Goal: Feedback & Contribution: Leave review/rating

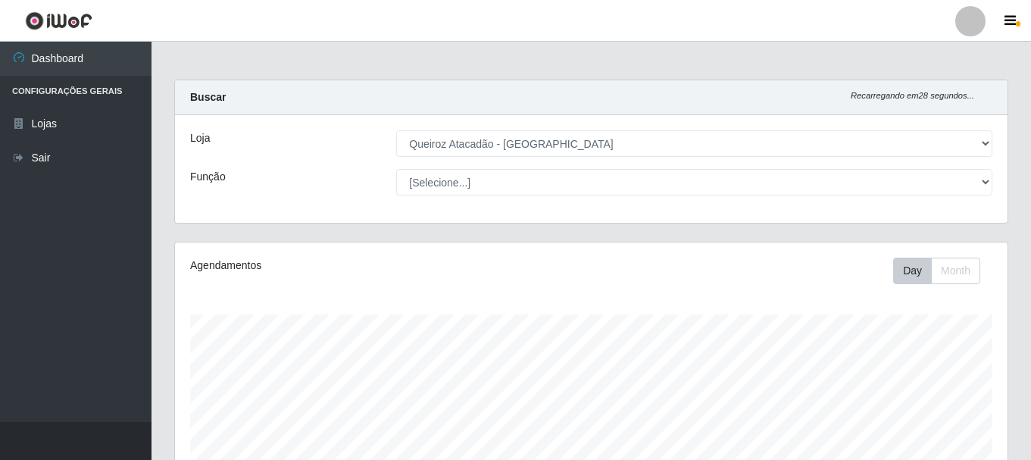
select select "464"
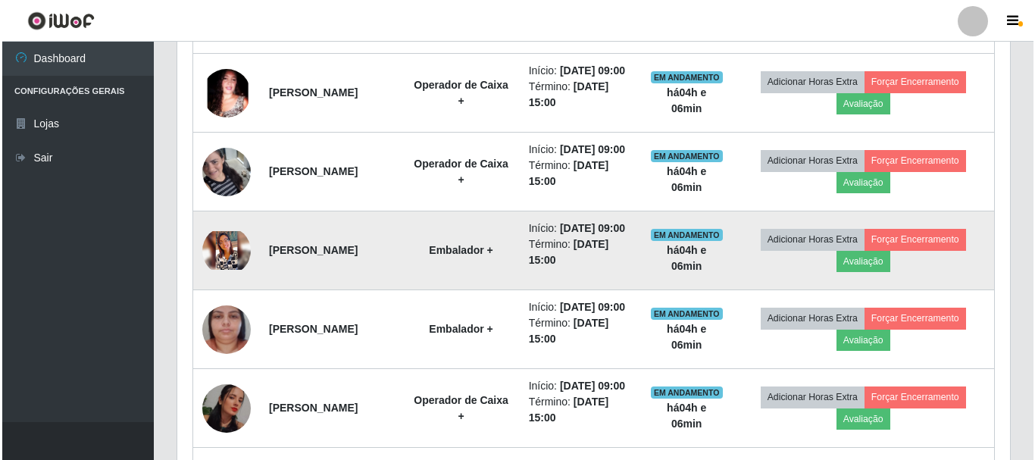
scroll to position [1110, 0]
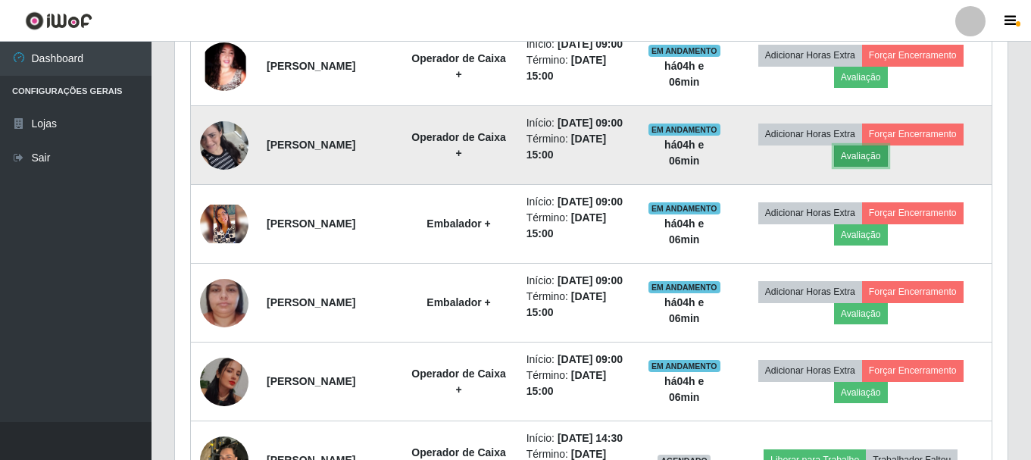
click at [888, 167] on button "Avaliação" at bounding box center [861, 155] width 54 height 21
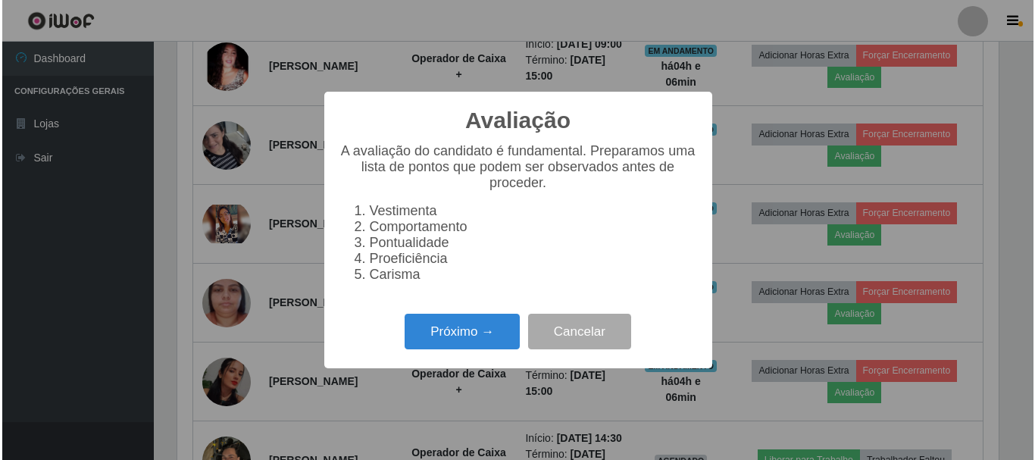
scroll to position [314, 825]
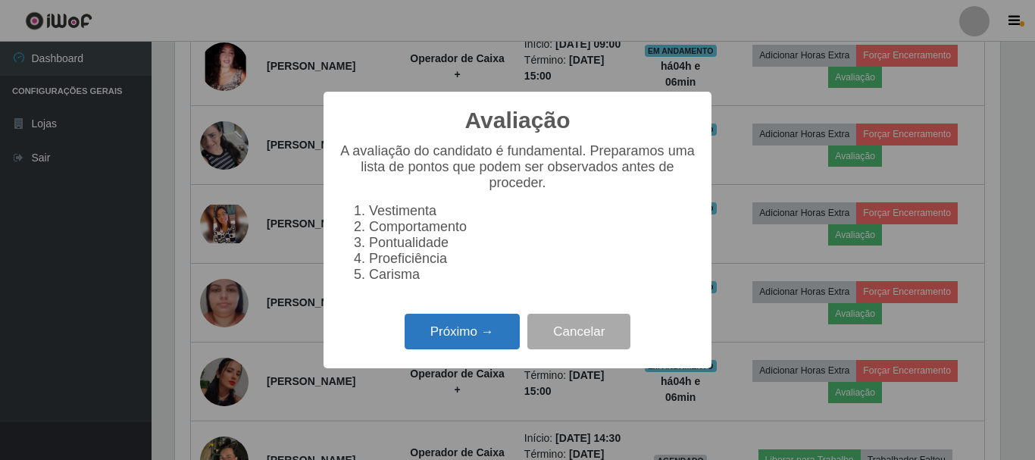
click at [492, 342] on button "Próximo →" at bounding box center [462, 332] width 115 height 36
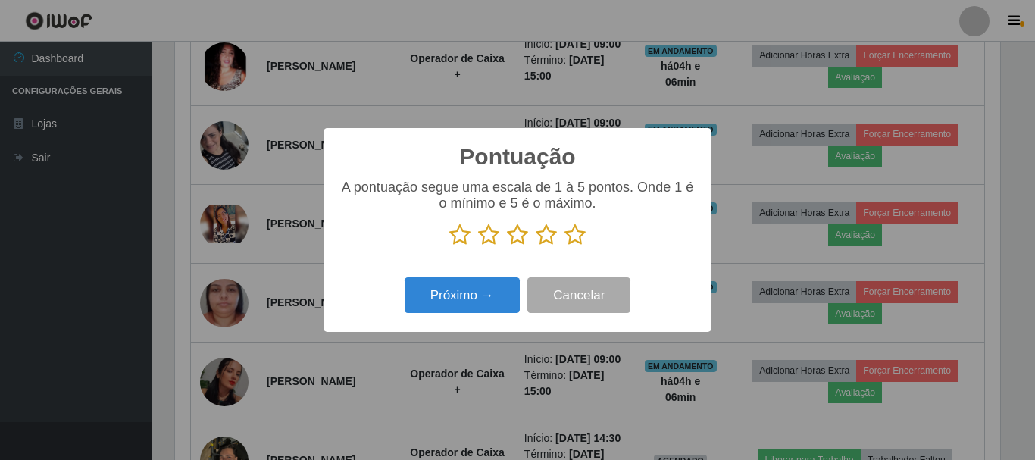
click at [578, 235] on icon at bounding box center [574, 234] width 21 height 23
click at [564, 246] on input "radio" at bounding box center [564, 246] width 0 height 0
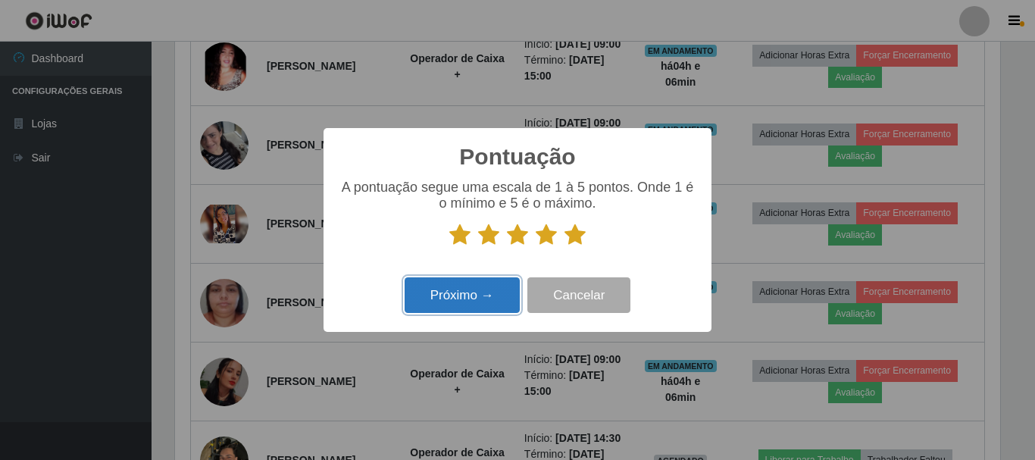
click at [445, 296] on button "Próximo →" at bounding box center [462, 295] width 115 height 36
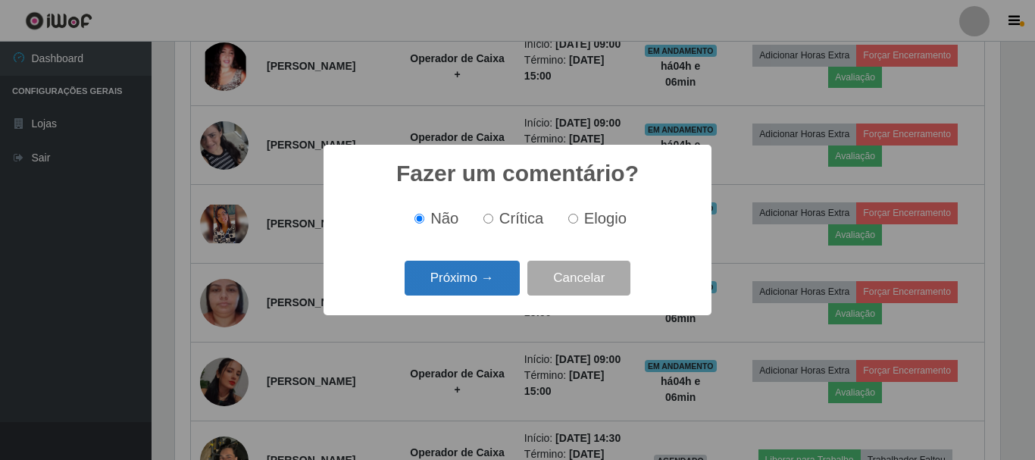
click at [475, 288] on button "Próximo →" at bounding box center [462, 279] width 115 height 36
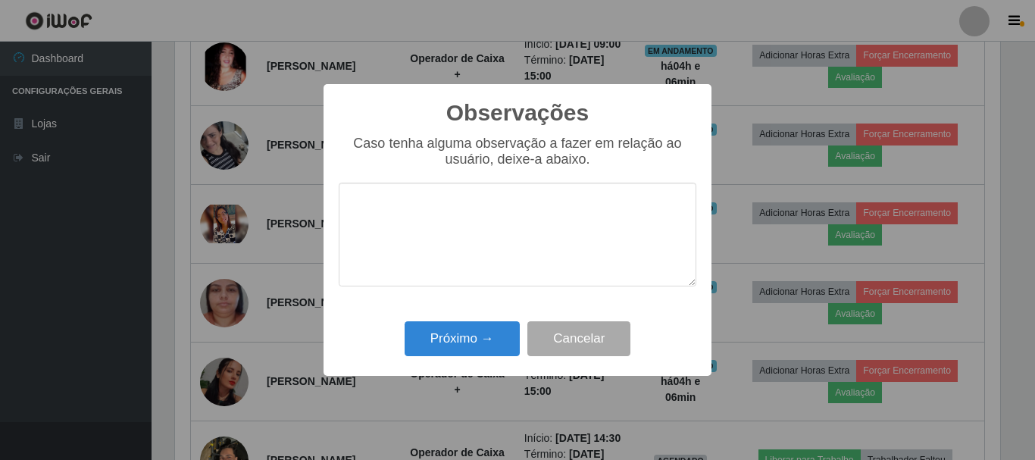
click at [437, 228] on textarea at bounding box center [518, 235] width 358 height 104
type textarea "e"
type textarea "t"
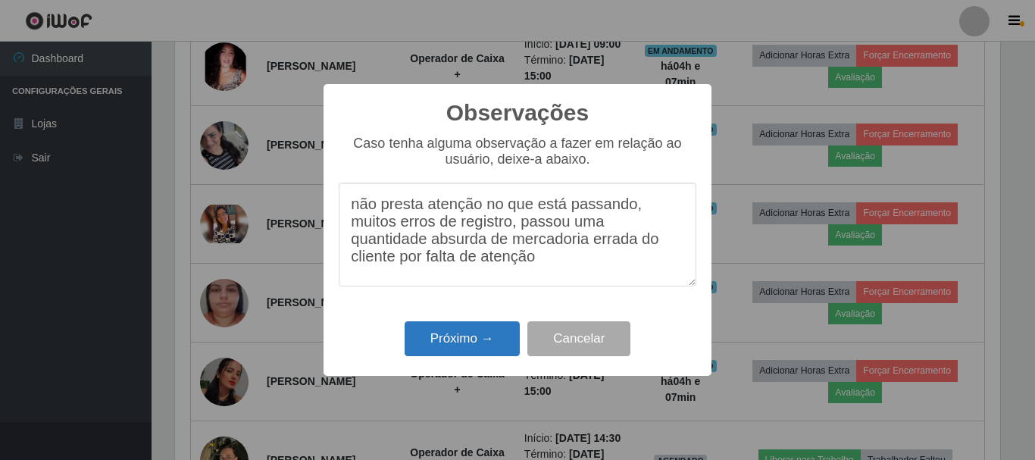
type textarea "não presta atenção no que está passando, muitos erros de registro, passou uma q…"
click at [494, 339] on button "Próximo →" at bounding box center [462, 339] width 115 height 36
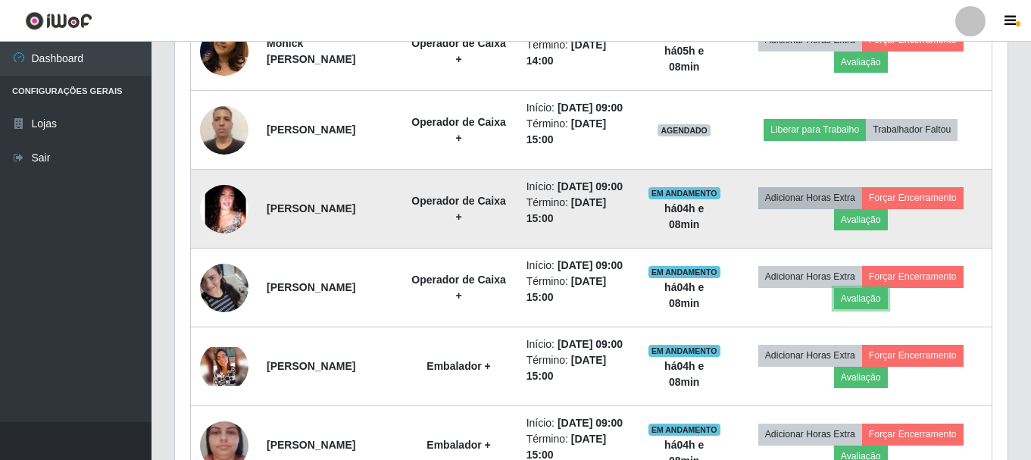
scroll to position [958, 0]
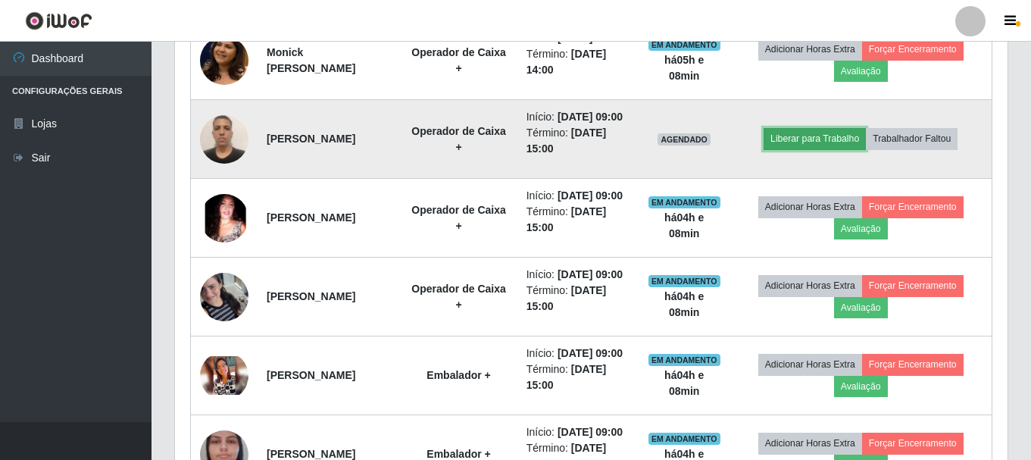
click at [803, 149] on button "Liberar para Trabalho" at bounding box center [815, 138] width 102 height 21
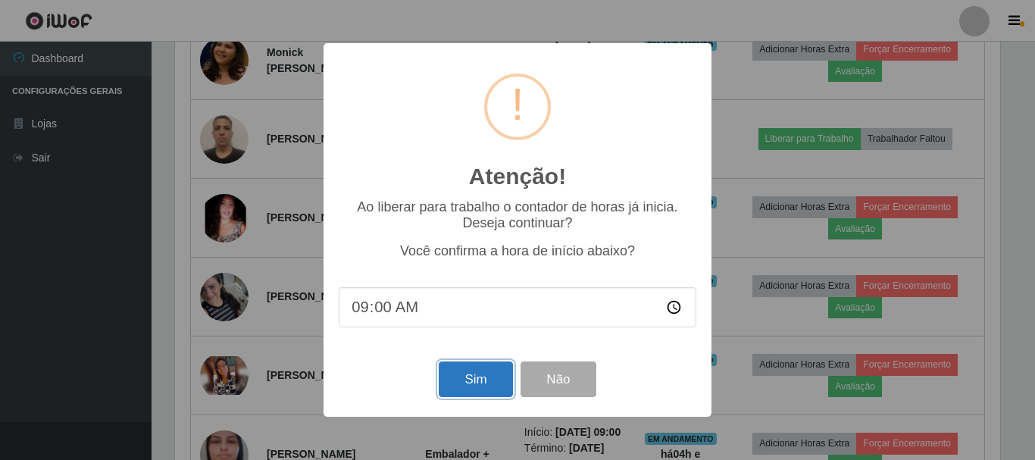
click at [486, 374] on button "Sim" at bounding box center [475, 379] width 73 height 36
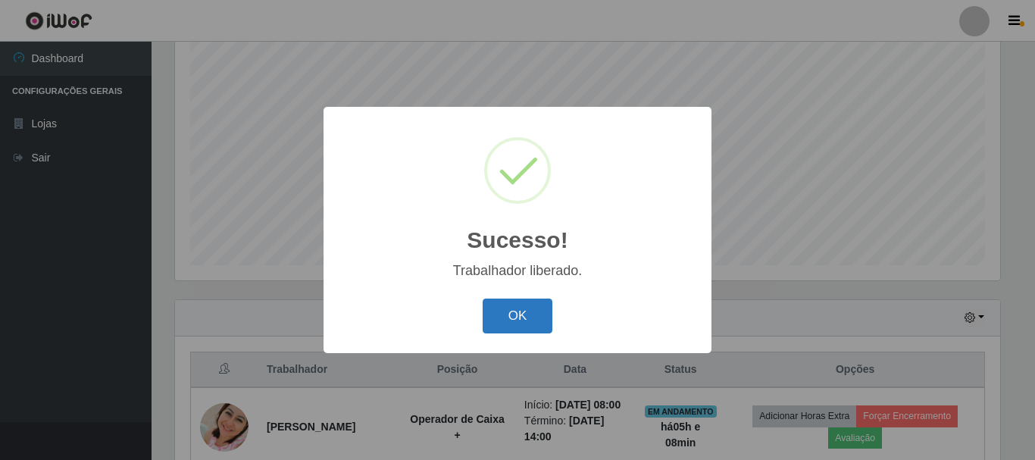
click at [510, 312] on button "OK" at bounding box center [518, 316] width 70 height 36
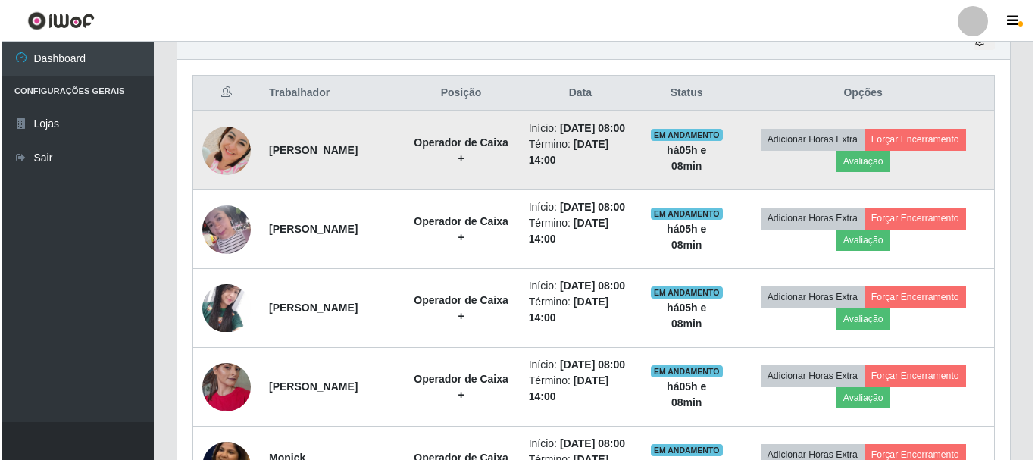
scroll to position [579, 0]
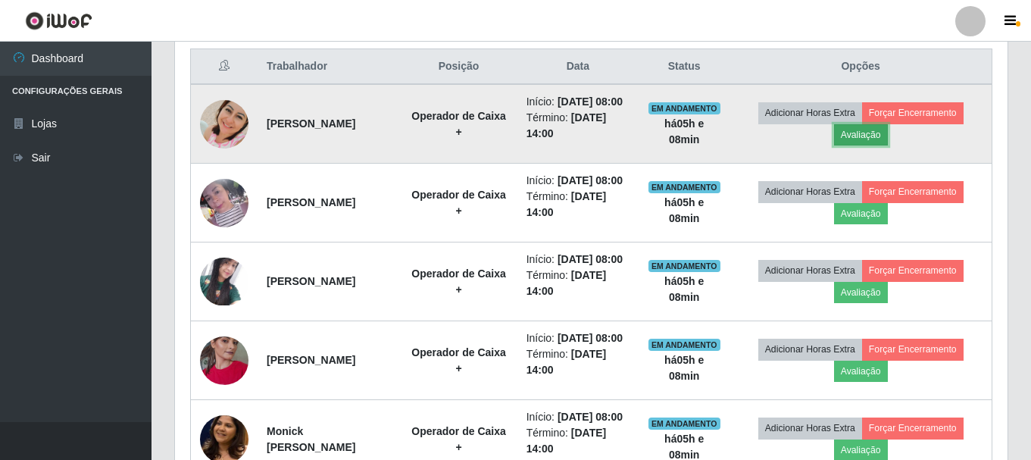
click at [888, 145] on button "Avaliação" at bounding box center [861, 134] width 54 height 21
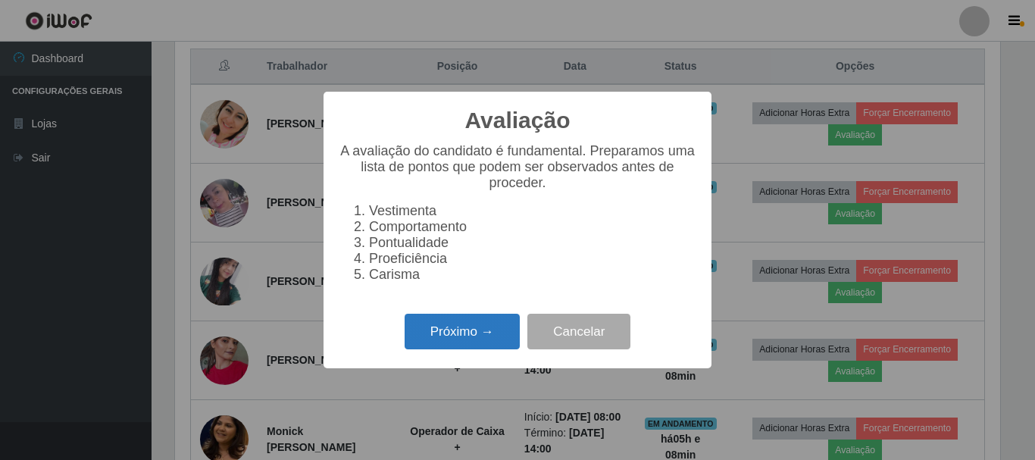
click at [456, 339] on button "Próximo →" at bounding box center [462, 332] width 115 height 36
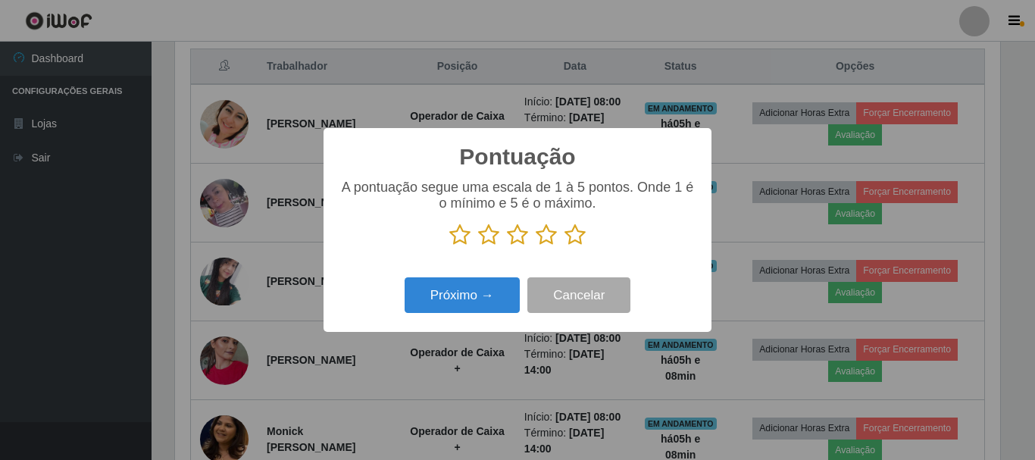
click at [582, 239] on icon at bounding box center [574, 234] width 21 height 23
click at [564, 246] on input "radio" at bounding box center [564, 246] width 0 height 0
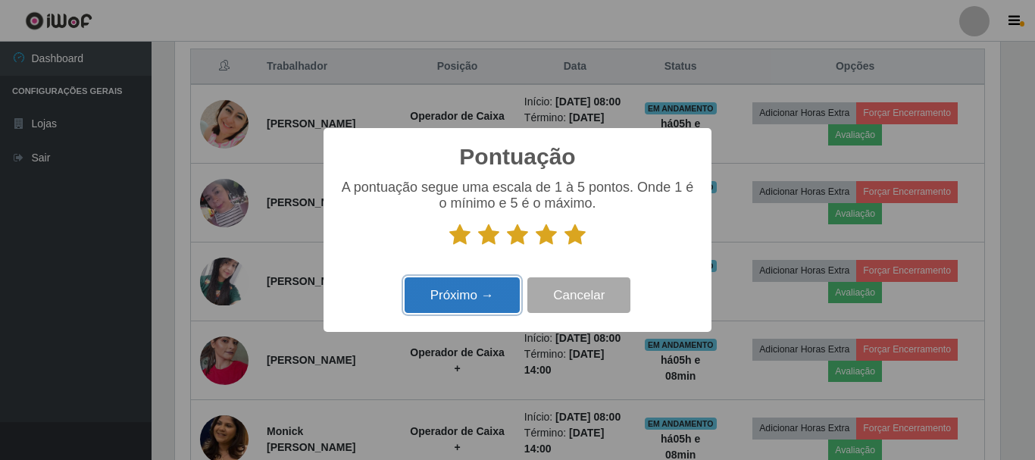
click at [485, 290] on button "Próximo →" at bounding box center [462, 295] width 115 height 36
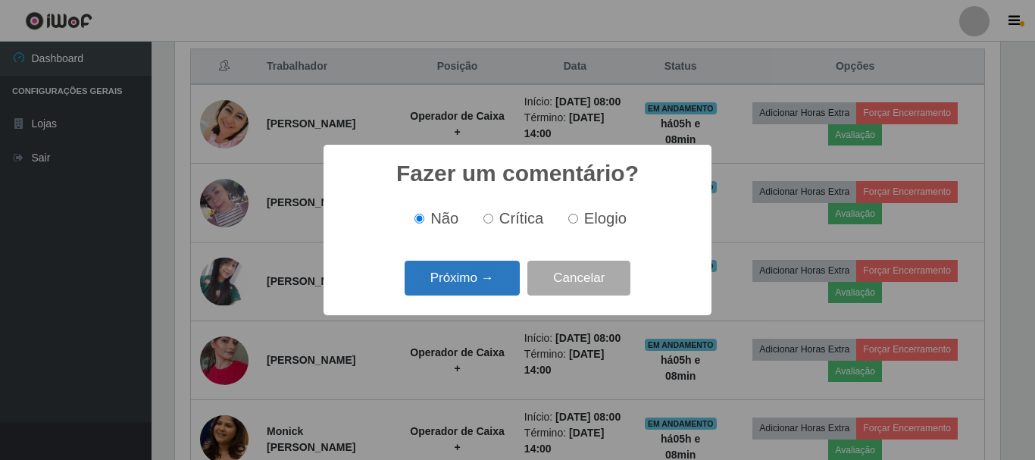
click at [462, 277] on button "Próximo →" at bounding box center [462, 279] width 115 height 36
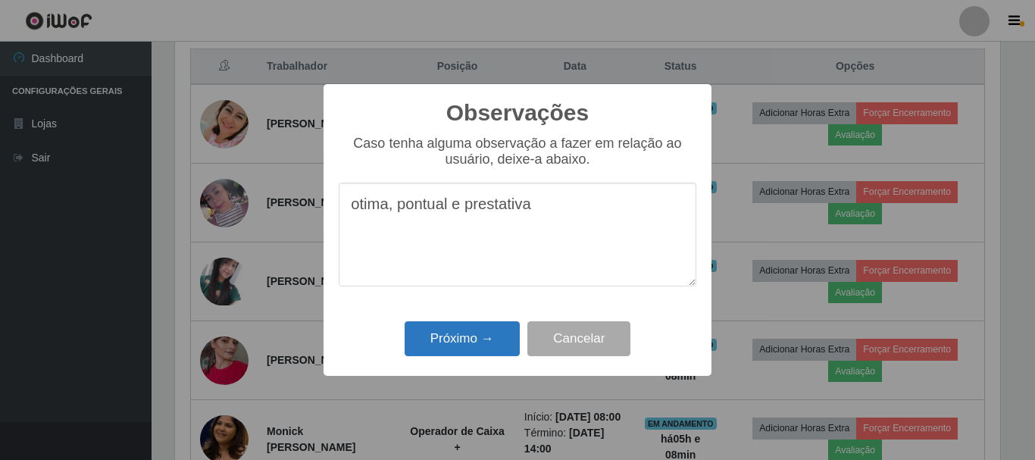
type textarea "otima, pontual e prestativa"
click at [467, 342] on button "Próximo →" at bounding box center [462, 339] width 115 height 36
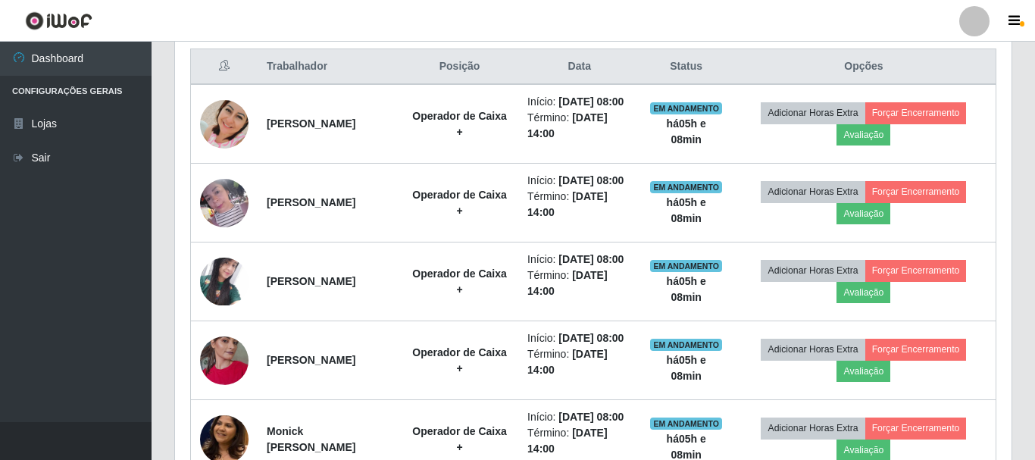
scroll to position [314, 833]
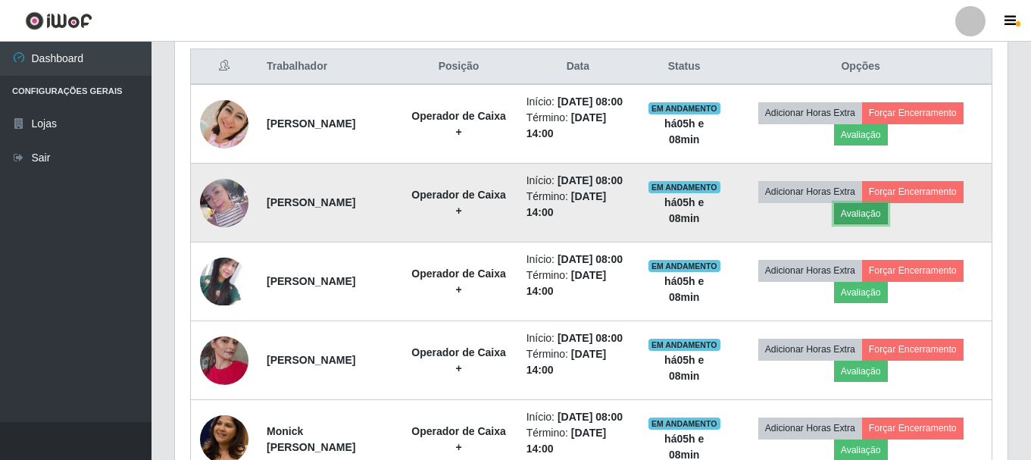
click at [888, 224] on button "Avaliação" at bounding box center [861, 213] width 54 height 21
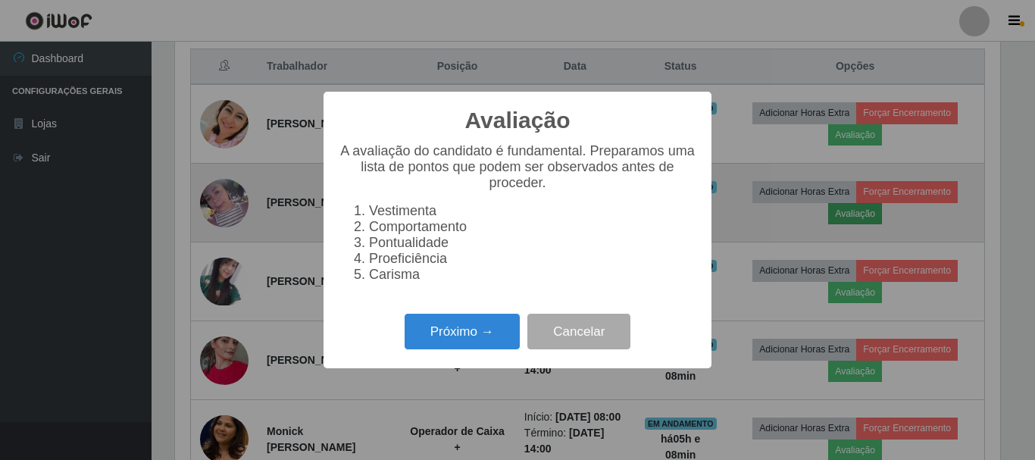
scroll to position [314, 825]
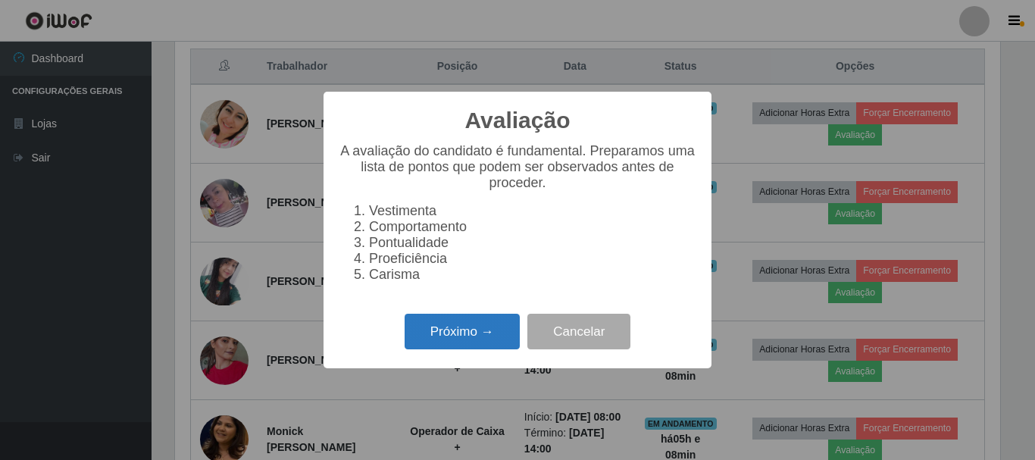
click at [430, 324] on button "Próximo →" at bounding box center [462, 332] width 115 height 36
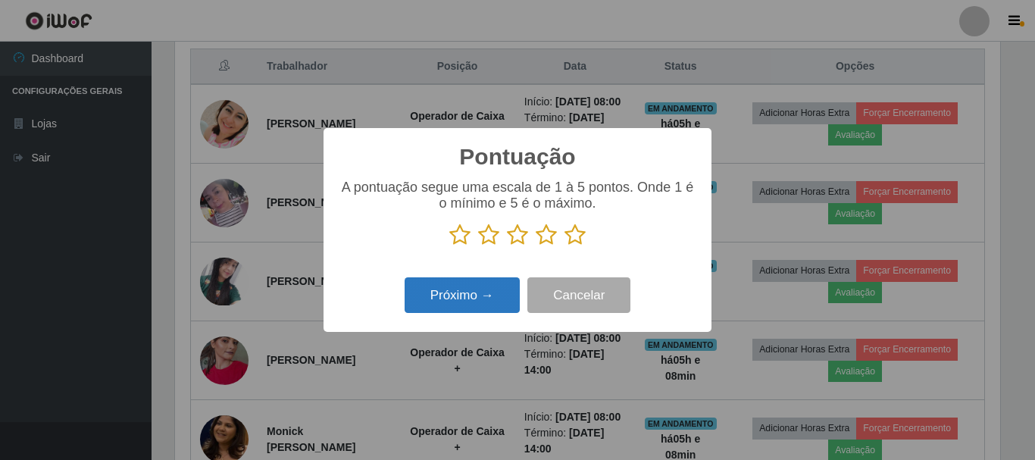
scroll to position [757195, 756684]
click at [579, 236] on icon at bounding box center [574, 234] width 21 height 23
click at [564, 246] on input "radio" at bounding box center [564, 246] width 0 height 0
click at [508, 295] on button "Próximo →" at bounding box center [462, 295] width 115 height 36
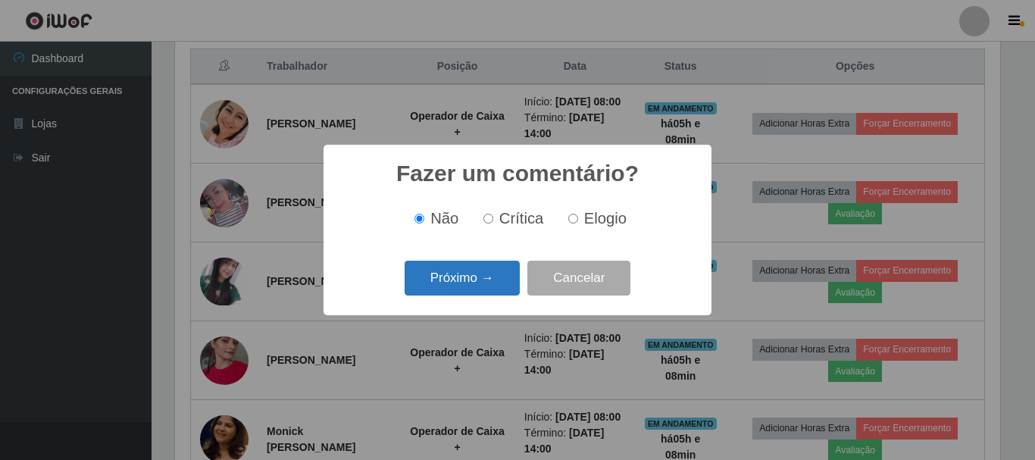
click at [483, 275] on button "Próximo →" at bounding box center [462, 279] width 115 height 36
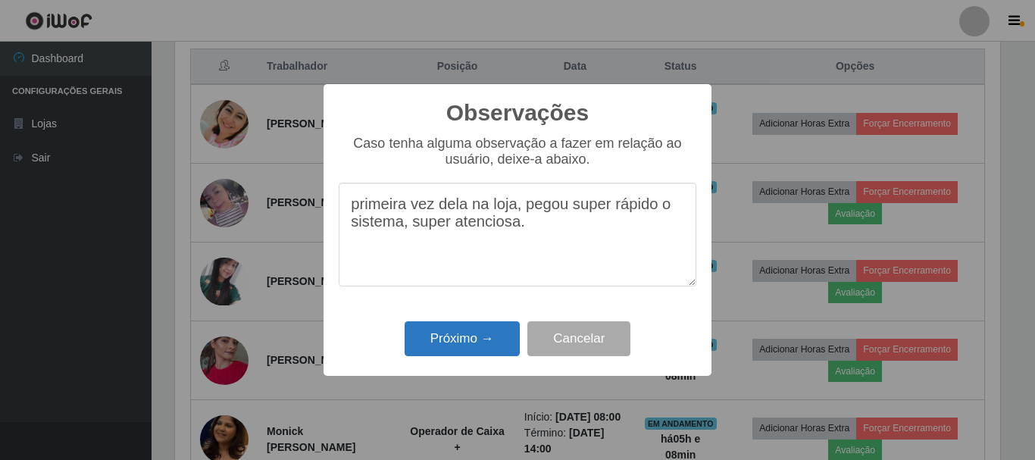
type textarea "primeira vez dela na loja, pegou super rápido o sistema, super atenciosa."
click at [462, 336] on button "Próximo →" at bounding box center [462, 339] width 115 height 36
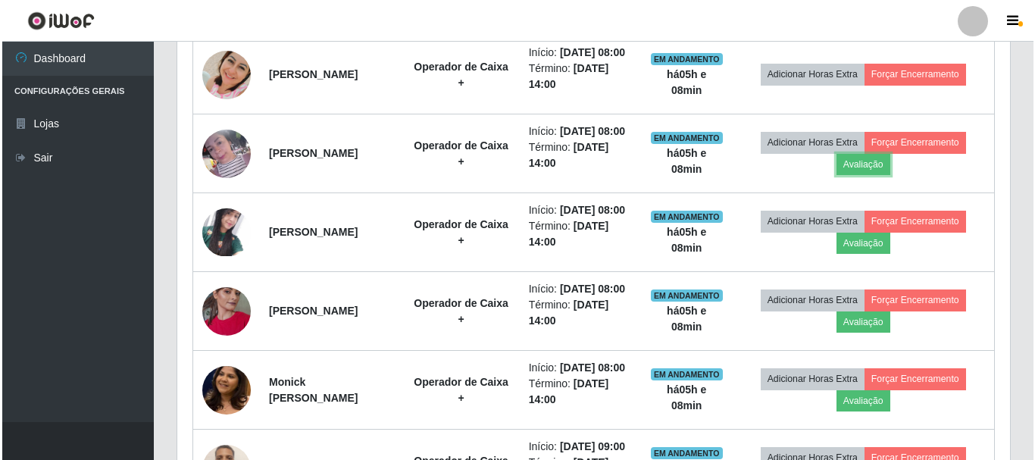
scroll to position [655, 0]
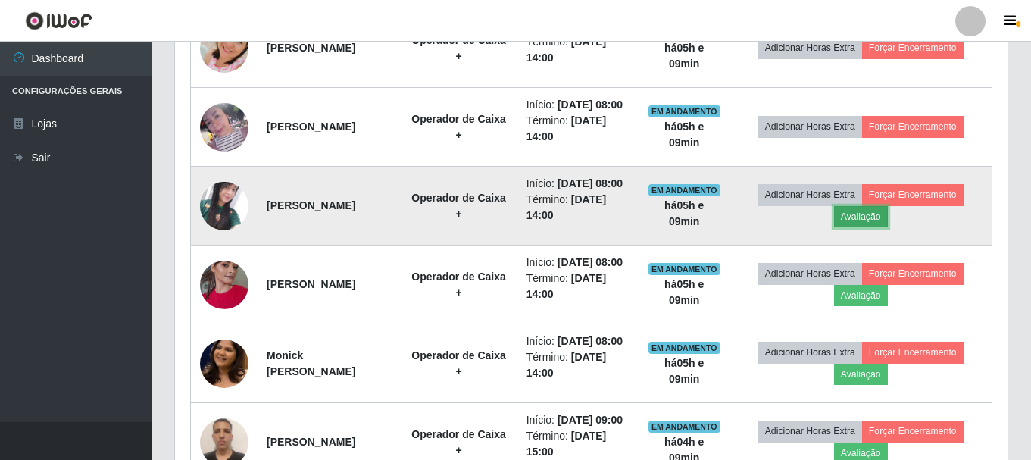
click at [888, 227] on button "Avaliação" at bounding box center [861, 216] width 54 height 21
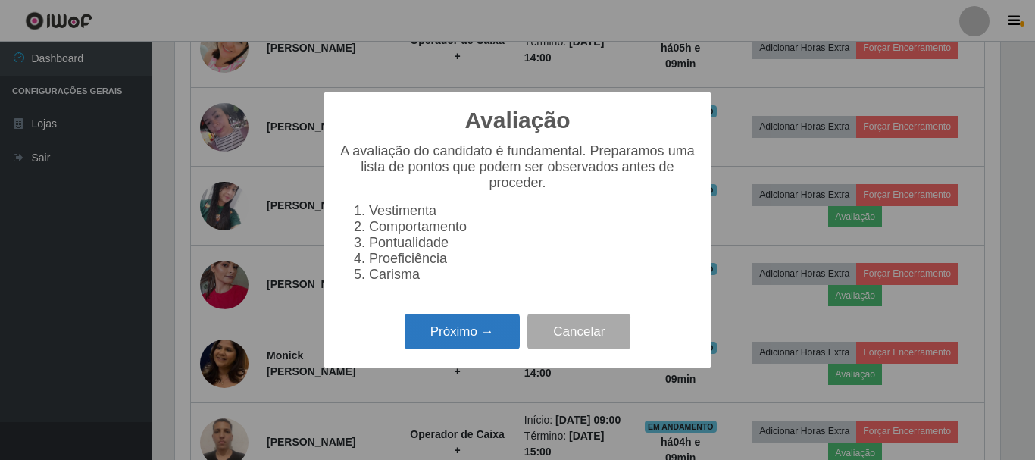
click at [489, 339] on button "Próximo →" at bounding box center [462, 332] width 115 height 36
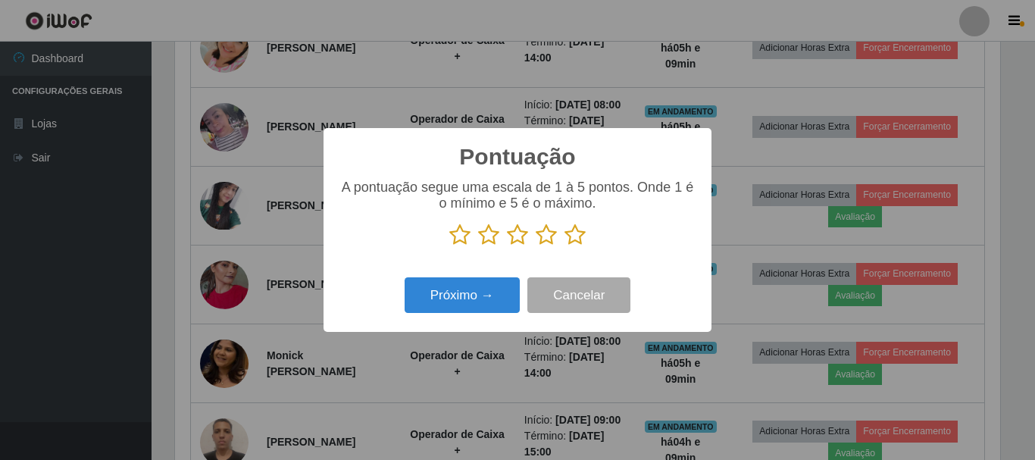
click at [570, 236] on icon at bounding box center [574, 234] width 21 height 23
click at [564, 246] on input "radio" at bounding box center [564, 246] width 0 height 0
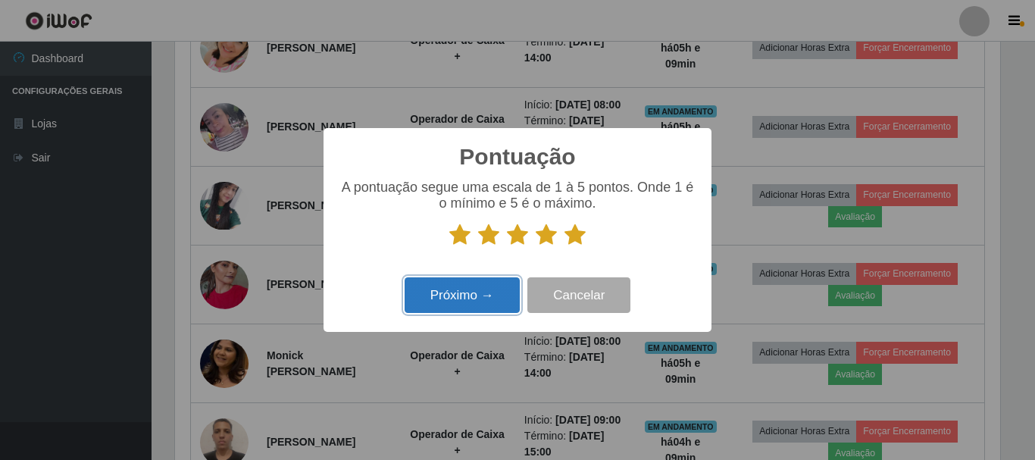
click at [456, 290] on button "Próximo →" at bounding box center [462, 295] width 115 height 36
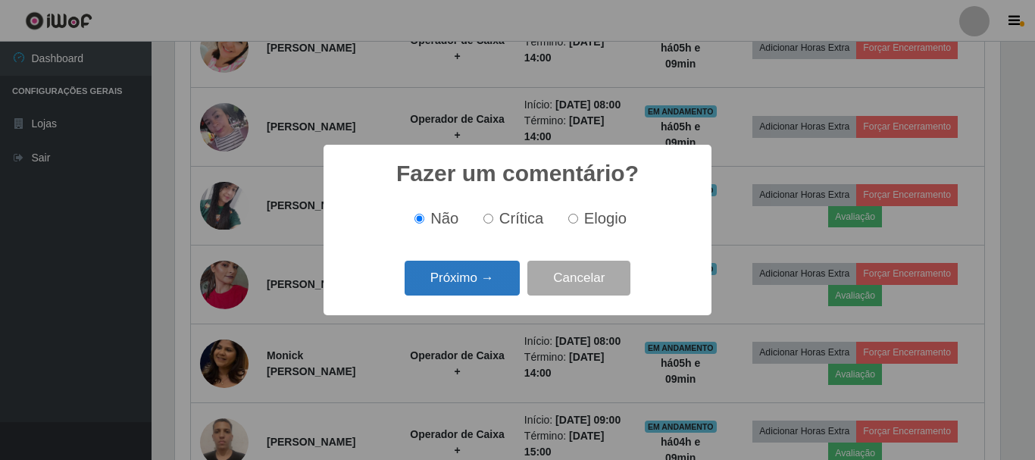
click at [456, 285] on button "Próximo →" at bounding box center [462, 279] width 115 height 36
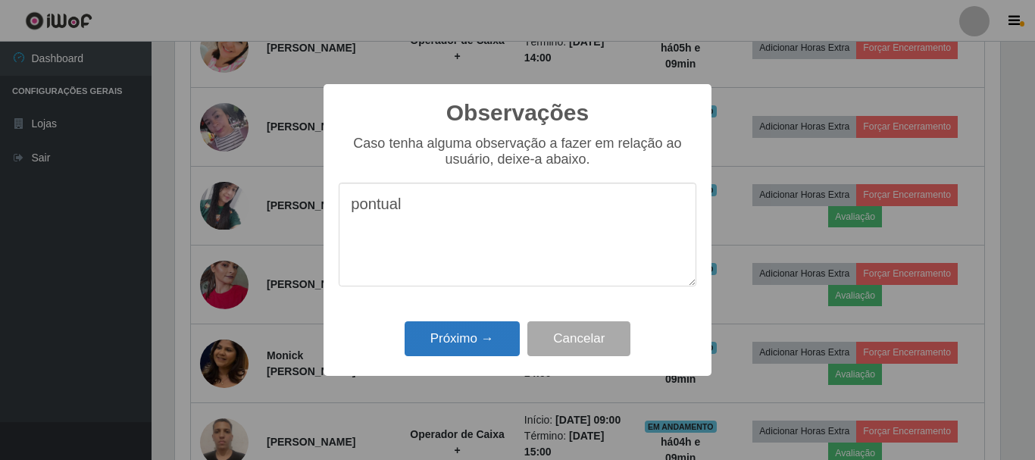
type textarea "pontual"
click at [480, 354] on button "Próximo →" at bounding box center [462, 339] width 115 height 36
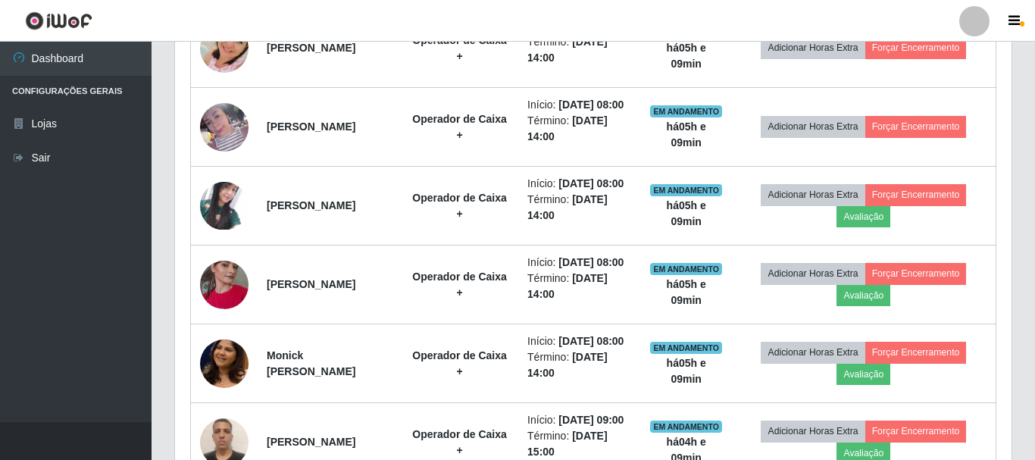
scroll to position [314, 833]
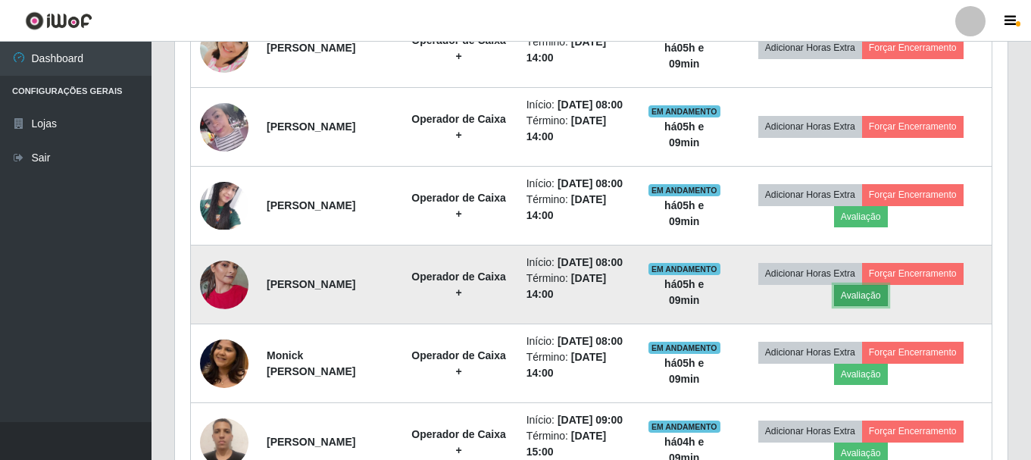
click at [872, 306] on button "Avaliação" at bounding box center [861, 295] width 54 height 21
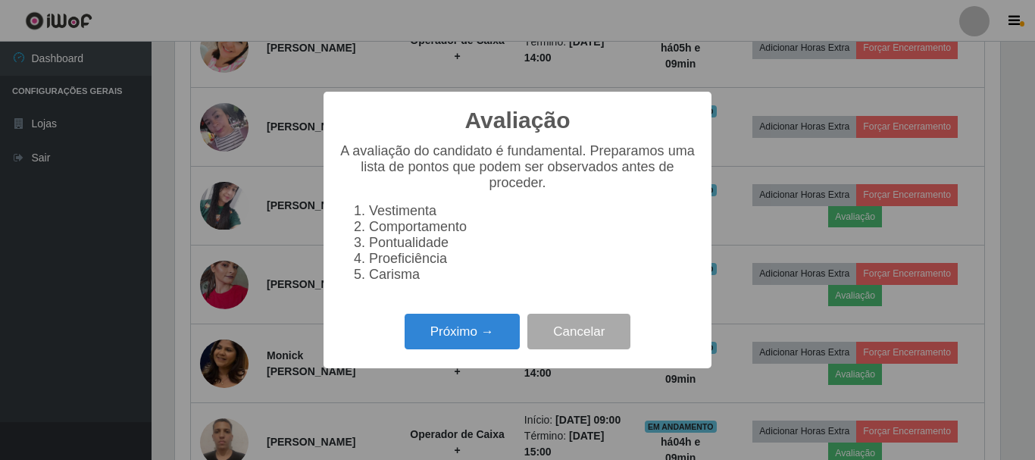
click at [469, 320] on div "Próximo → Cancelar" at bounding box center [518, 331] width 358 height 43
click at [467, 339] on button "Próximo →" at bounding box center [462, 332] width 115 height 36
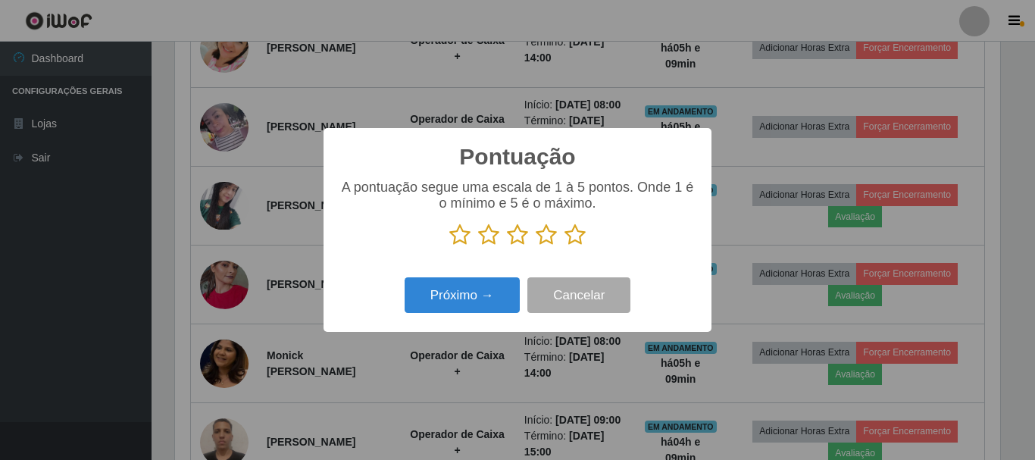
click at [579, 239] on icon at bounding box center [574, 234] width 21 height 23
click at [564, 246] on input "radio" at bounding box center [564, 246] width 0 height 0
drag, startPoint x: 470, startPoint y: 325, endPoint x: 470, endPoint y: 309, distance: 15.9
click at [470, 325] on div "Pontuação × A pontuação segue uma escala de 1 à 5 pontos. Onde 1 é o mínimo e 5…" at bounding box center [517, 230] width 388 height 204
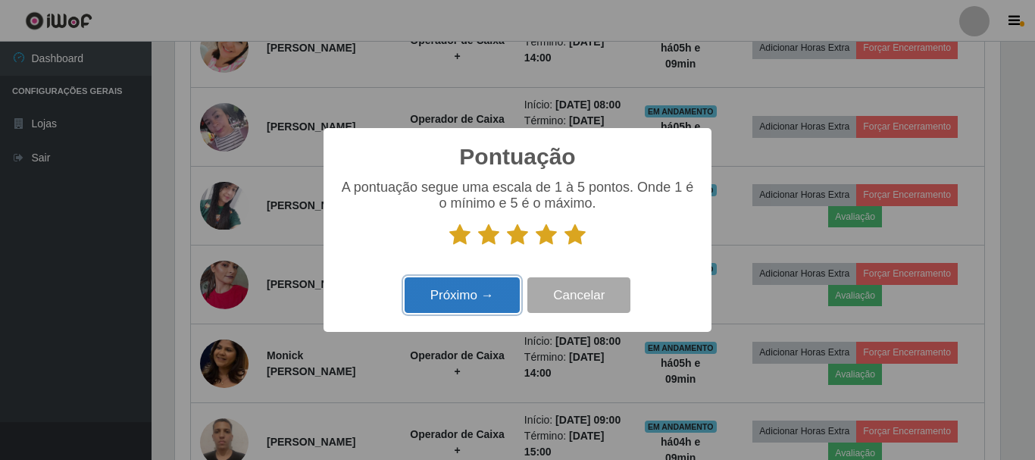
click at [470, 309] on button "Próximo →" at bounding box center [462, 295] width 115 height 36
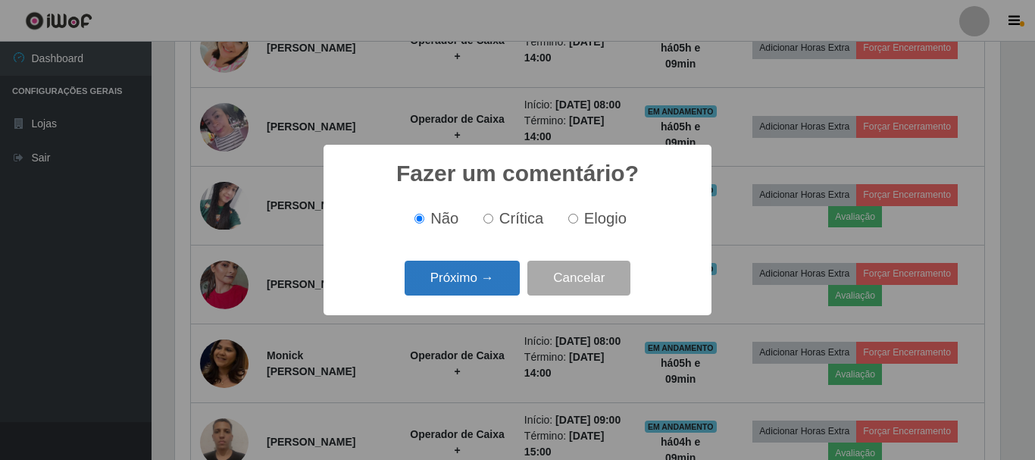
click at [452, 287] on button "Próximo →" at bounding box center [462, 279] width 115 height 36
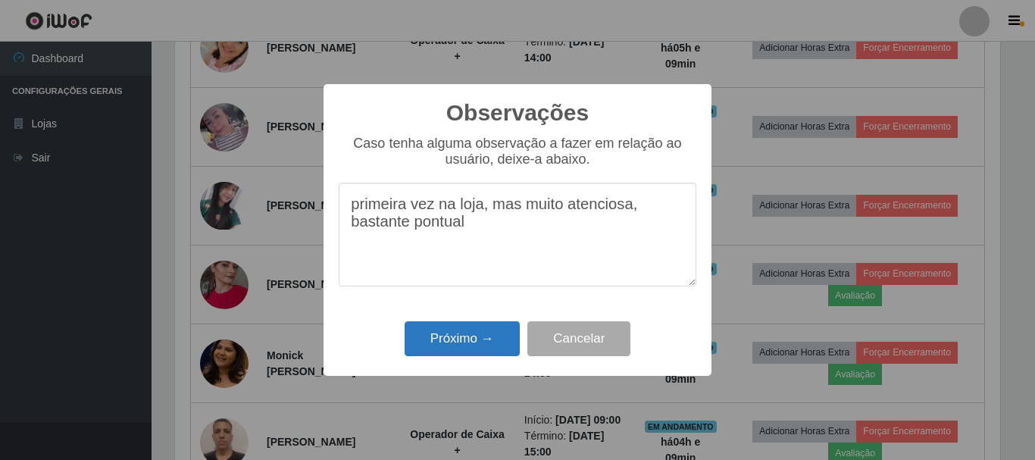
type textarea "primeira vez na loja, mas muito atenciosa, bastante pontual"
click at [465, 337] on button "Próximo →" at bounding box center [462, 339] width 115 height 36
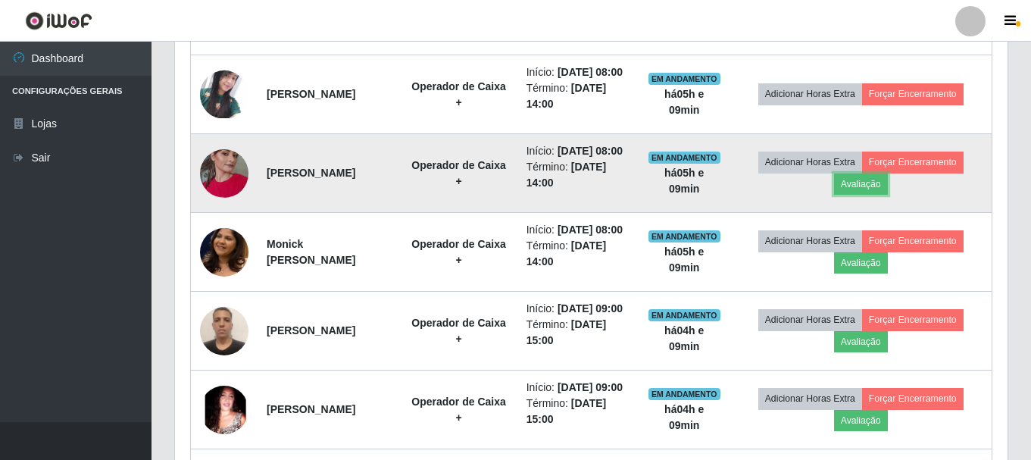
scroll to position [807, 0]
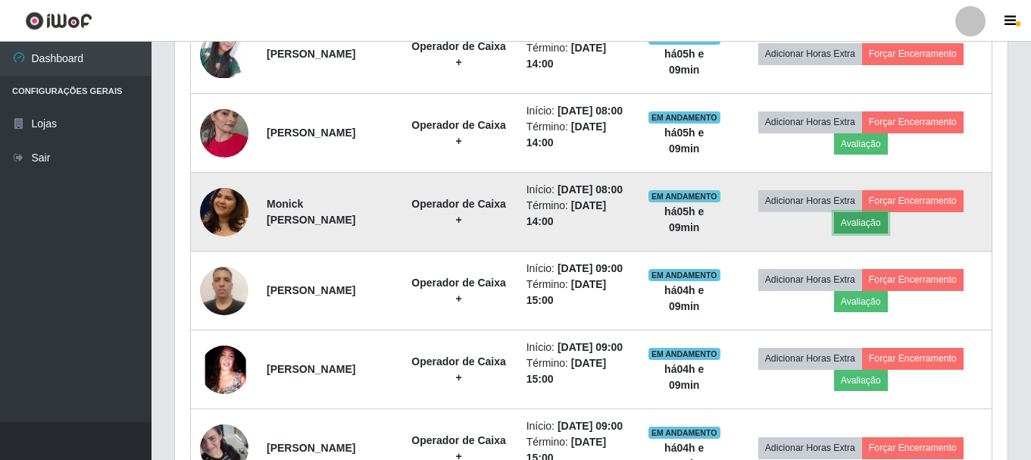
click at [888, 233] on button "Avaliação" at bounding box center [861, 222] width 54 height 21
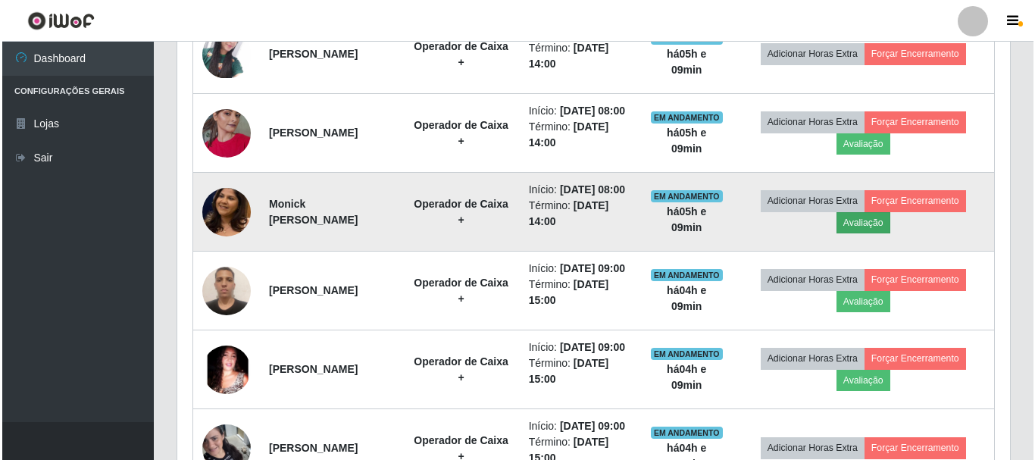
scroll to position [314, 825]
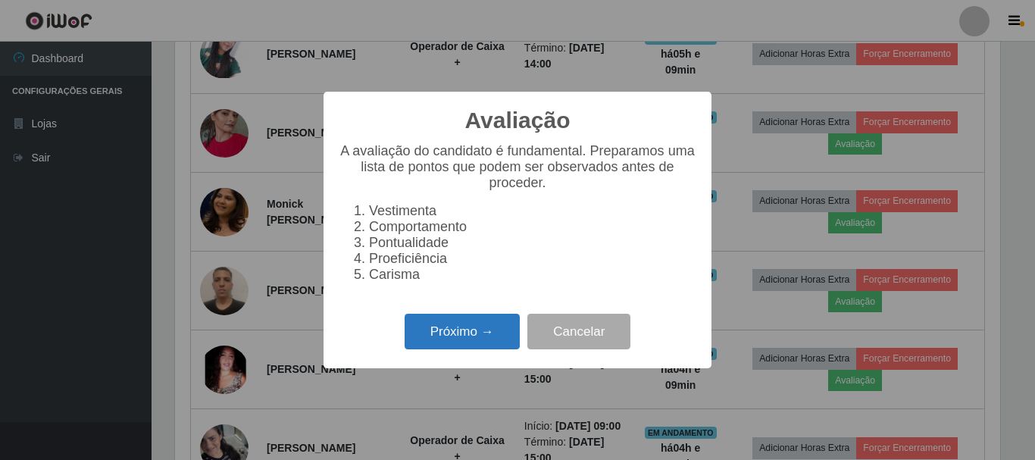
click at [490, 348] on button "Próximo →" at bounding box center [462, 332] width 115 height 36
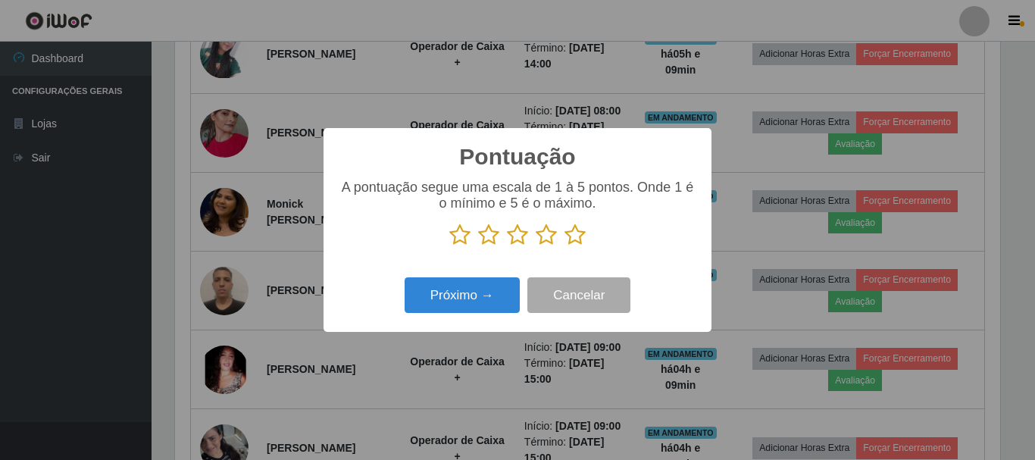
scroll to position [757195, 756684]
click at [574, 242] on icon at bounding box center [574, 234] width 21 height 23
click at [564, 246] on input "radio" at bounding box center [564, 246] width 0 height 0
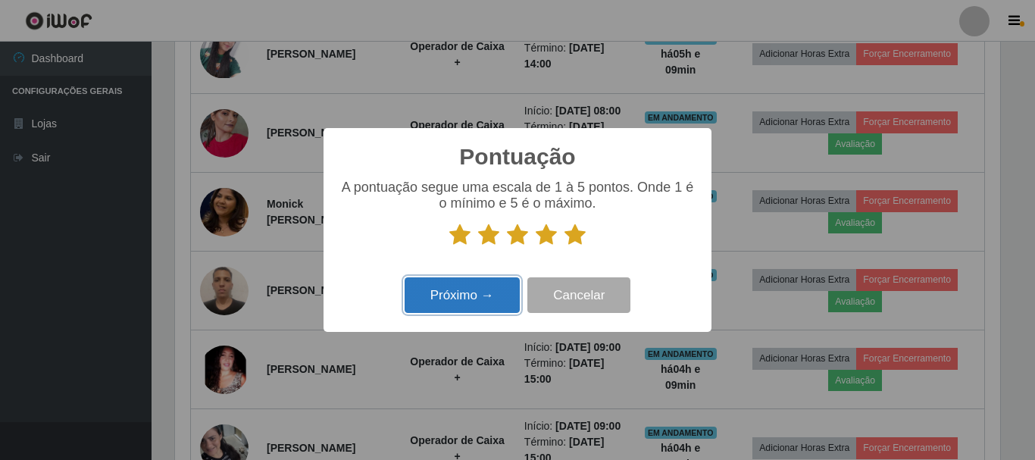
click at [496, 289] on button "Próximo →" at bounding box center [462, 295] width 115 height 36
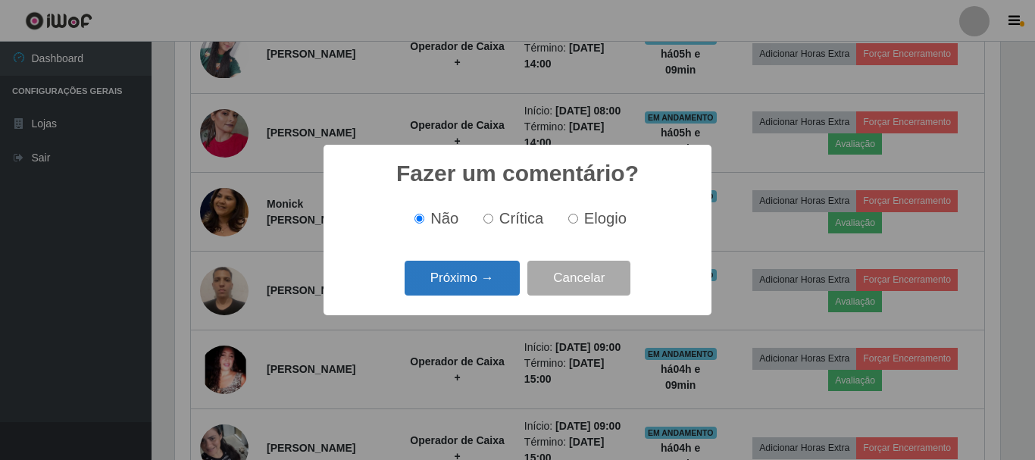
click at [496, 264] on button "Próximo →" at bounding box center [462, 279] width 115 height 36
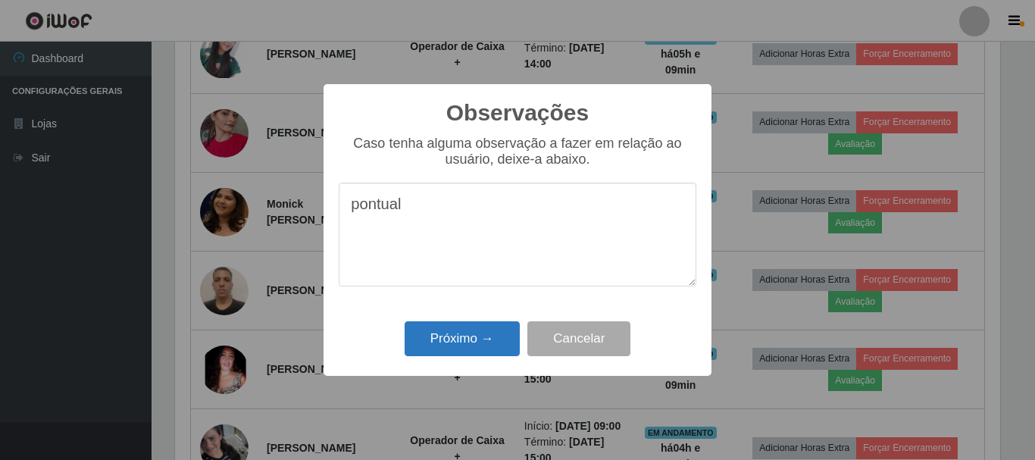
type textarea "pontual"
click at [460, 351] on button "Próximo →" at bounding box center [462, 339] width 115 height 36
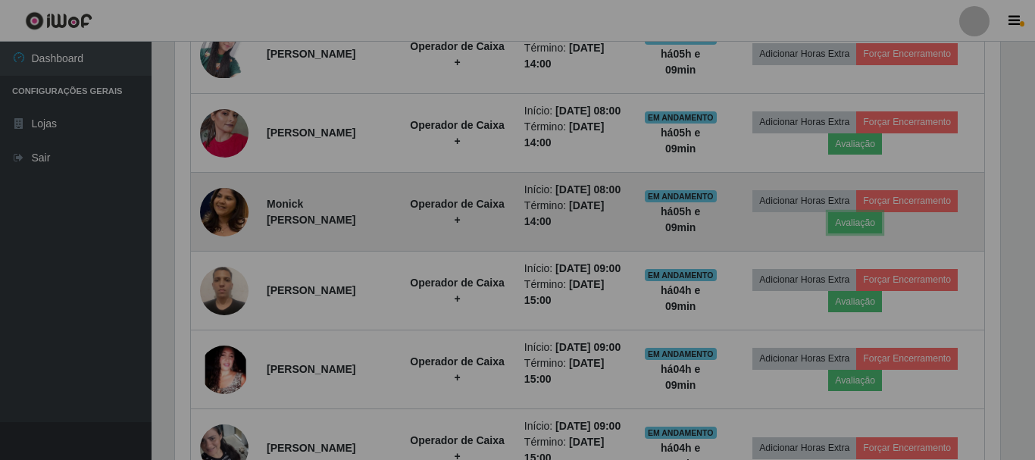
scroll to position [314, 833]
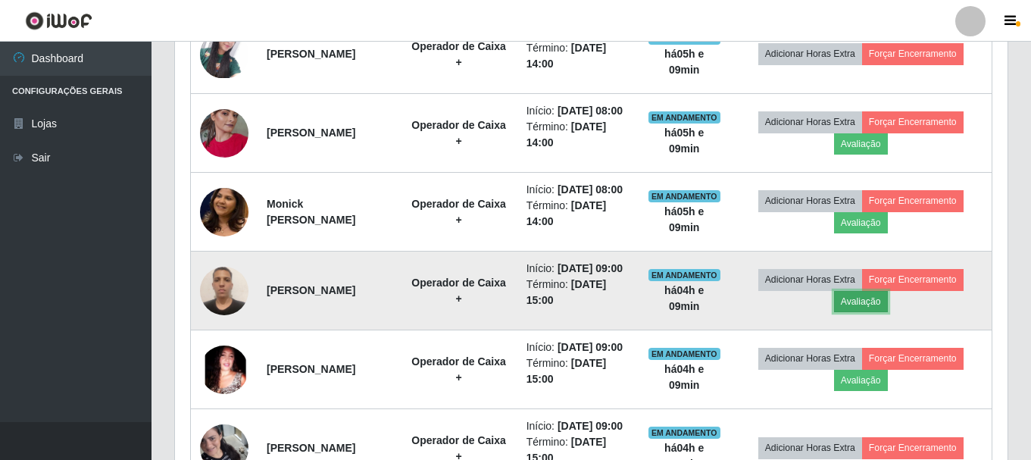
click at [888, 312] on button "Avaliação" at bounding box center [861, 301] width 54 height 21
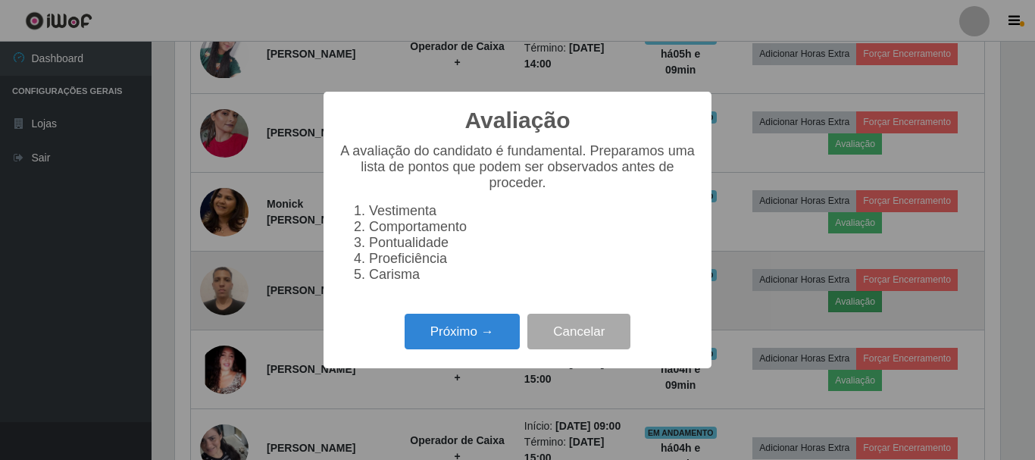
scroll to position [314, 825]
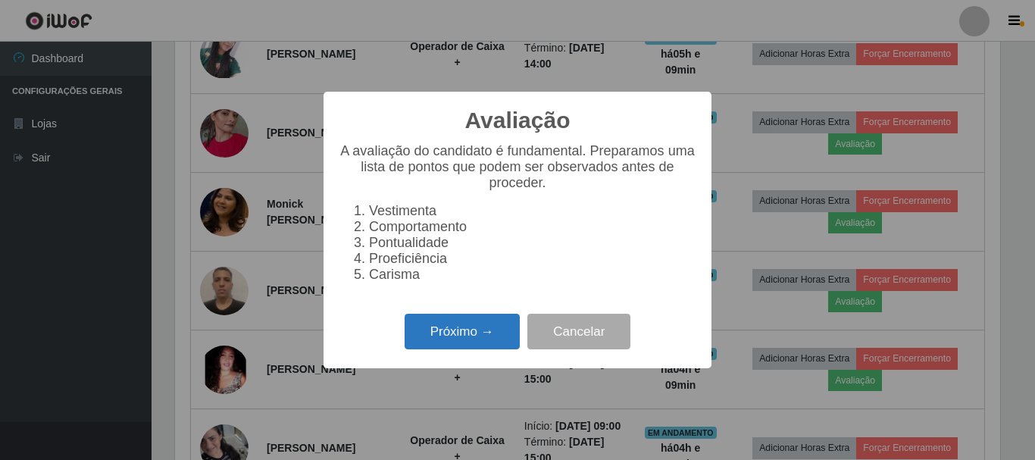
click at [434, 336] on button "Próximo →" at bounding box center [462, 332] width 115 height 36
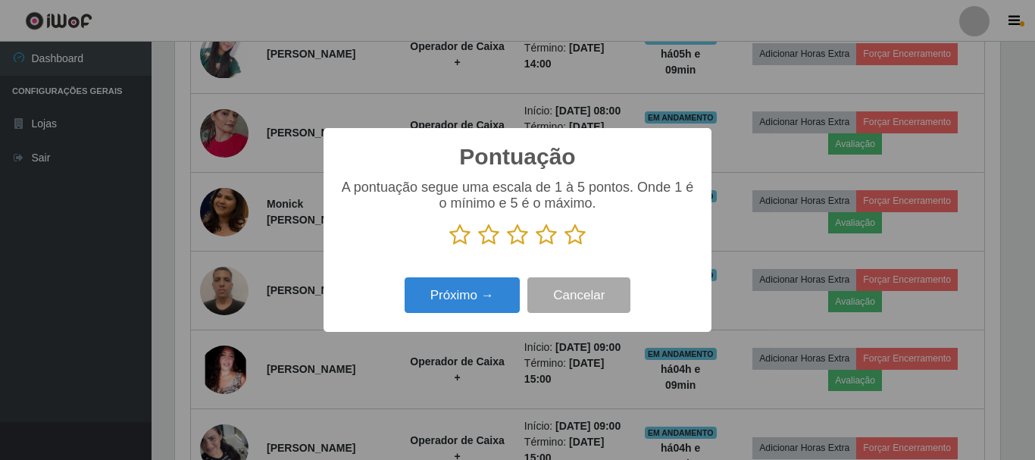
scroll to position [757195, 756684]
click at [583, 239] on icon at bounding box center [574, 234] width 21 height 23
click at [564, 246] on input "radio" at bounding box center [564, 246] width 0 height 0
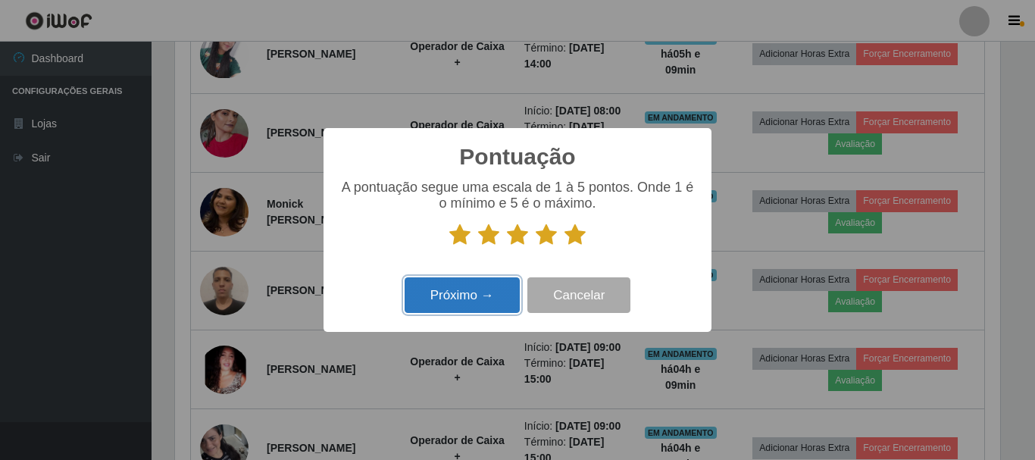
click at [480, 293] on button "Próximo →" at bounding box center [462, 295] width 115 height 36
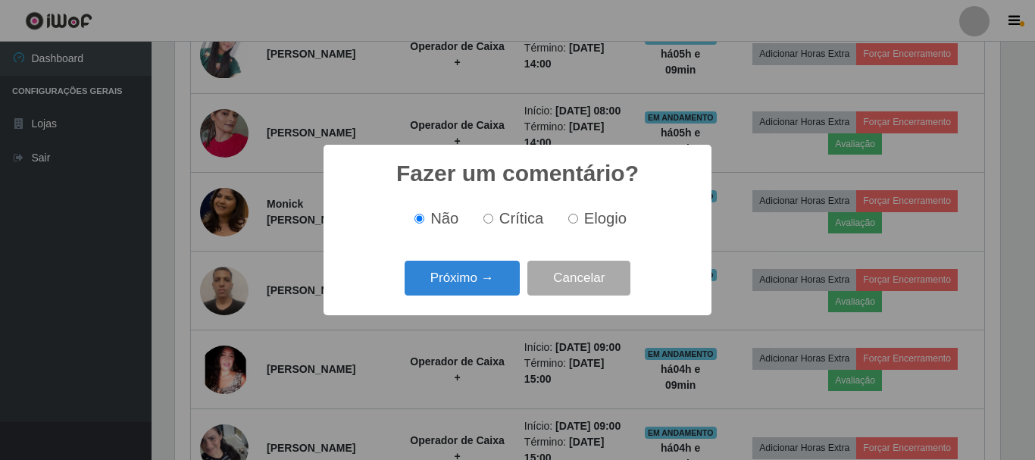
click at [480, 293] on button "Próximo →" at bounding box center [462, 279] width 115 height 36
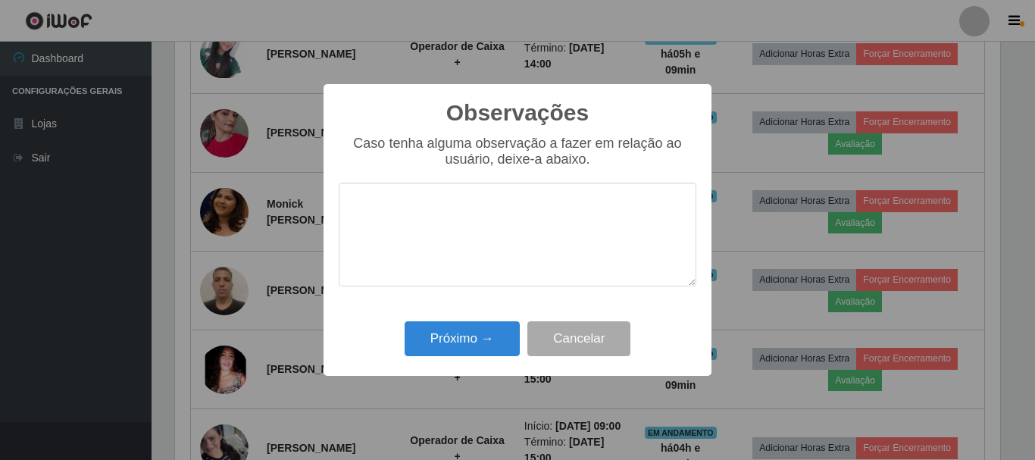
click at [490, 314] on div "Observações × Caso tenha alguma observação a fazer em relação ao usuário, deixe…" at bounding box center [517, 230] width 388 height 292
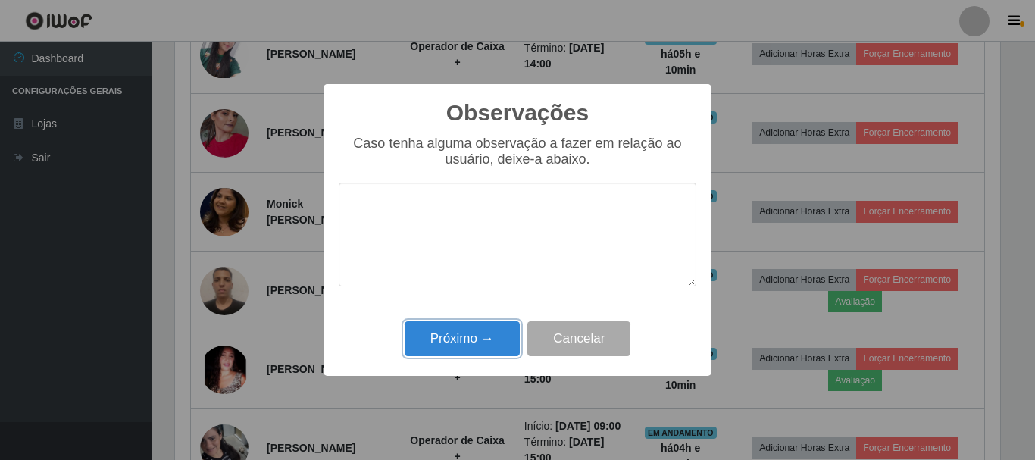
click at [497, 345] on button "Próximo →" at bounding box center [462, 339] width 115 height 36
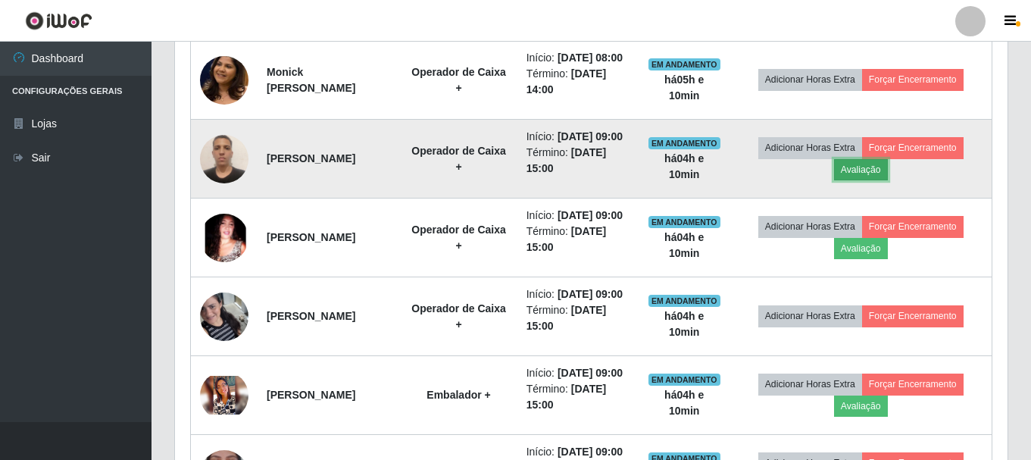
scroll to position [1034, 0]
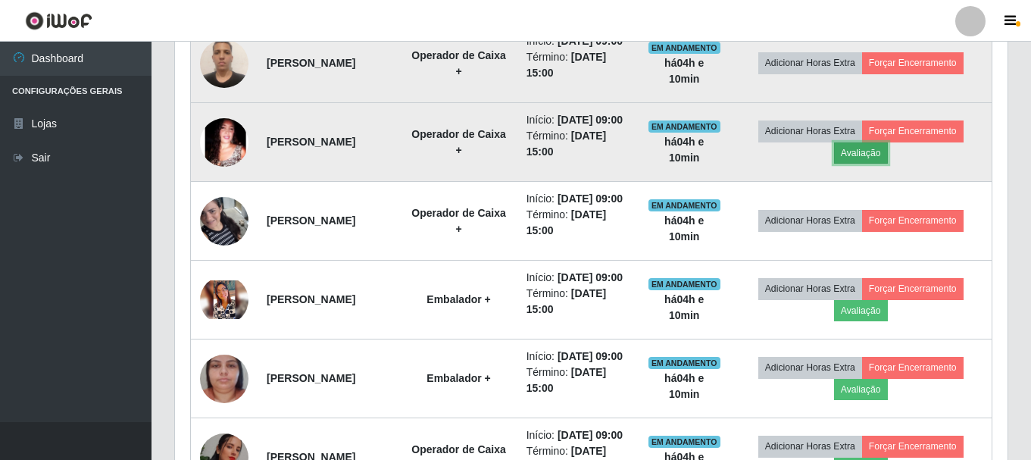
click at [888, 164] on button "Avaliação" at bounding box center [861, 152] width 54 height 21
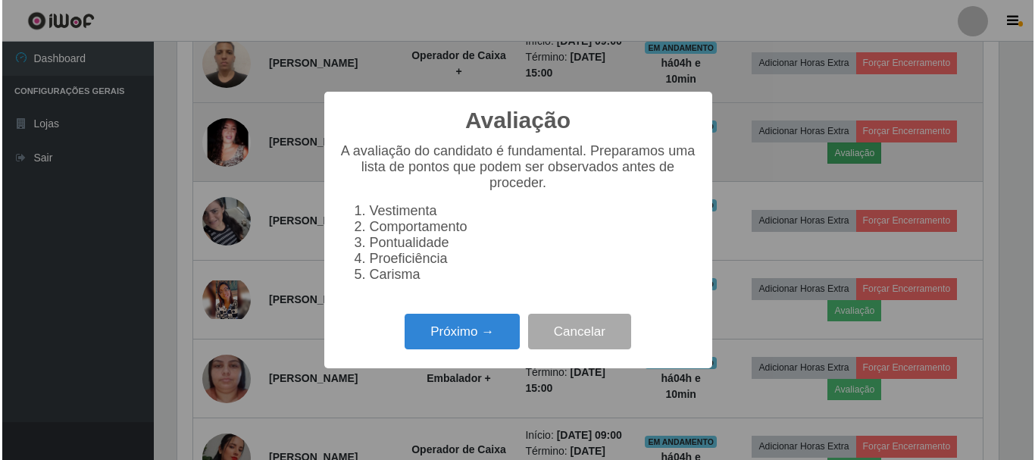
scroll to position [314, 825]
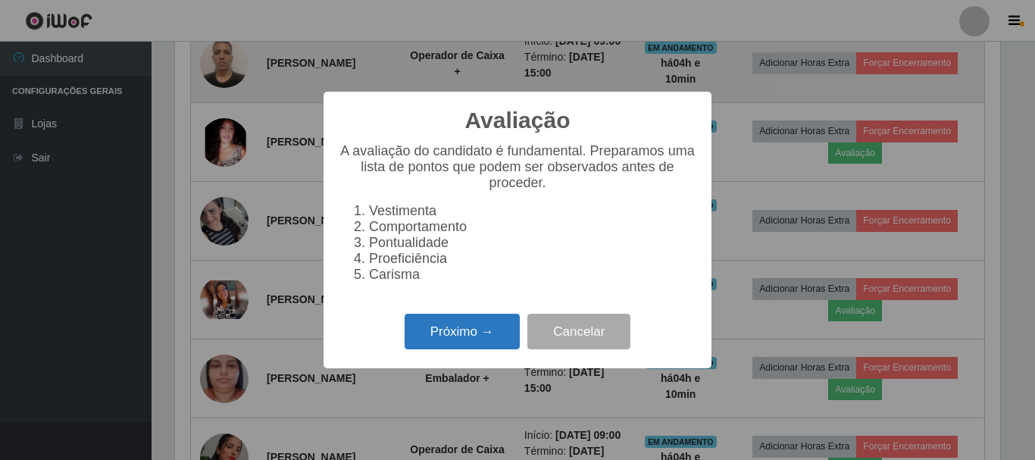
click at [491, 329] on button "Próximo →" at bounding box center [462, 332] width 115 height 36
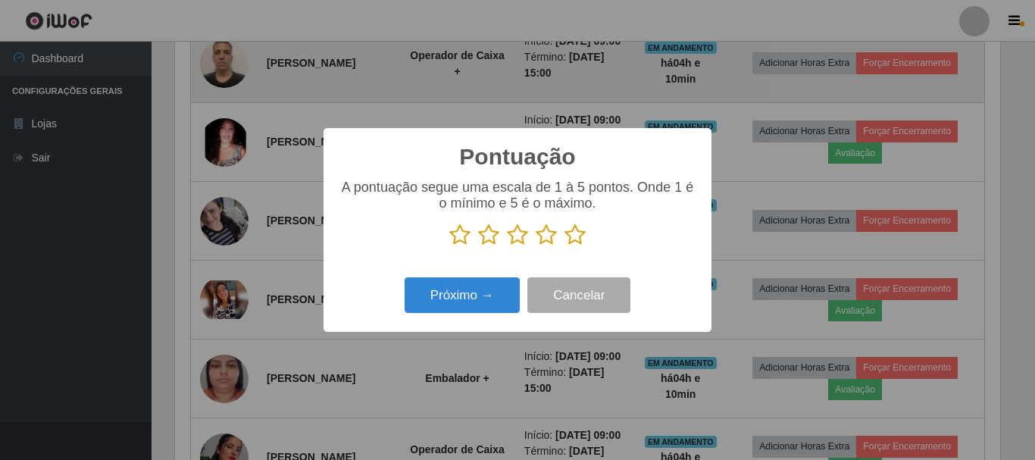
click at [570, 232] on icon at bounding box center [574, 234] width 21 height 23
click at [564, 246] on input "radio" at bounding box center [564, 246] width 0 height 0
click at [471, 279] on div "Próximo → Cancelar" at bounding box center [518, 294] width 358 height 43
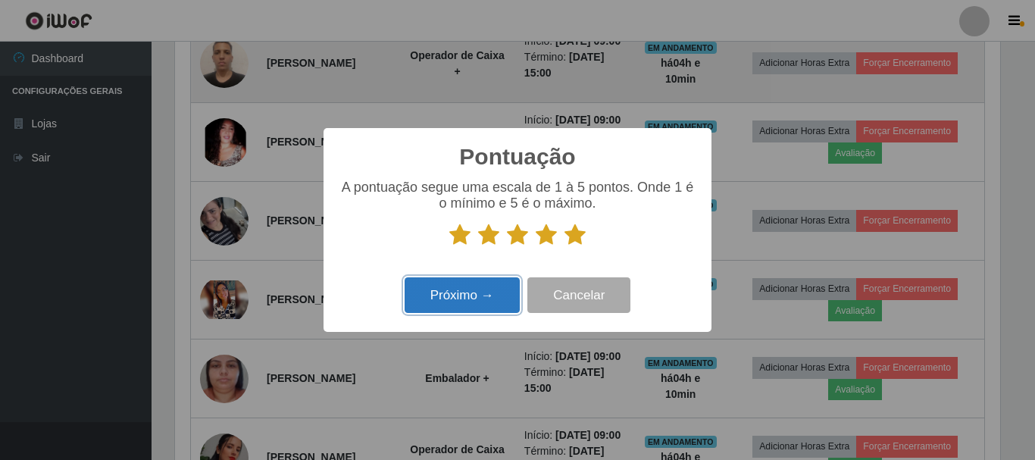
click at [472, 286] on button "Próximo →" at bounding box center [462, 295] width 115 height 36
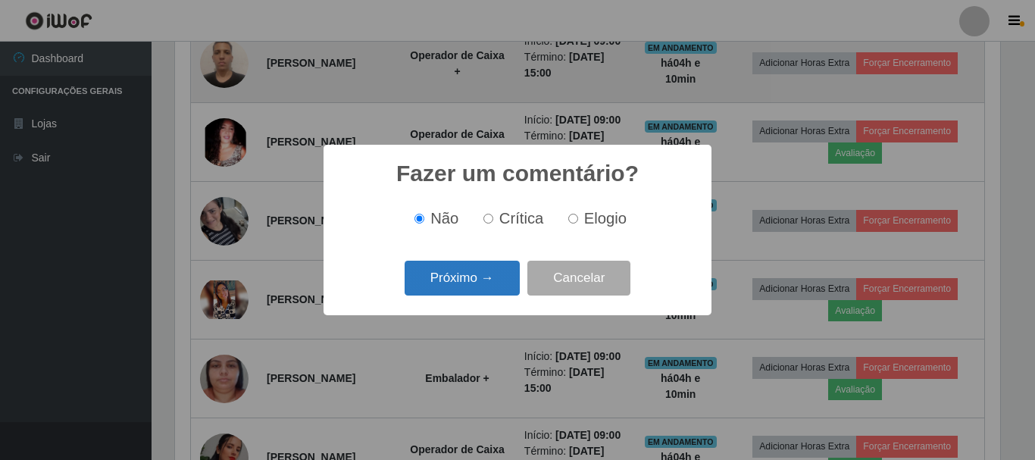
click at [473, 286] on button "Próximo →" at bounding box center [462, 279] width 115 height 36
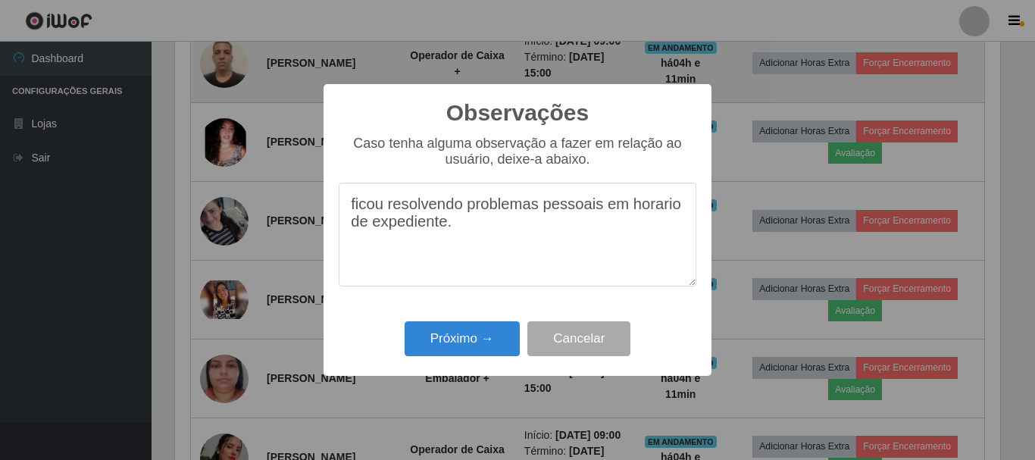
click at [656, 215] on textarea "ficou resolvendo problemas pessoais em horario de expediente." at bounding box center [518, 235] width 358 height 104
click at [483, 224] on textarea "ficou resolvendo problemas pessoais em horario de expediente." at bounding box center [518, 235] width 358 height 104
click at [658, 208] on textarea "ficou resolvendo problemas pessoais em horario de expediente" at bounding box center [518, 235] width 358 height 104
click at [486, 227] on textarea "ficou resolvendo problemas pessoais em horário de expediente" at bounding box center [518, 235] width 358 height 104
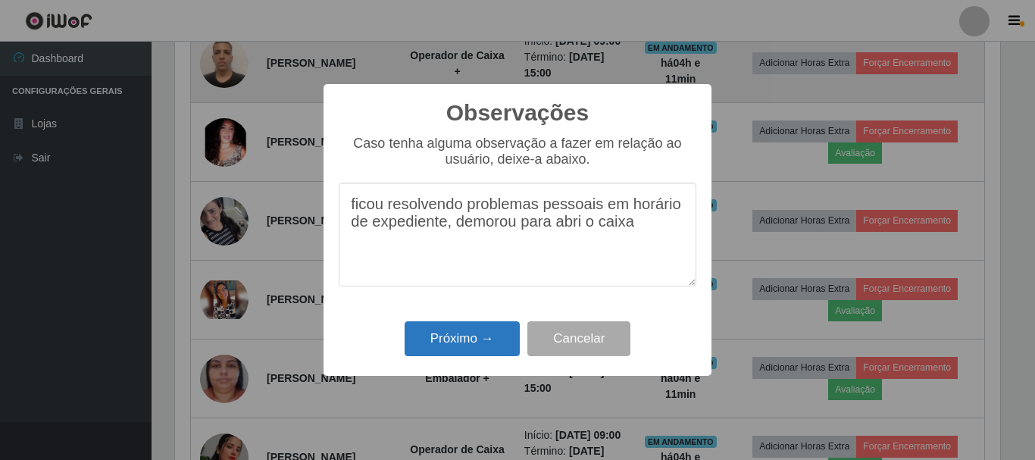
type textarea "ficou resolvendo problemas pessoais em horário de expediente, demorou para abri…"
click at [470, 329] on button "Próximo →" at bounding box center [462, 339] width 115 height 36
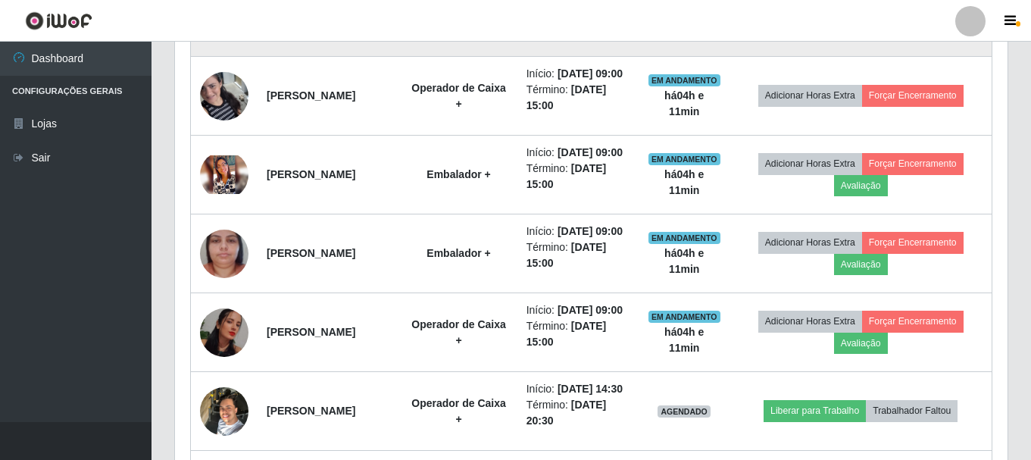
scroll to position [1186, 0]
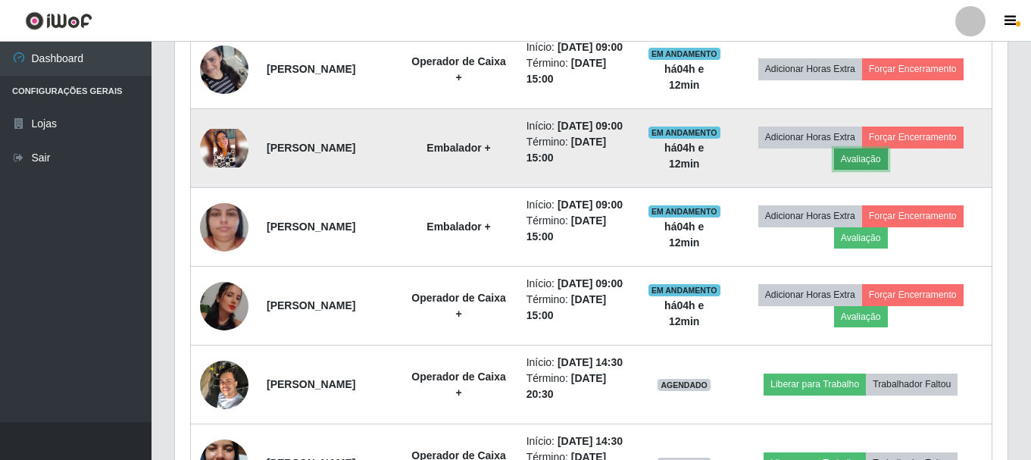
click at [877, 170] on button "Avaliação" at bounding box center [861, 158] width 54 height 21
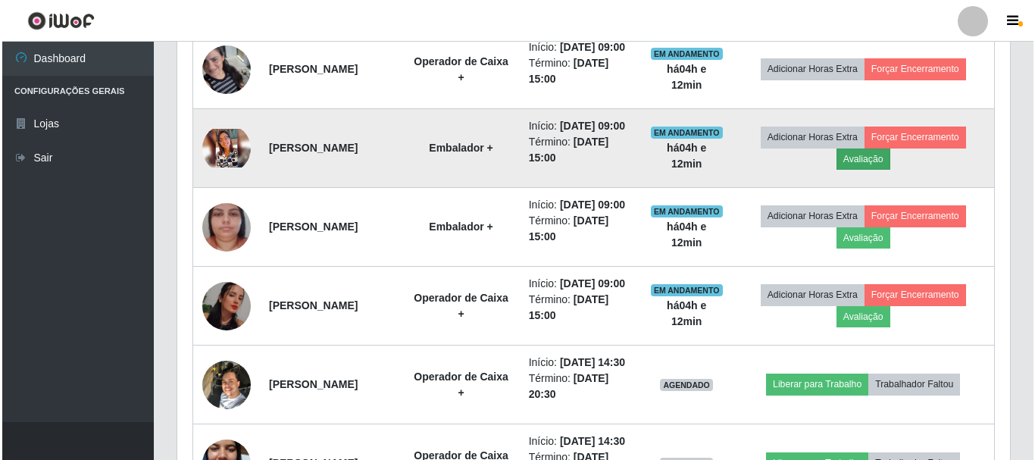
scroll to position [314, 825]
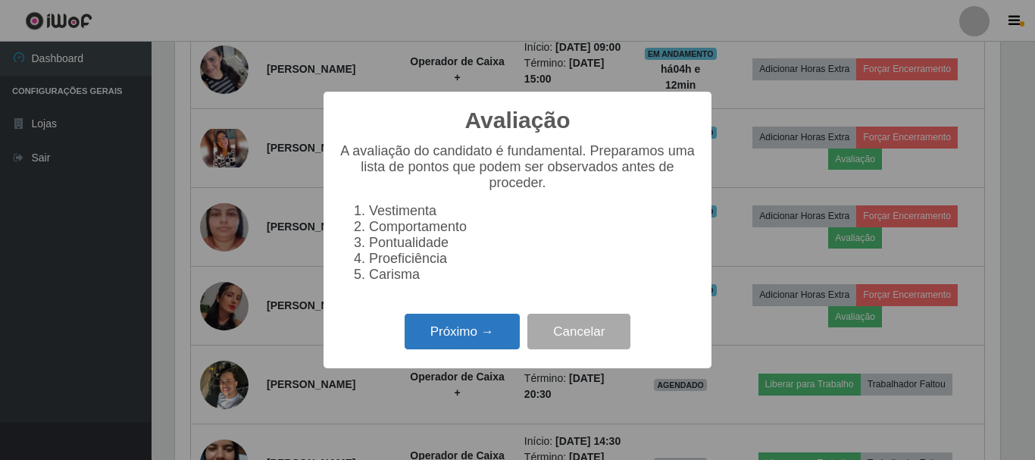
click at [472, 349] on button "Próximo →" at bounding box center [462, 332] width 115 height 36
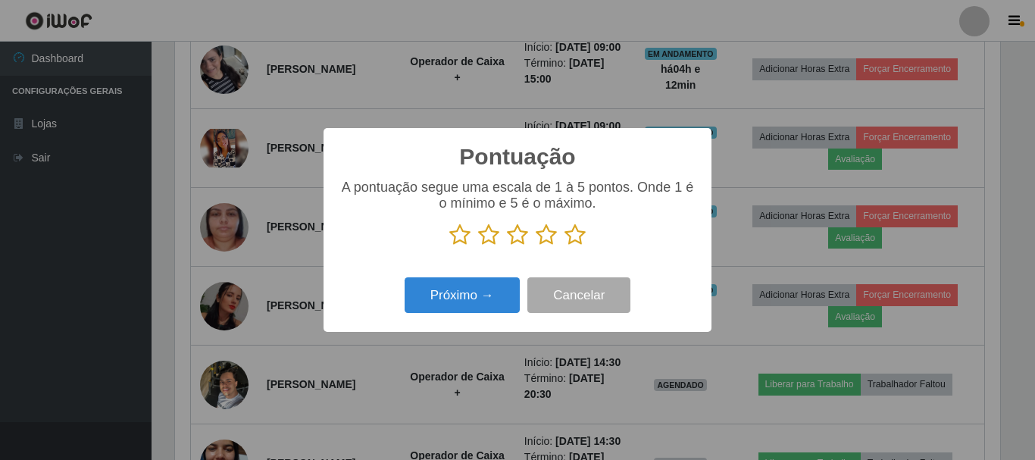
click at [573, 239] on icon at bounding box center [574, 234] width 21 height 23
click at [564, 246] on input "radio" at bounding box center [564, 246] width 0 height 0
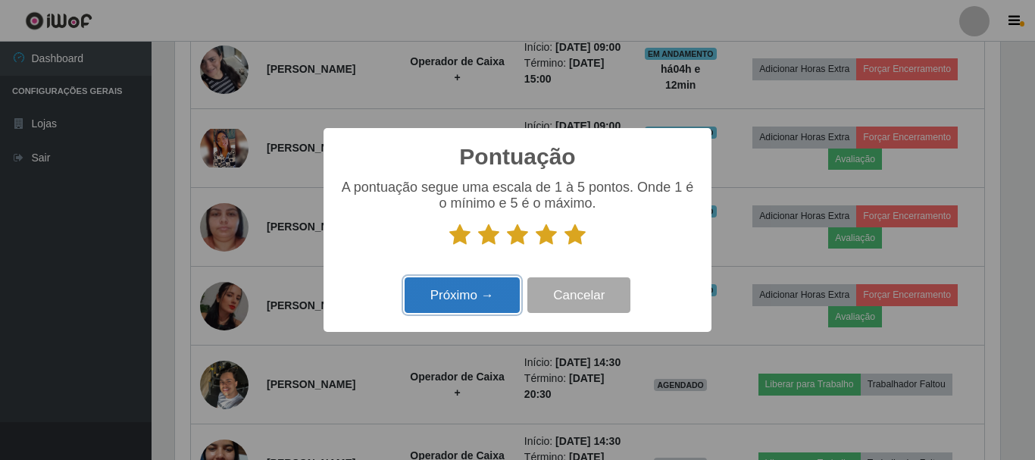
click at [486, 305] on button "Próximo →" at bounding box center [462, 295] width 115 height 36
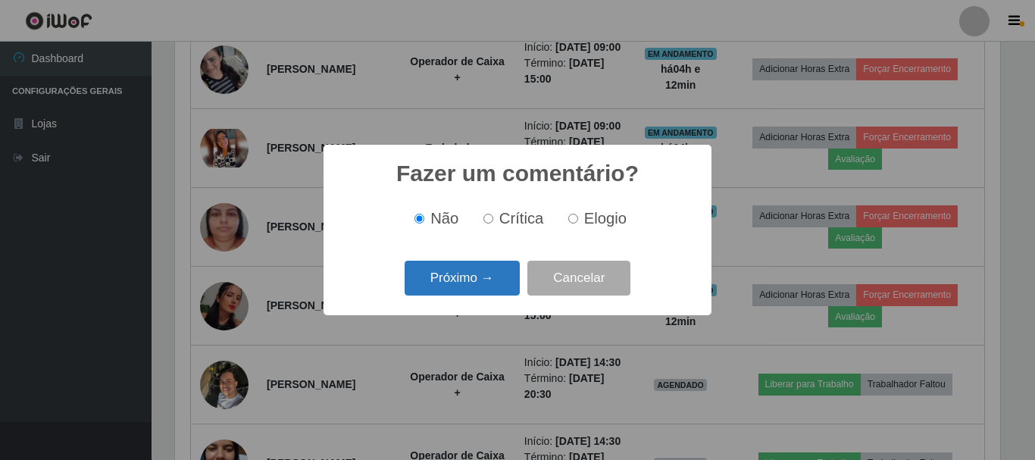
click at [472, 283] on button "Próximo →" at bounding box center [462, 279] width 115 height 36
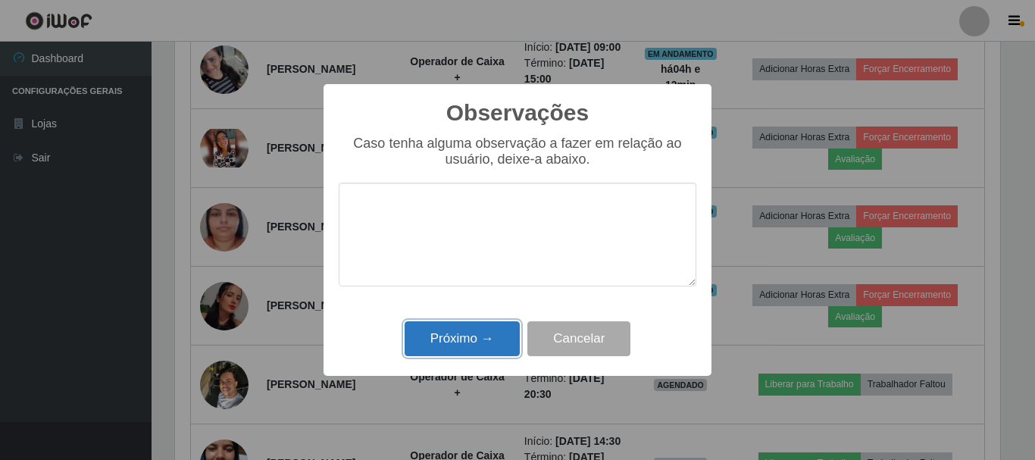
click at [479, 342] on button "Próximo →" at bounding box center [462, 339] width 115 height 36
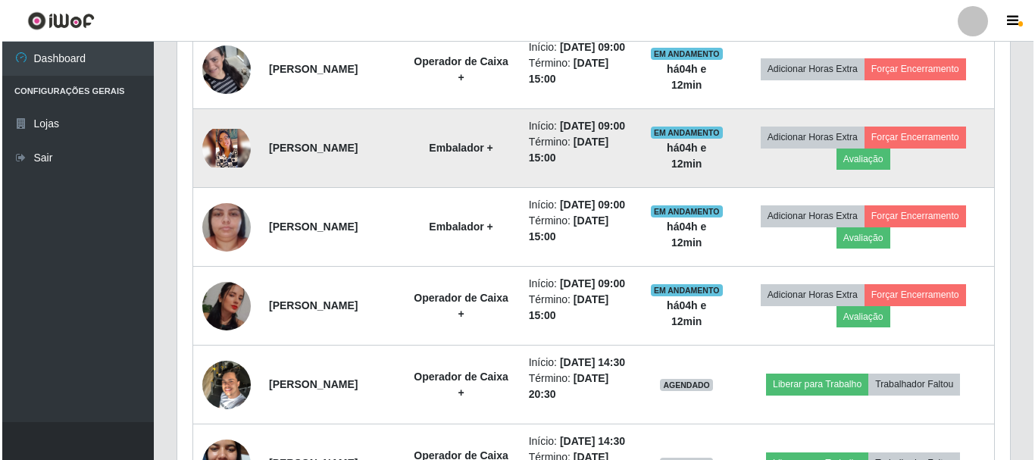
scroll to position [314, 833]
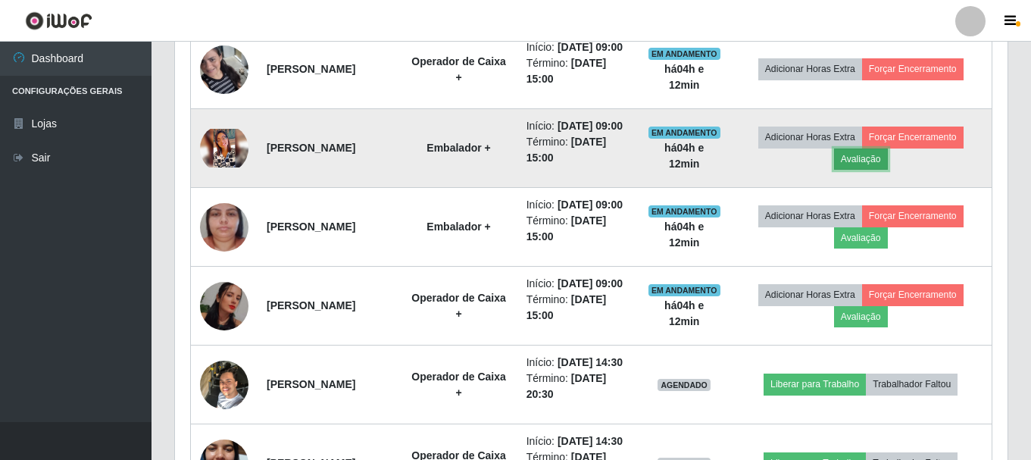
click at [888, 170] on button "Avaliação" at bounding box center [861, 158] width 54 height 21
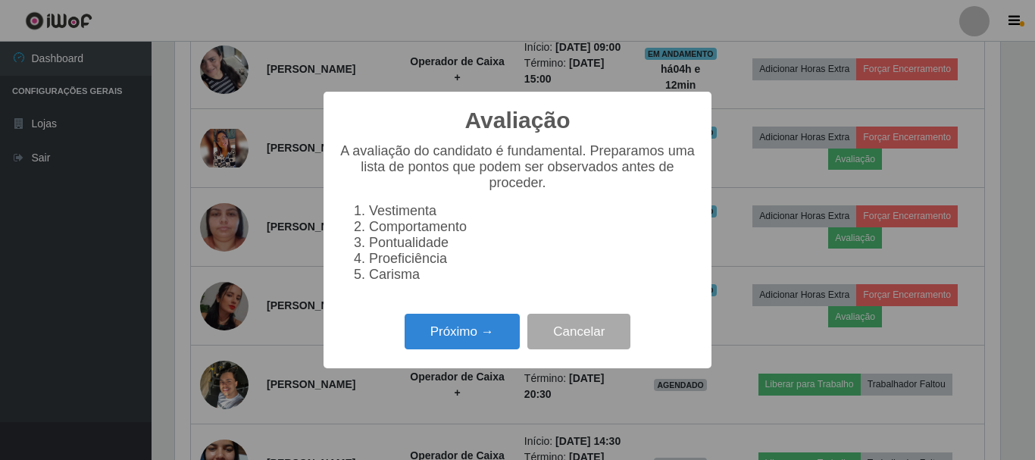
scroll to position [314, 825]
click at [467, 348] on button "Próximo →" at bounding box center [462, 332] width 115 height 36
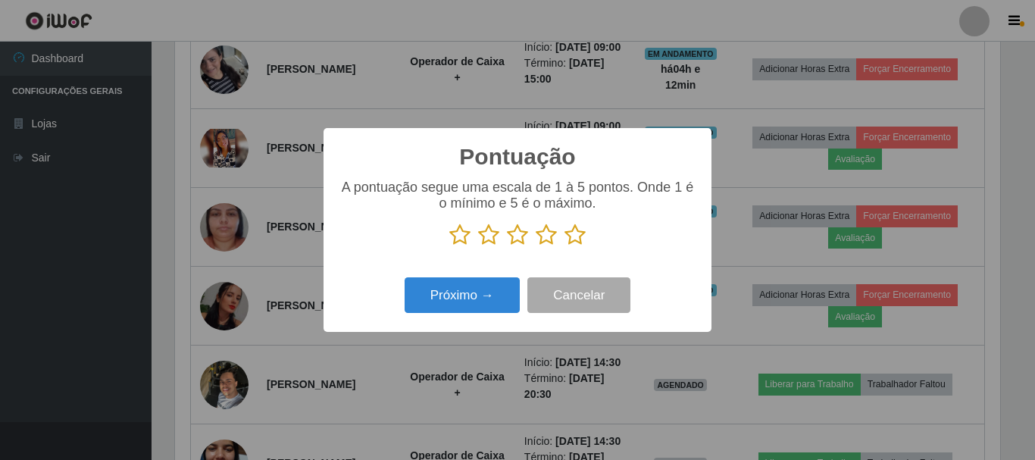
click at [589, 238] on p at bounding box center [518, 234] width 358 height 23
click at [564, 239] on icon at bounding box center [574, 234] width 21 height 23
click at [564, 246] on input "radio" at bounding box center [564, 246] width 0 height 0
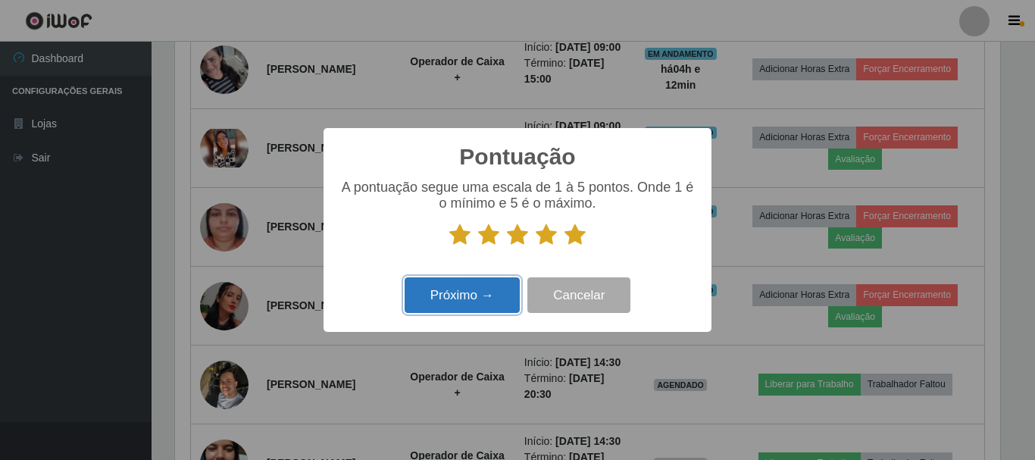
click at [444, 292] on button "Próximo →" at bounding box center [462, 295] width 115 height 36
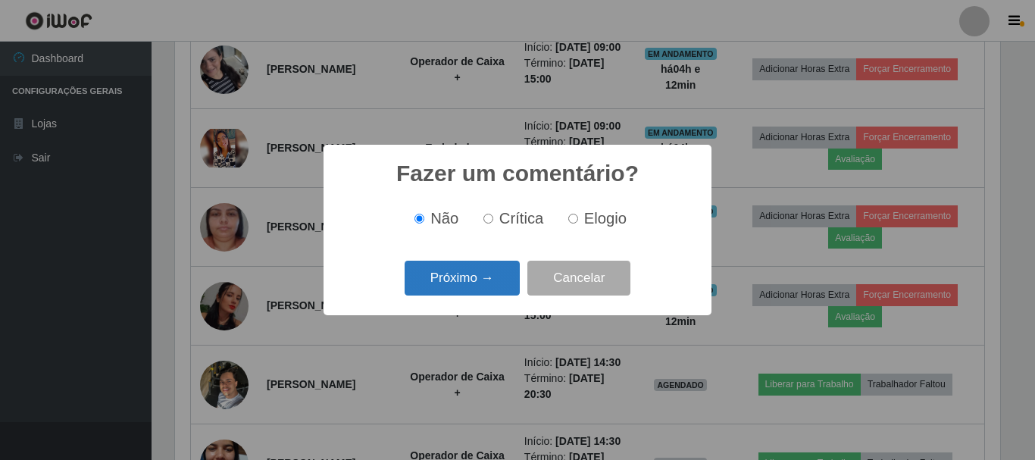
click at [470, 288] on button "Próximo →" at bounding box center [462, 279] width 115 height 36
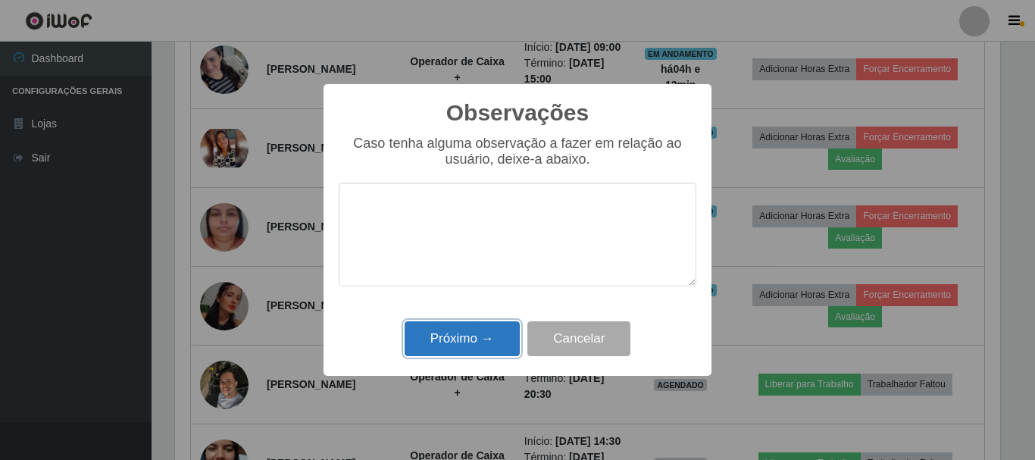
click at [458, 347] on button "Próximo →" at bounding box center [462, 339] width 115 height 36
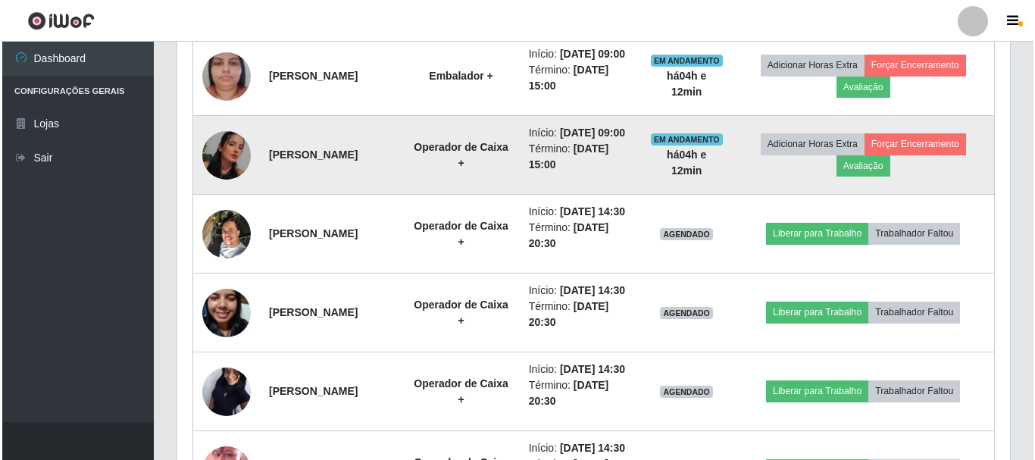
scroll to position [1337, 0]
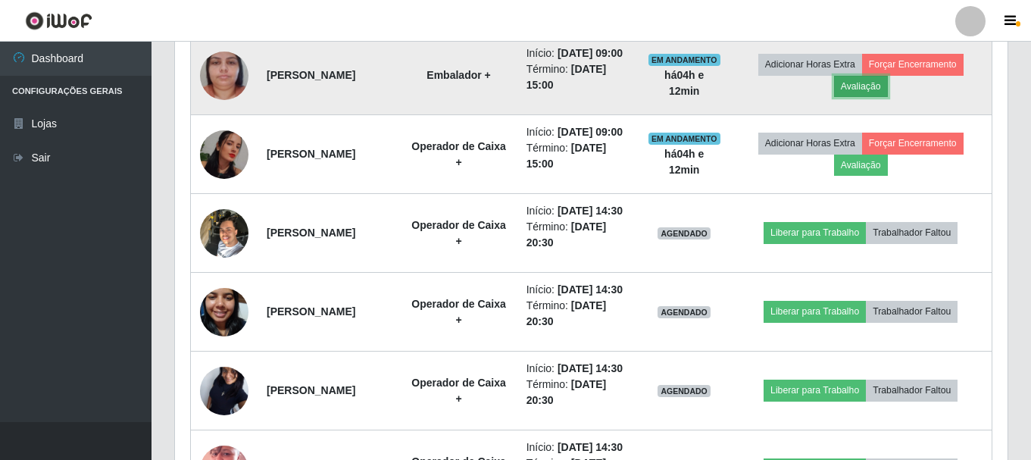
click at [884, 97] on button "Avaliação" at bounding box center [861, 86] width 54 height 21
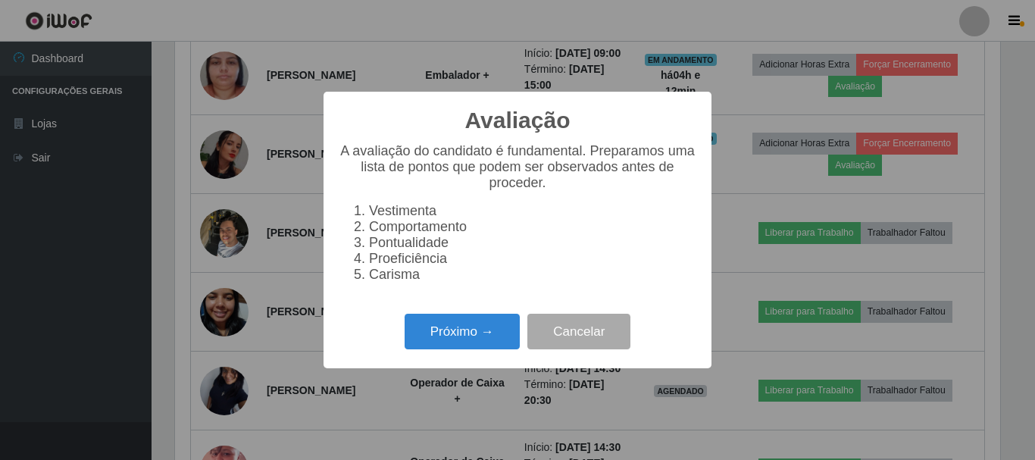
scroll to position [314, 825]
click at [471, 346] on button "Próximo →" at bounding box center [462, 332] width 115 height 36
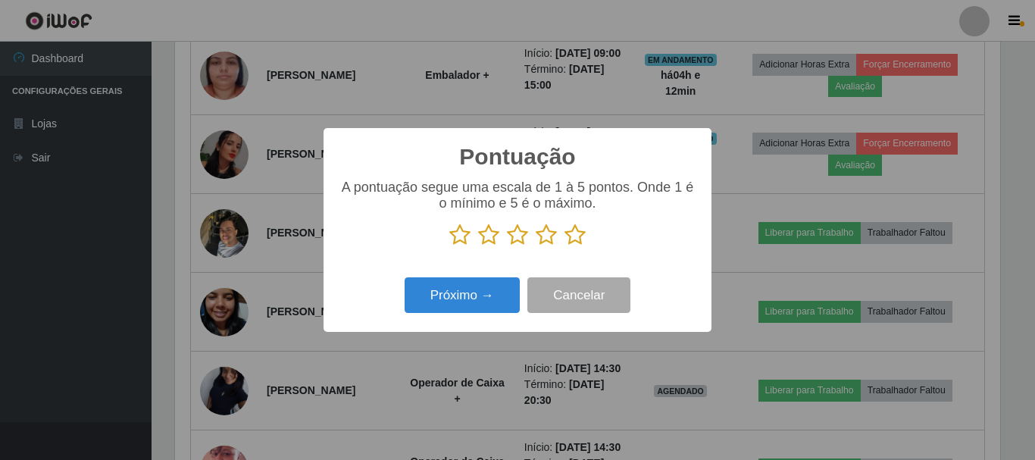
click at [573, 232] on icon at bounding box center [574, 234] width 21 height 23
click at [564, 246] on input "radio" at bounding box center [564, 246] width 0 height 0
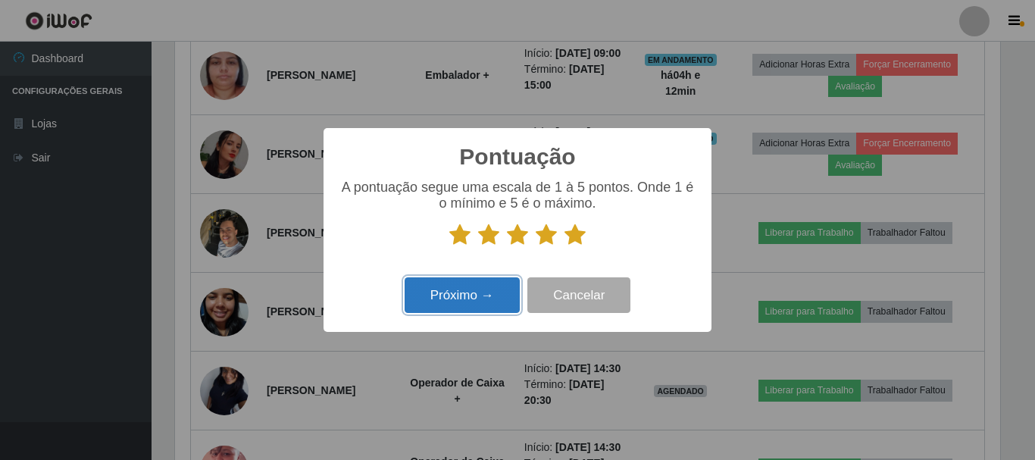
click at [464, 308] on button "Próximo →" at bounding box center [462, 295] width 115 height 36
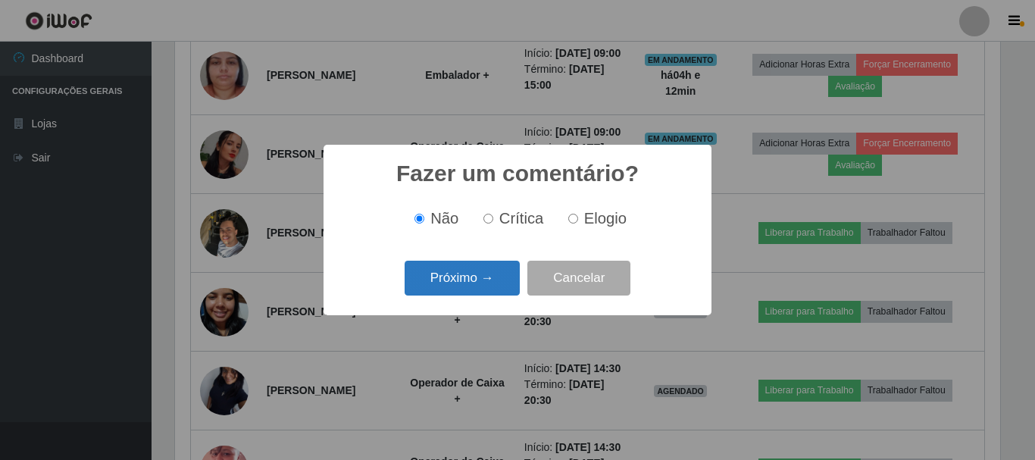
click at [478, 281] on button "Próximo →" at bounding box center [462, 279] width 115 height 36
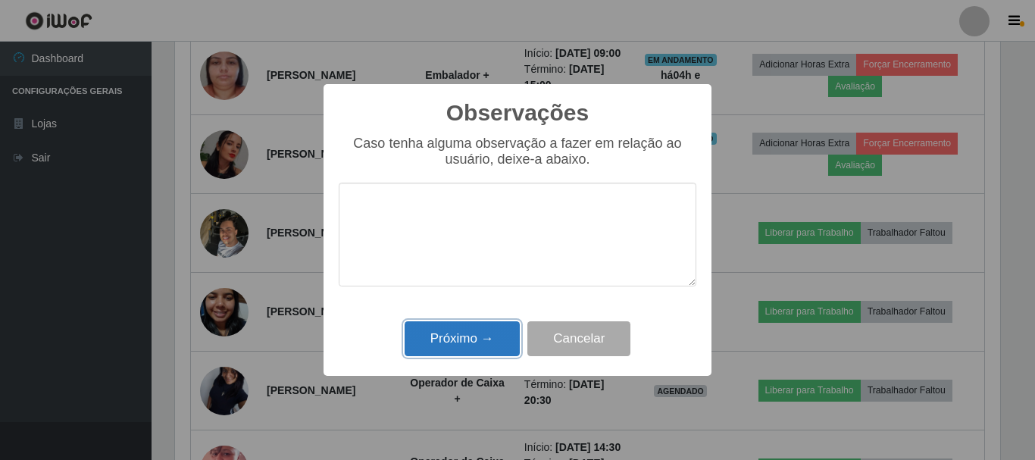
click at [433, 344] on button "Próximo →" at bounding box center [462, 339] width 115 height 36
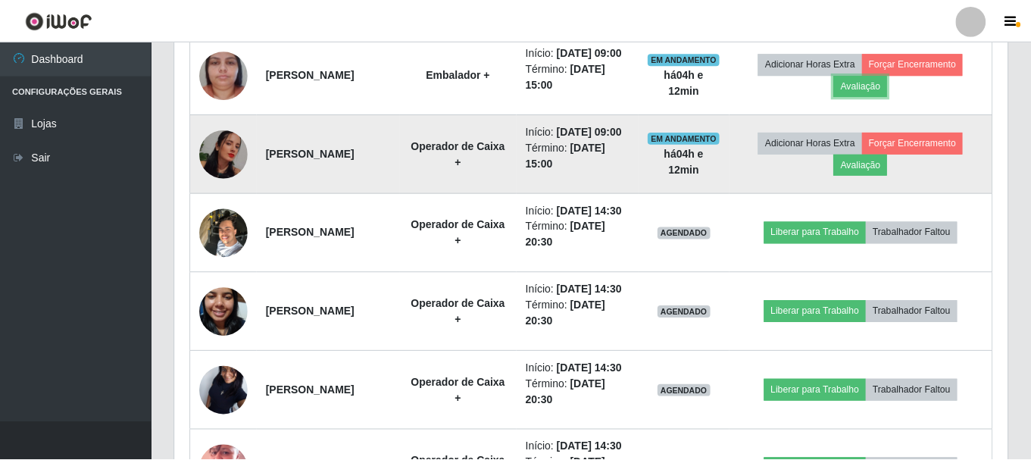
scroll to position [314, 833]
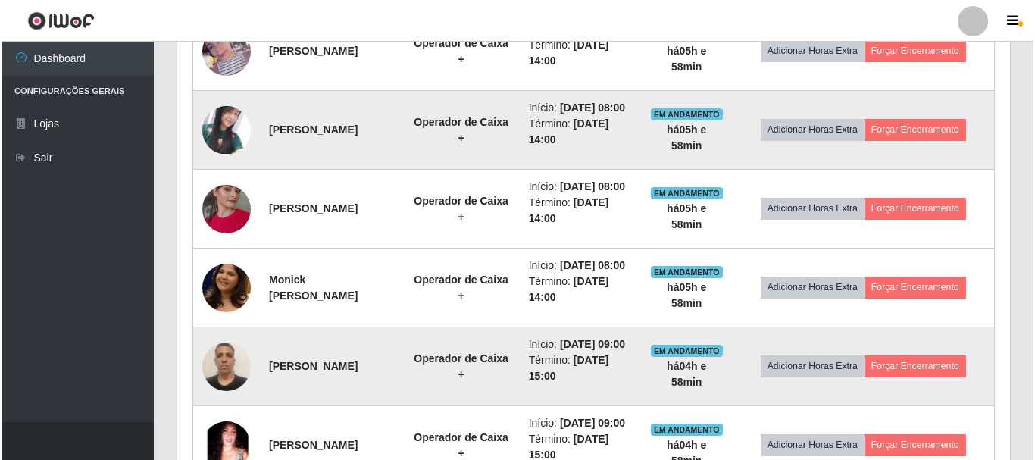
scroll to position [655, 0]
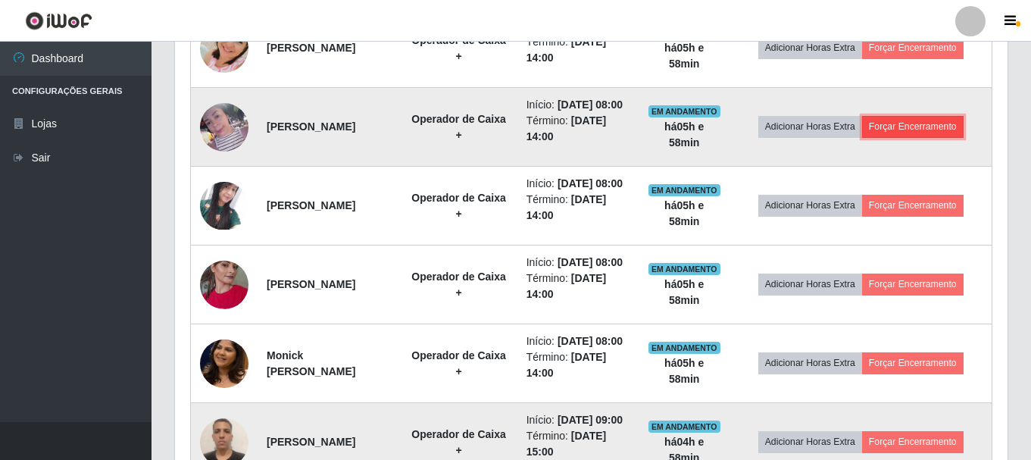
click at [906, 137] on button "Forçar Encerramento" at bounding box center [913, 126] width 102 height 21
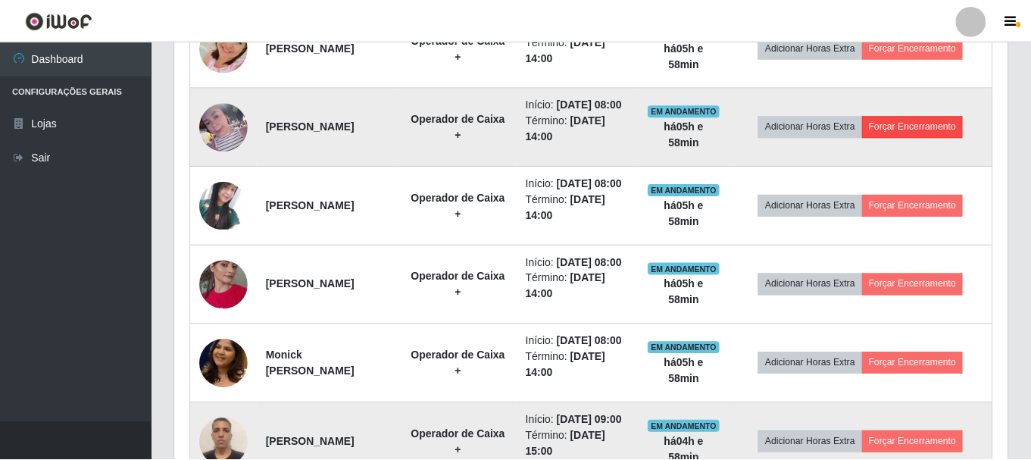
scroll to position [314, 825]
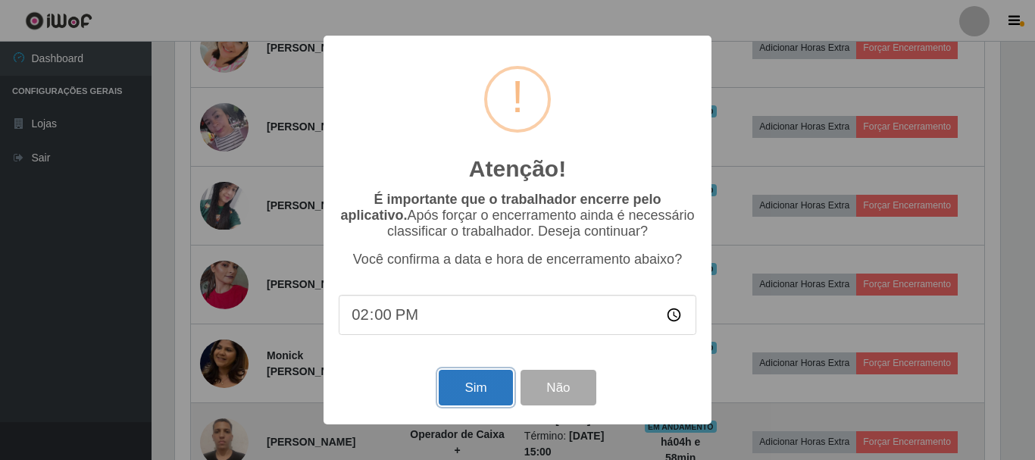
click at [468, 405] on button "Sim" at bounding box center [475, 388] width 73 height 36
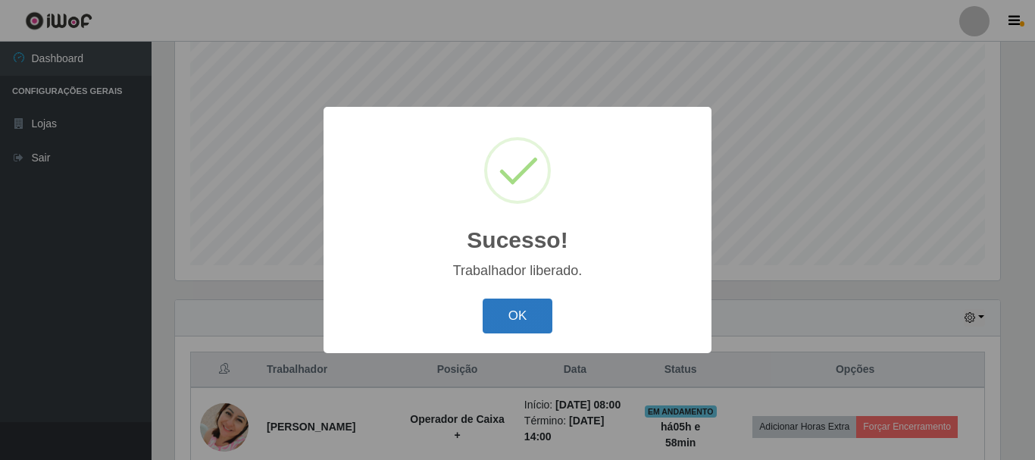
click at [505, 320] on button "OK" at bounding box center [518, 316] width 70 height 36
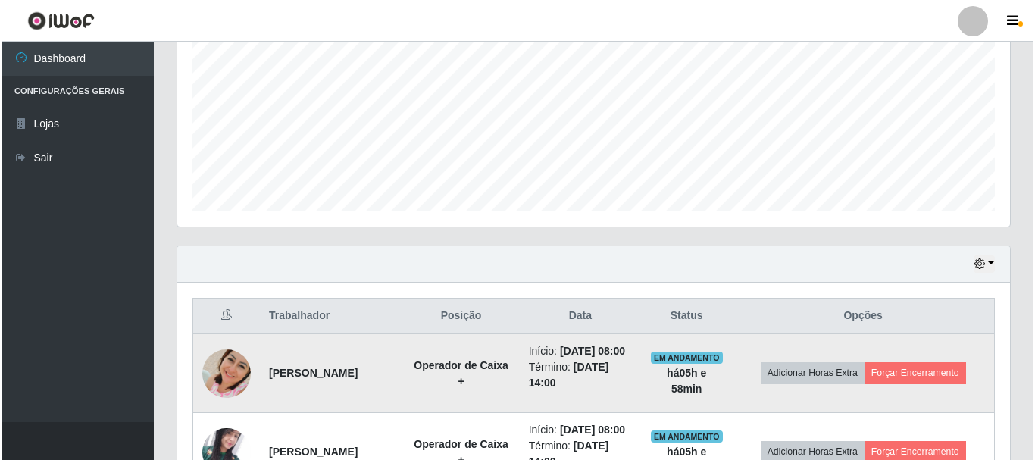
scroll to position [428, 0]
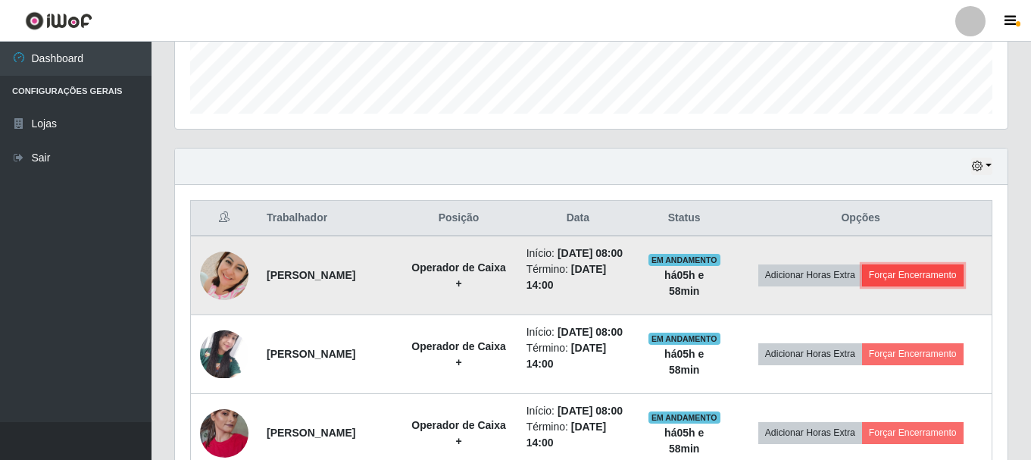
click at [919, 286] on button "Forçar Encerramento" at bounding box center [913, 274] width 102 height 21
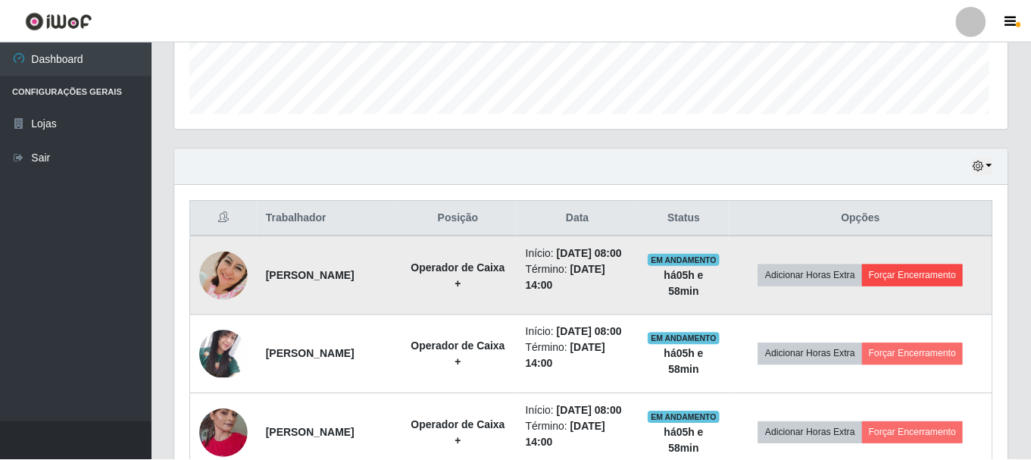
scroll to position [314, 825]
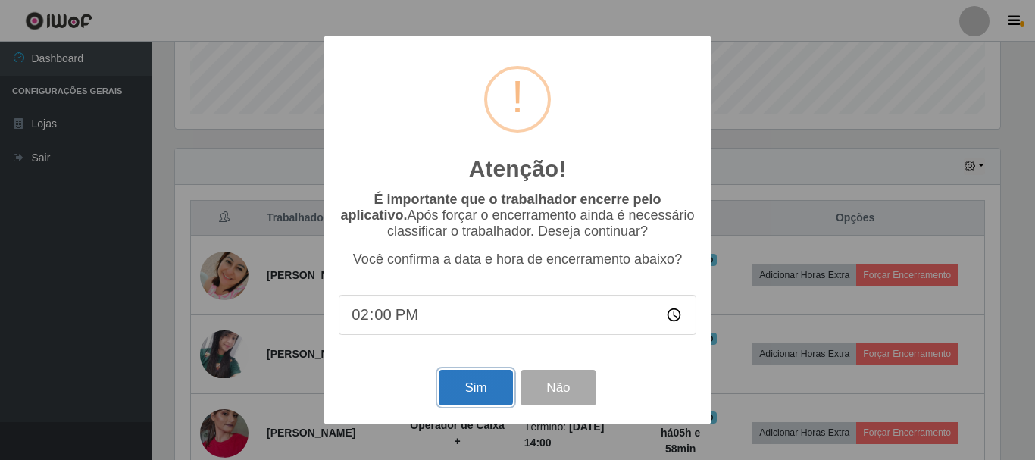
click at [477, 385] on button "Sim" at bounding box center [475, 388] width 73 height 36
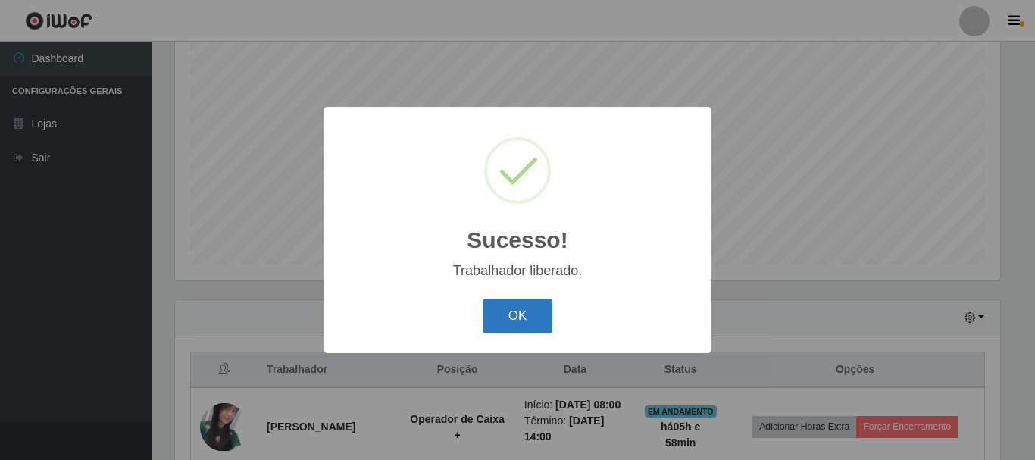
click at [524, 330] on button "OK" at bounding box center [518, 316] width 70 height 36
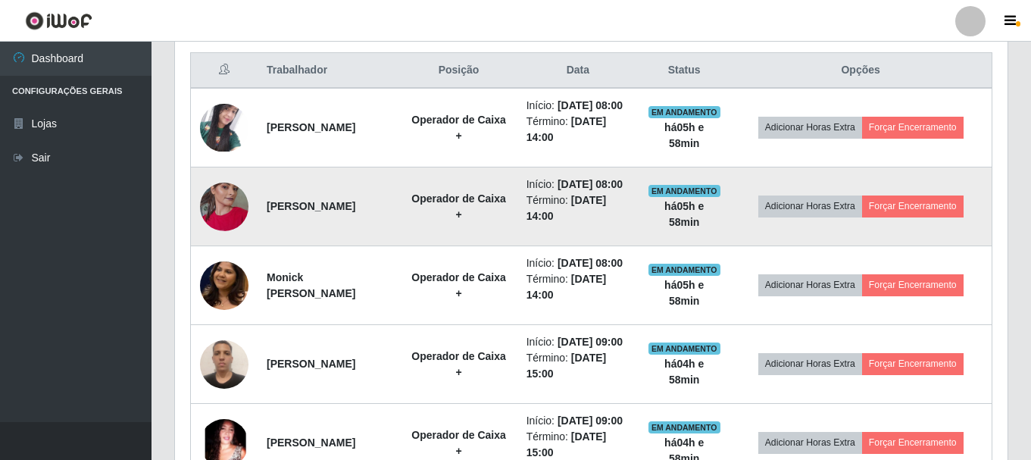
scroll to position [579, 0]
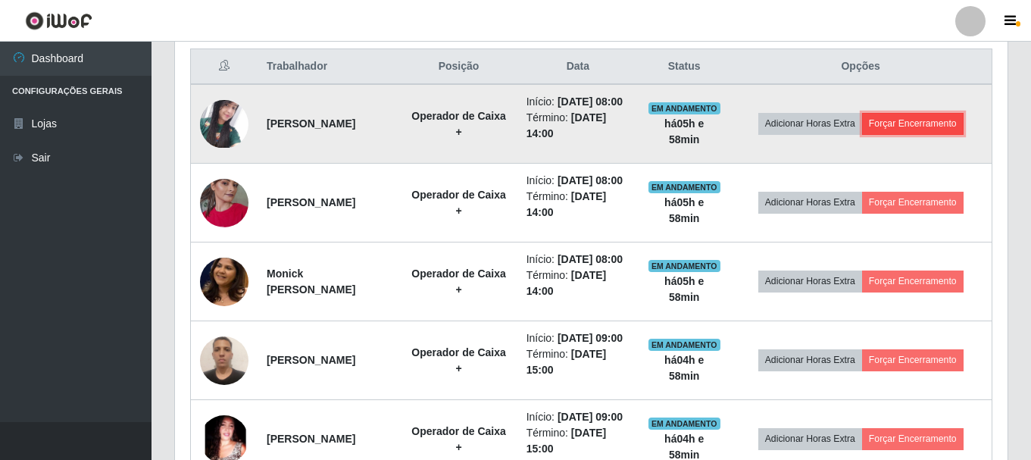
click at [889, 125] on button "Forçar Encerramento" at bounding box center [913, 123] width 102 height 21
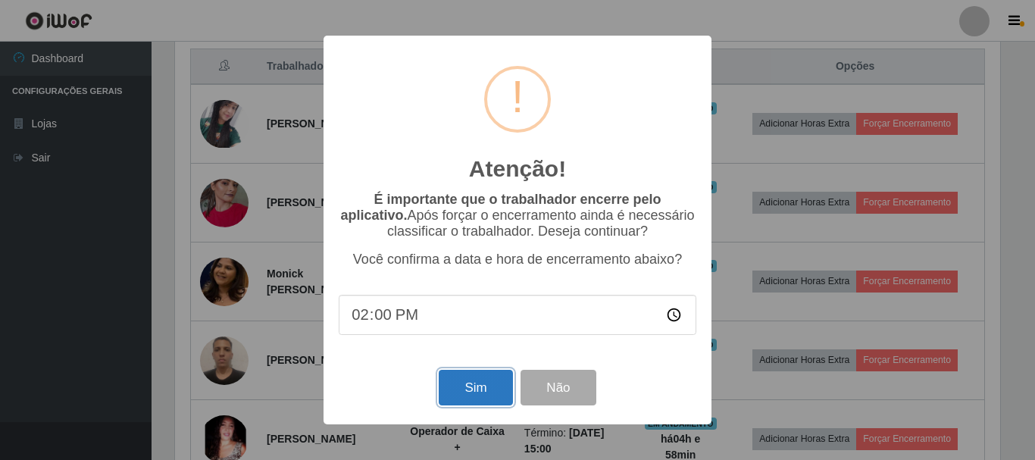
click at [479, 389] on button "Sim" at bounding box center [475, 388] width 73 height 36
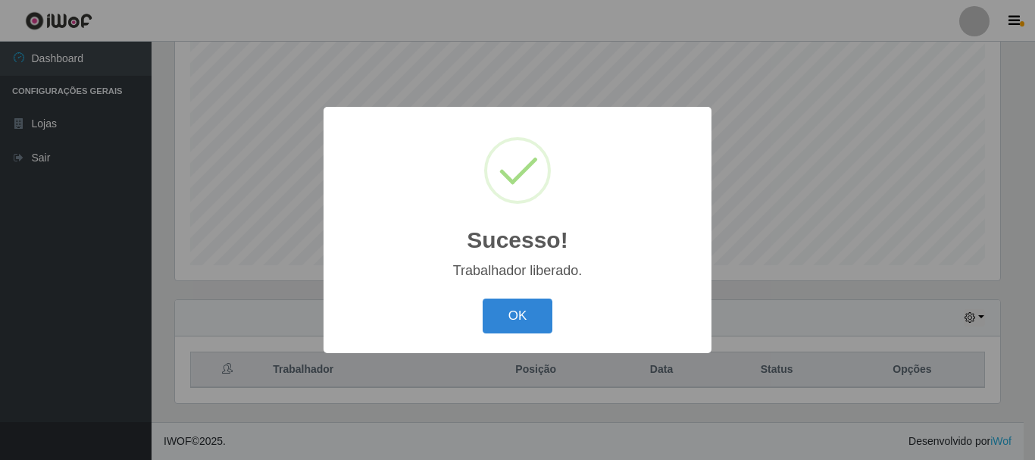
click at [483, 298] on button "OK" at bounding box center [518, 316] width 70 height 36
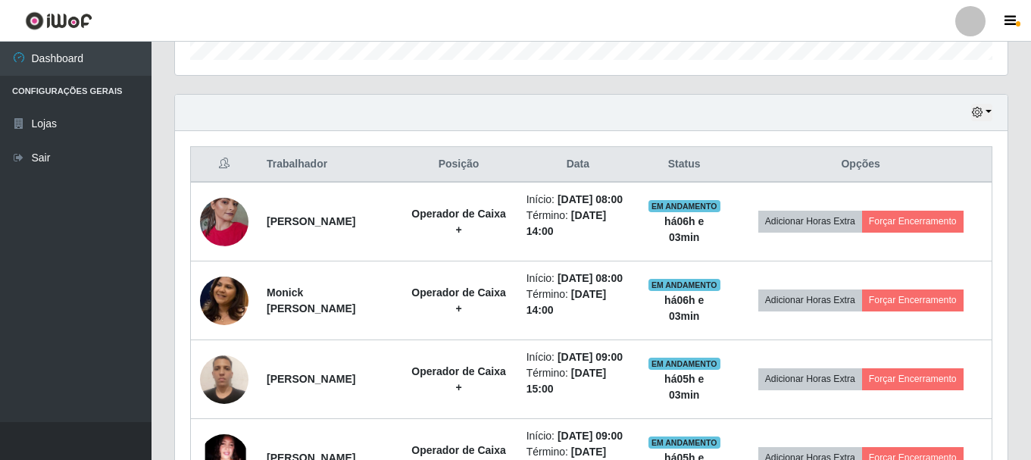
scroll to position [504, 0]
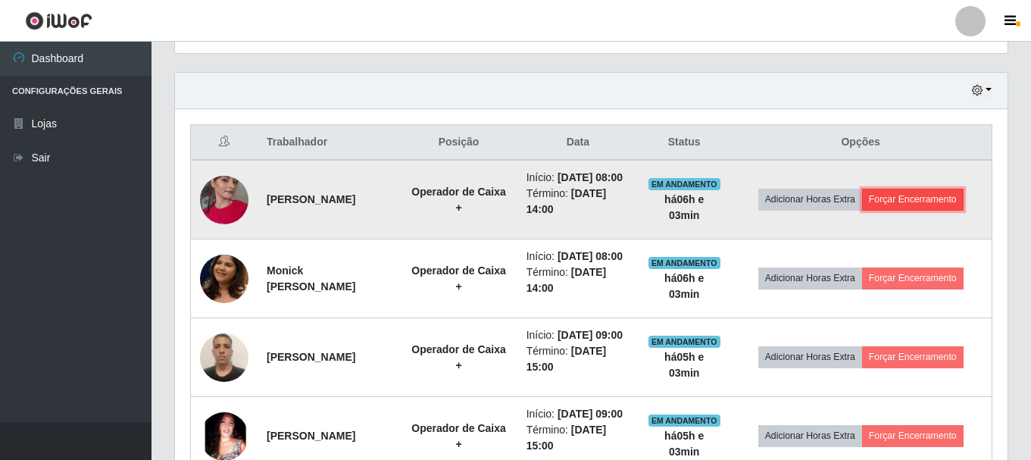
click at [941, 202] on button "Forçar Encerramento" at bounding box center [913, 199] width 102 height 21
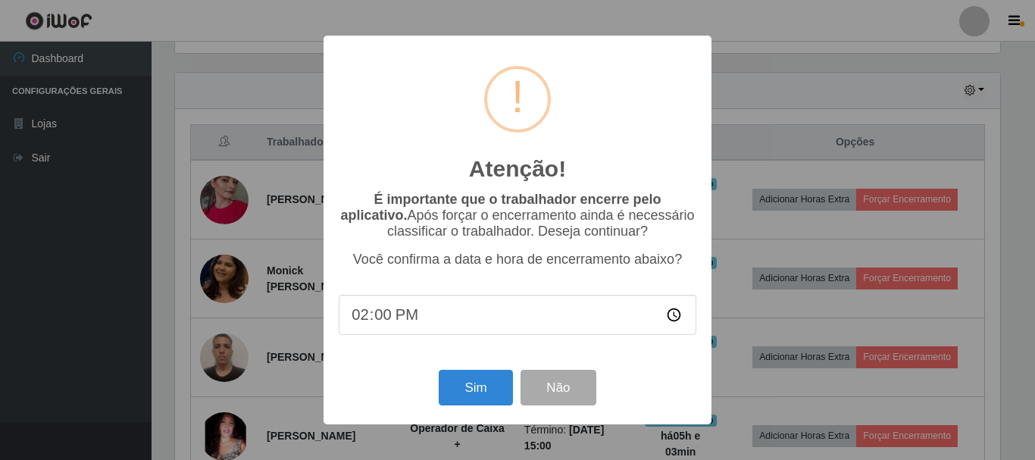
click at [458, 368] on div "Atenção! × É importante que o trabalhador encerre pelo aplicativo. Após forçar …" at bounding box center [517, 230] width 388 height 389
click at [480, 405] on button "Sim" at bounding box center [475, 388] width 73 height 36
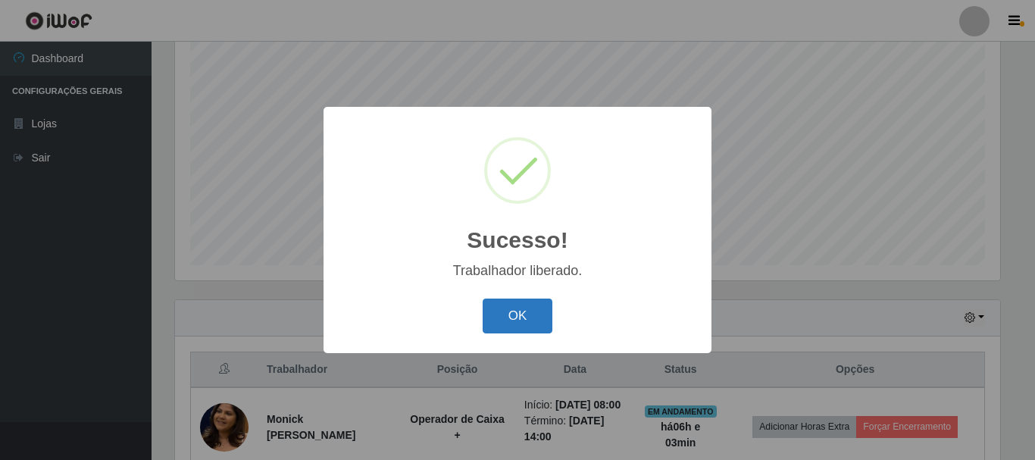
click at [511, 324] on button "OK" at bounding box center [518, 316] width 70 height 36
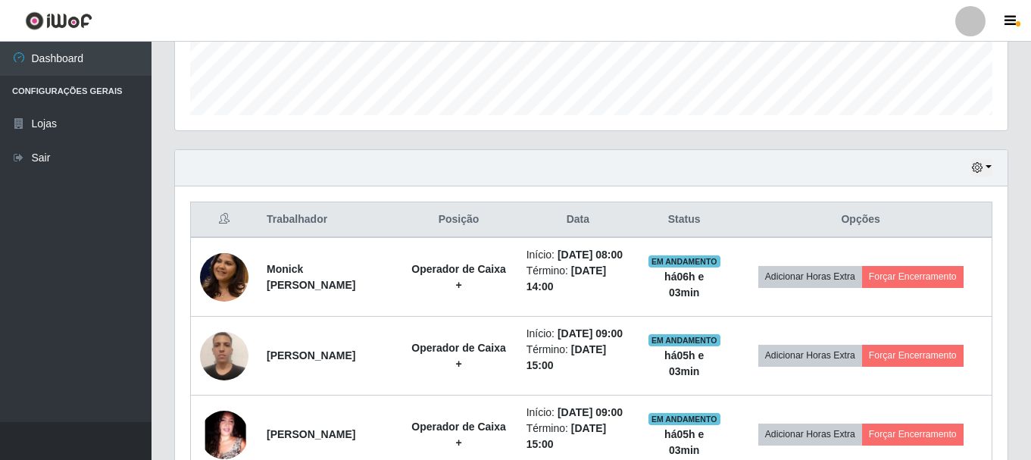
scroll to position [428, 0]
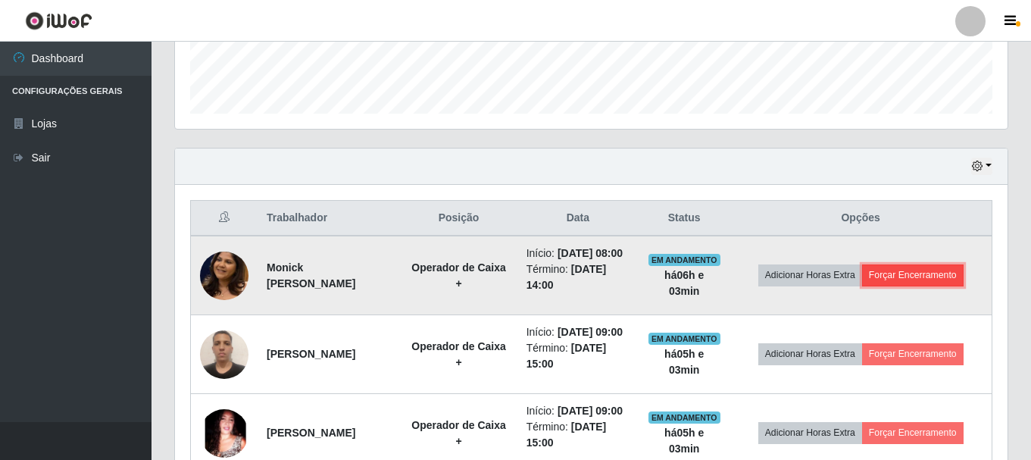
click at [913, 286] on button "Forçar Encerramento" at bounding box center [913, 274] width 102 height 21
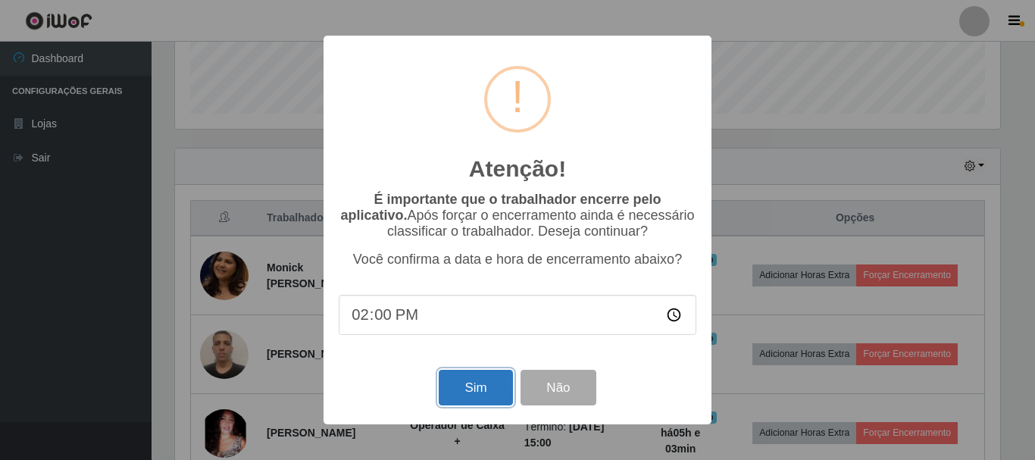
click at [498, 392] on button "Sim" at bounding box center [475, 388] width 73 height 36
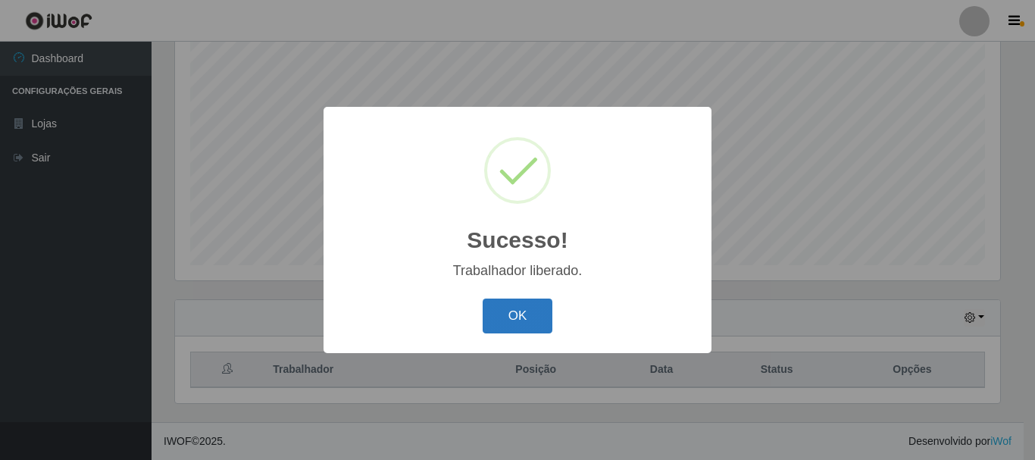
click at [514, 315] on button "OK" at bounding box center [518, 316] width 70 height 36
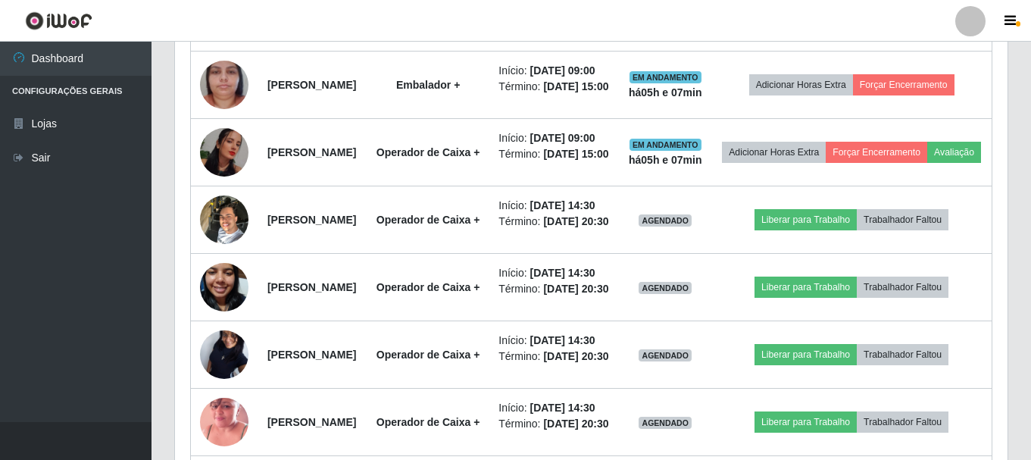
scroll to position [958, 0]
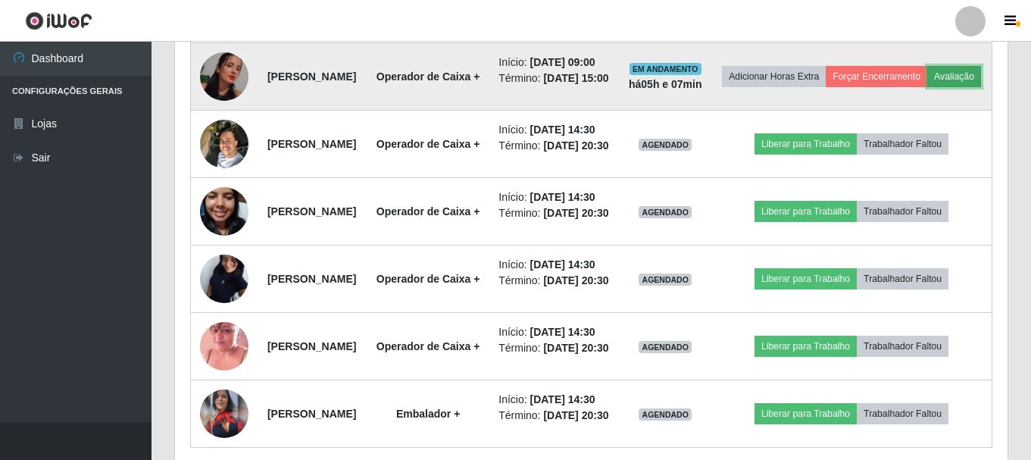
click at [927, 87] on button "Avaliação" at bounding box center [954, 76] width 54 height 21
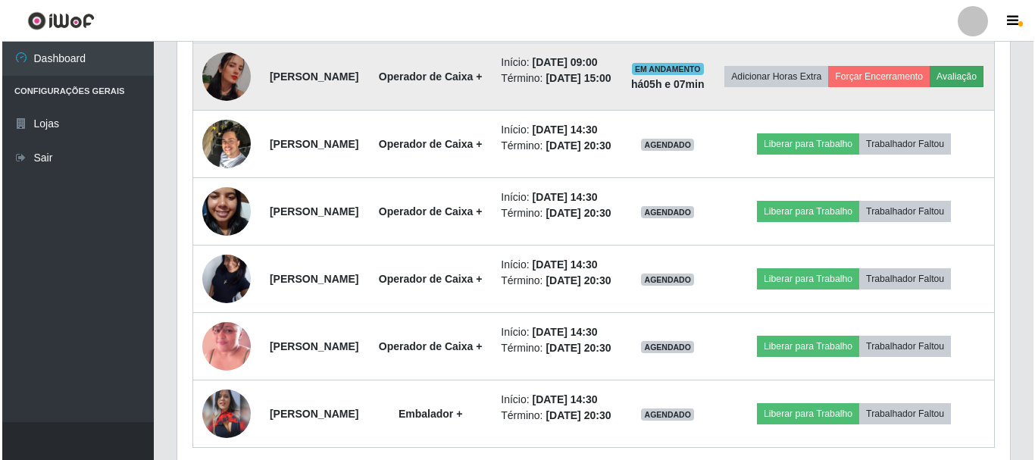
scroll to position [314, 825]
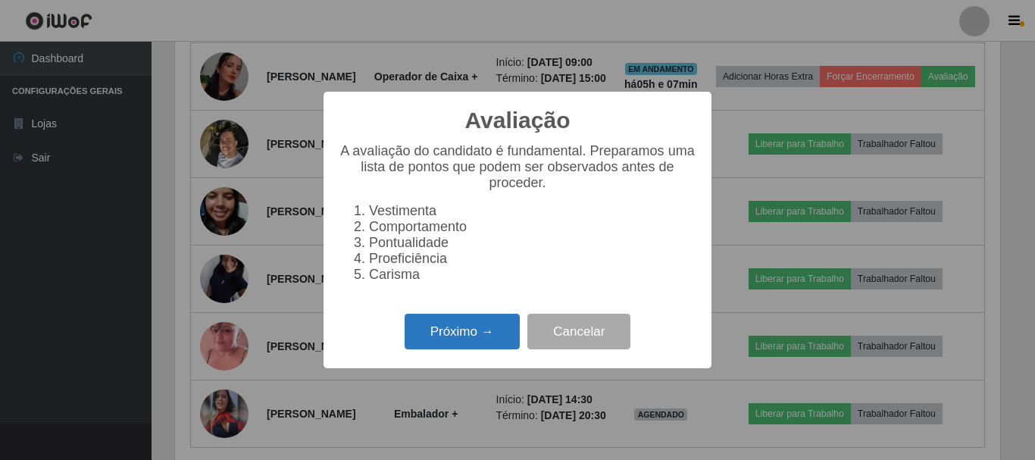
click at [470, 331] on button "Próximo →" at bounding box center [462, 332] width 115 height 36
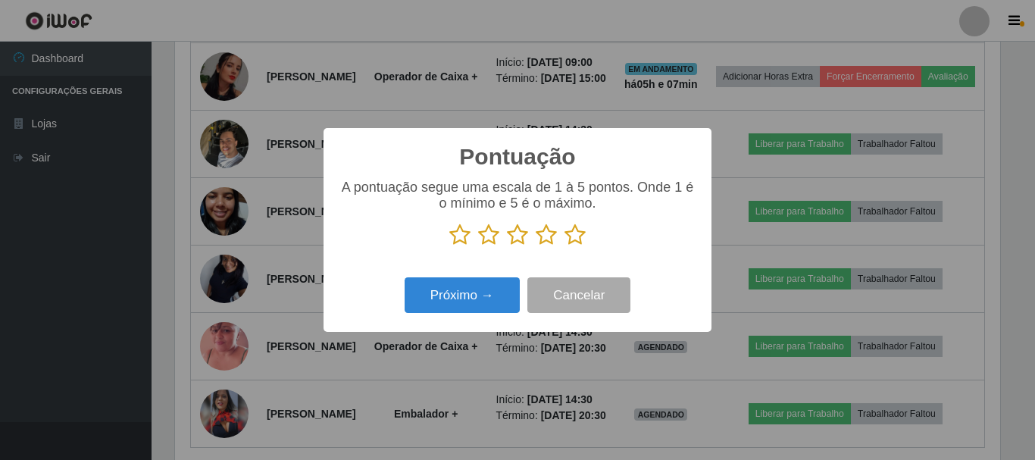
click at [579, 239] on icon at bounding box center [574, 234] width 21 height 23
click at [564, 246] on input "radio" at bounding box center [564, 246] width 0 height 0
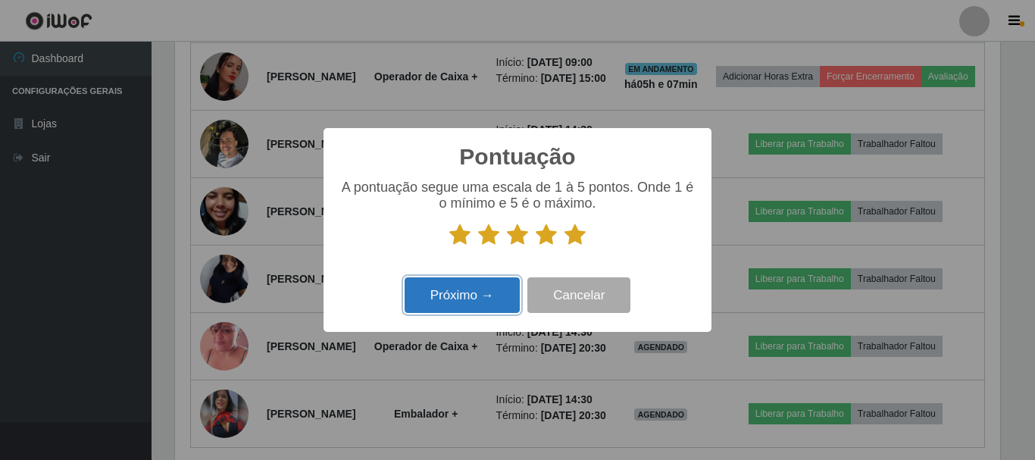
click at [448, 311] on button "Próximo →" at bounding box center [462, 295] width 115 height 36
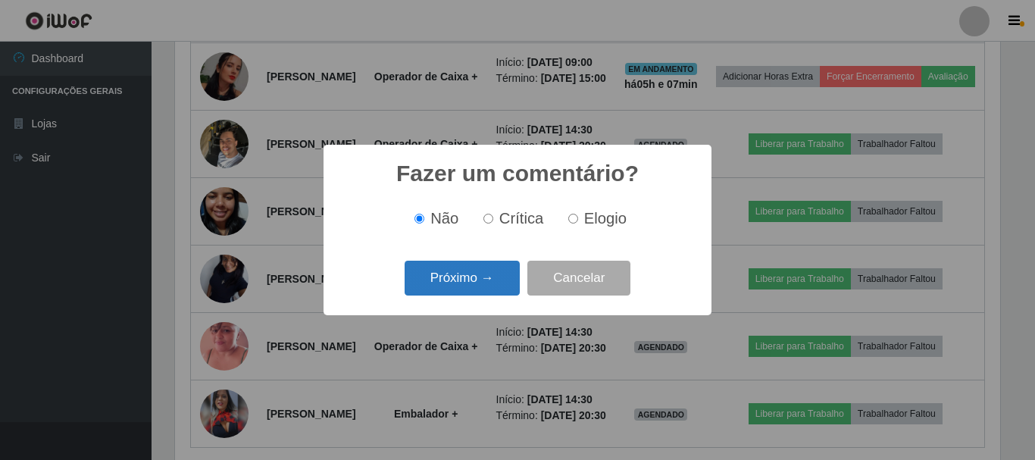
click at [479, 288] on button "Próximo →" at bounding box center [462, 279] width 115 height 36
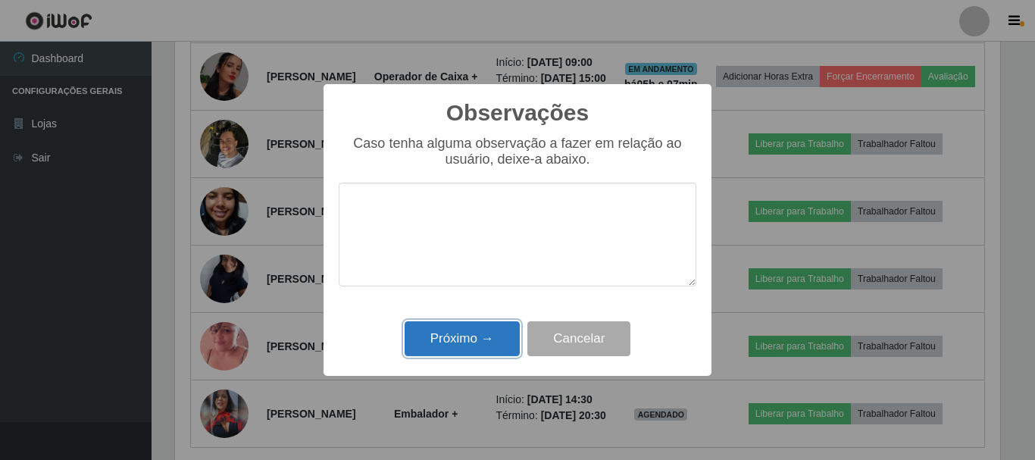
click at [498, 343] on button "Próximo →" at bounding box center [462, 339] width 115 height 36
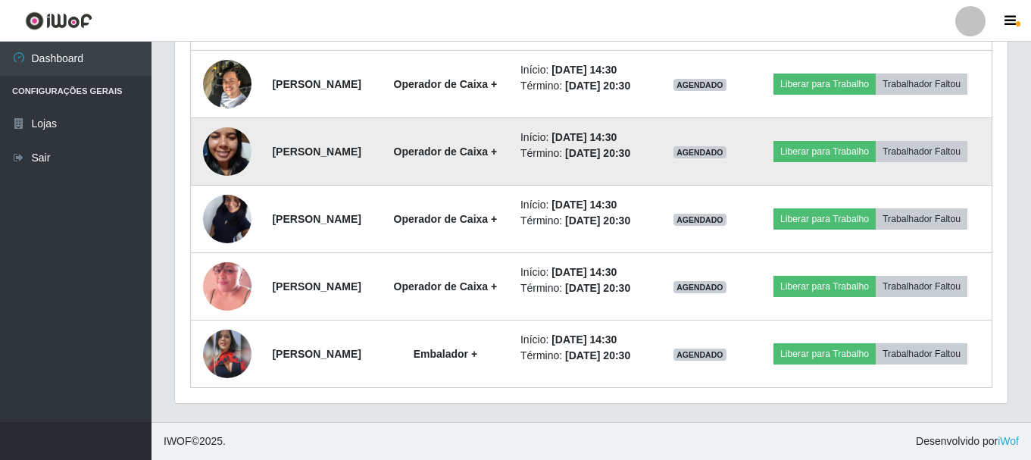
scroll to position [1318, 0]
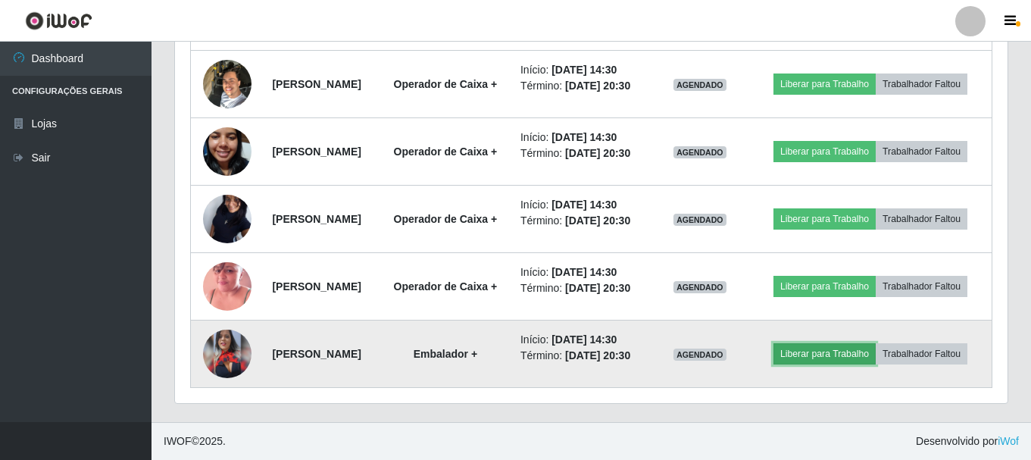
click at [876, 343] on button "Liberar para Trabalho" at bounding box center [824, 353] width 102 height 21
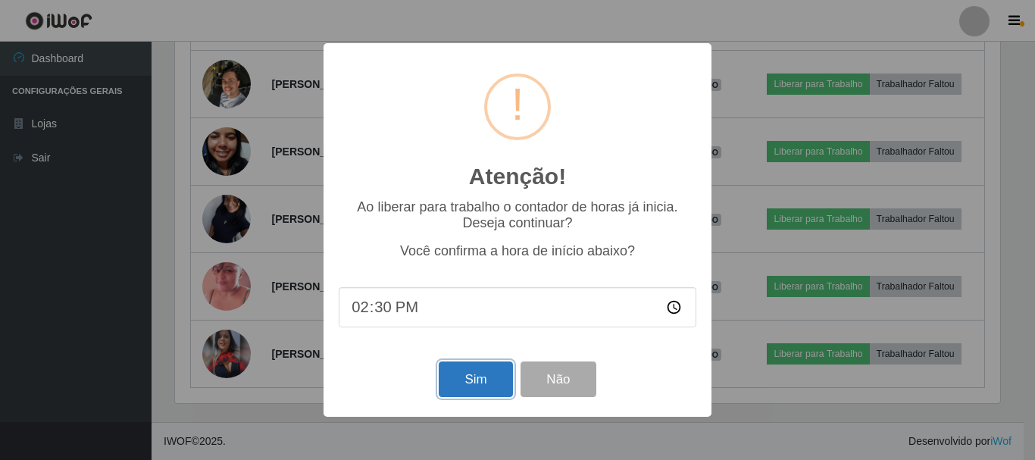
click at [458, 383] on button "Sim" at bounding box center [475, 379] width 73 height 36
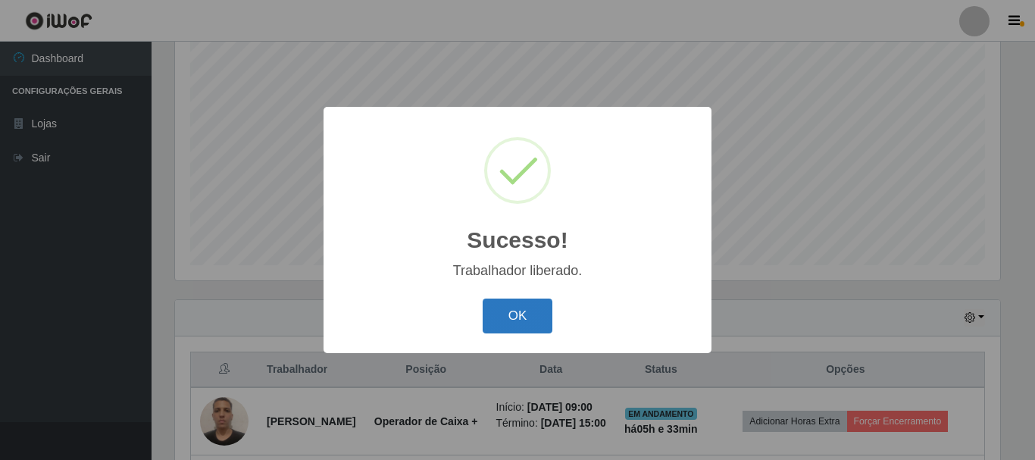
click at [535, 300] on button "OK" at bounding box center [518, 316] width 70 height 36
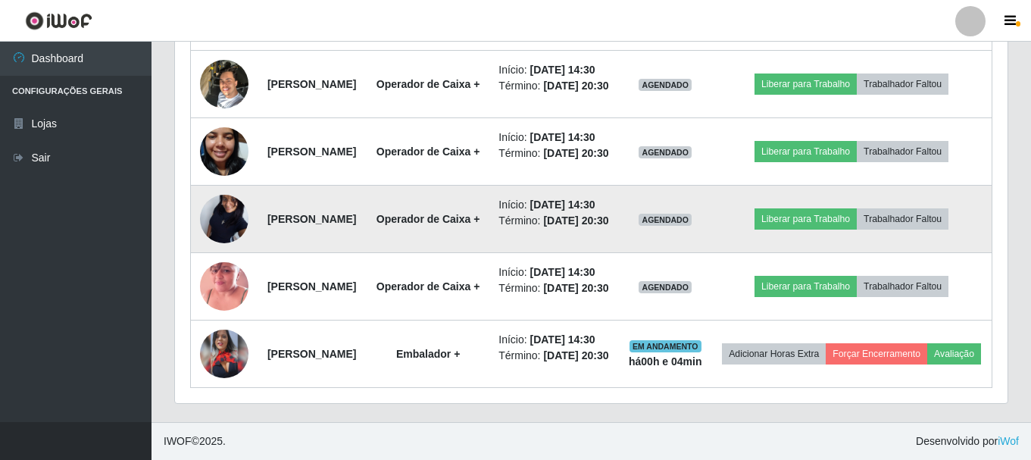
scroll to position [1186, 0]
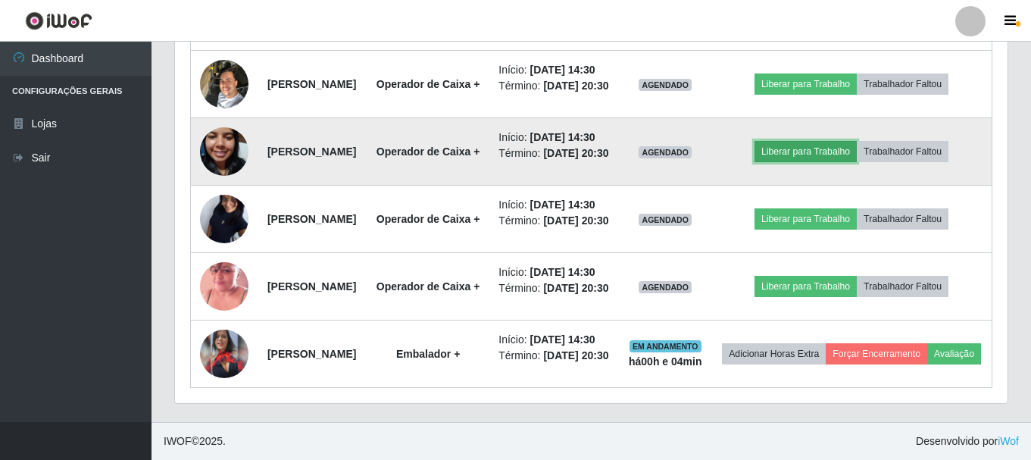
click at [820, 162] on button "Liberar para Trabalho" at bounding box center [805, 151] width 102 height 21
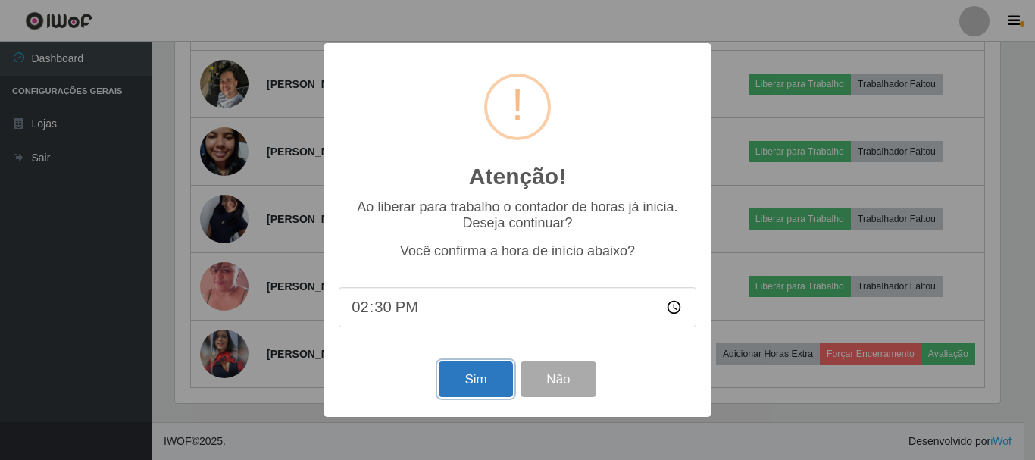
click at [492, 379] on button "Sim" at bounding box center [475, 379] width 73 height 36
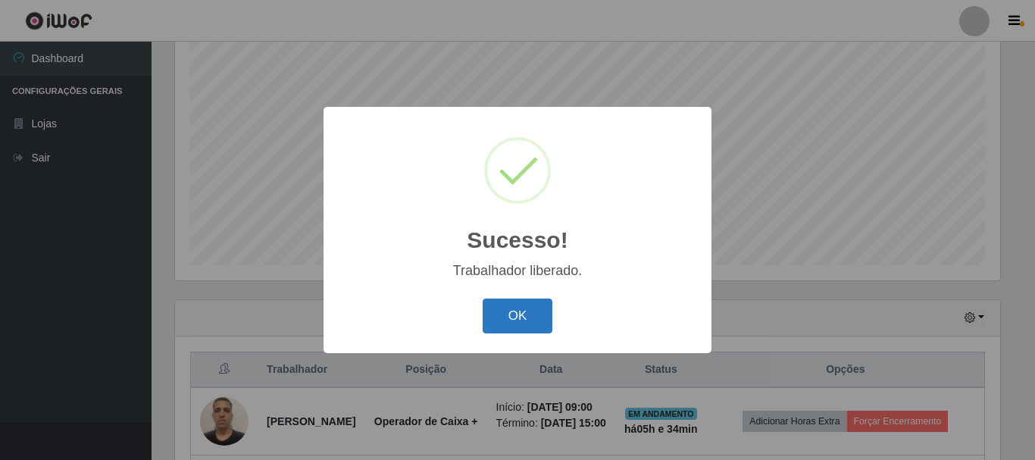
click at [526, 330] on button "OK" at bounding box center [518, 316] width 70 height 36
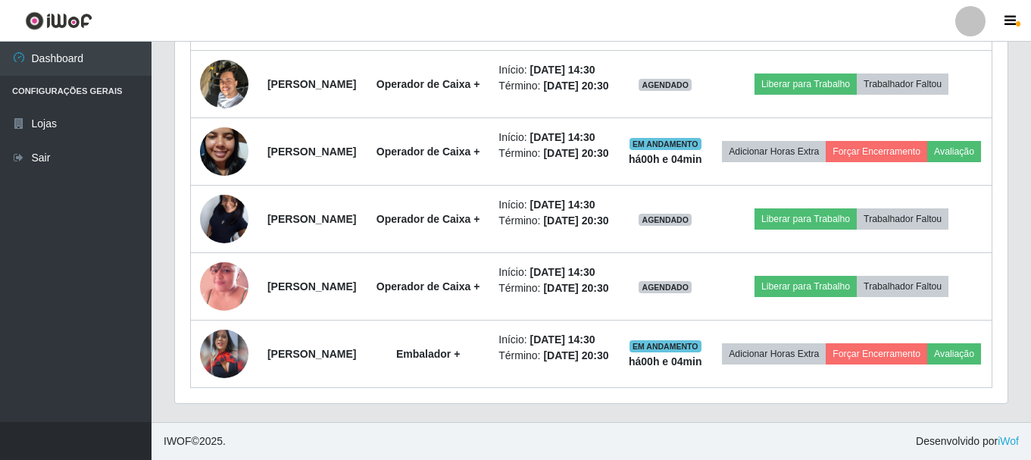
scroll to position [1318, 0]
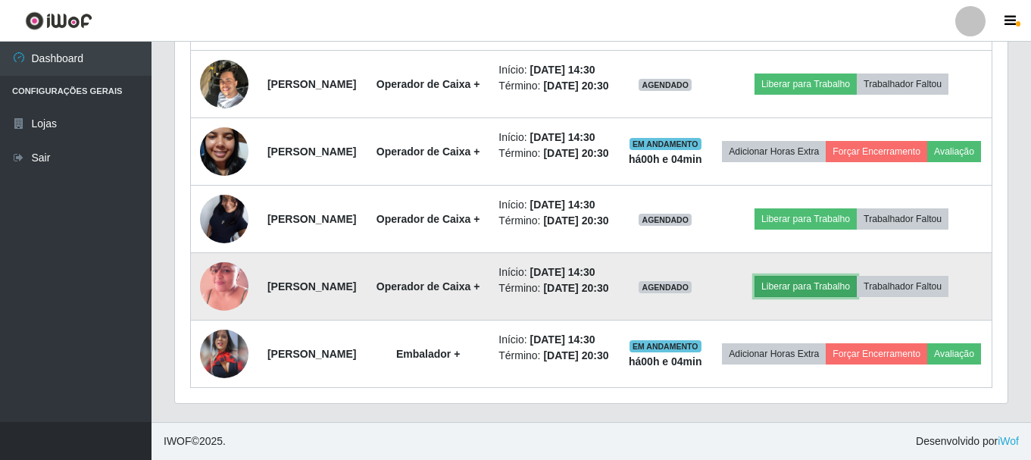
click at [856, 276] on button "Liberar para Trabalho" at bounding box center [805, 286] width 102 height 21
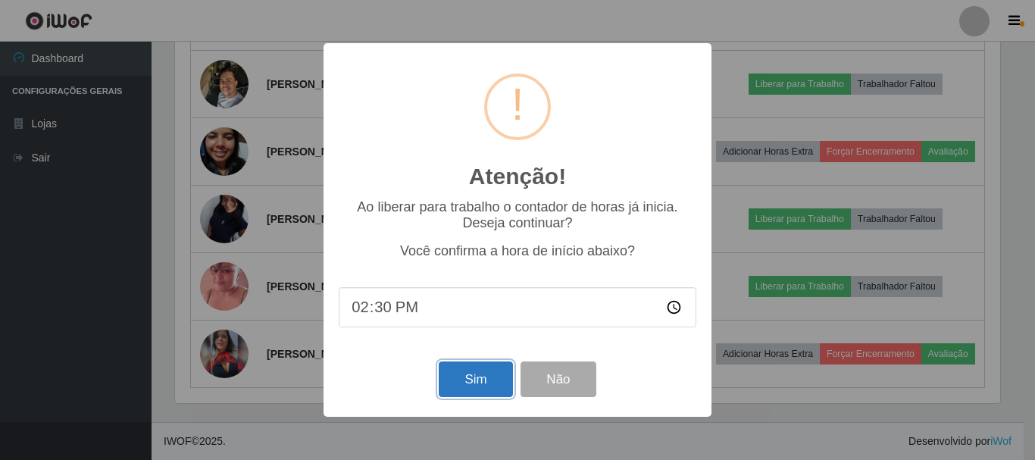
click at [472, 383] on button "Sim" at bounding box center [475, 379] width 73 height 36
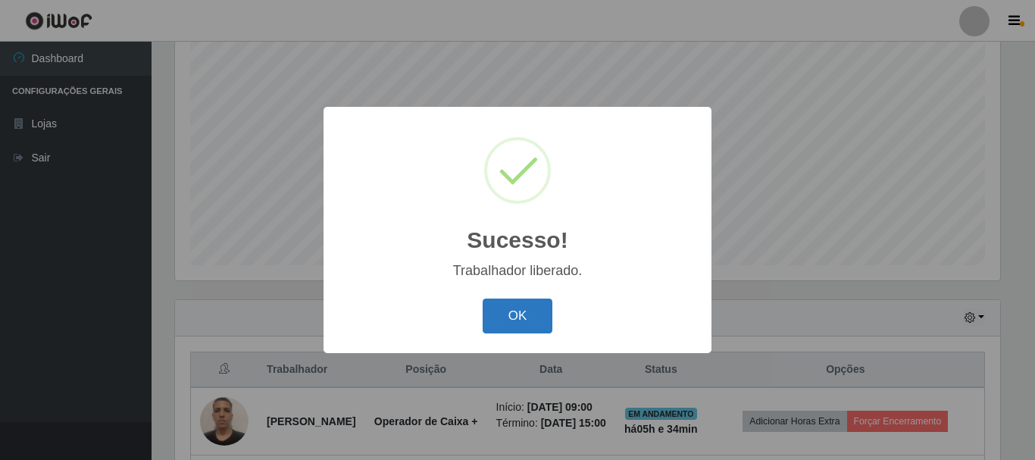
click at [533, 331] on button "OK" at bounding box center [518, 316] width 70 height 36
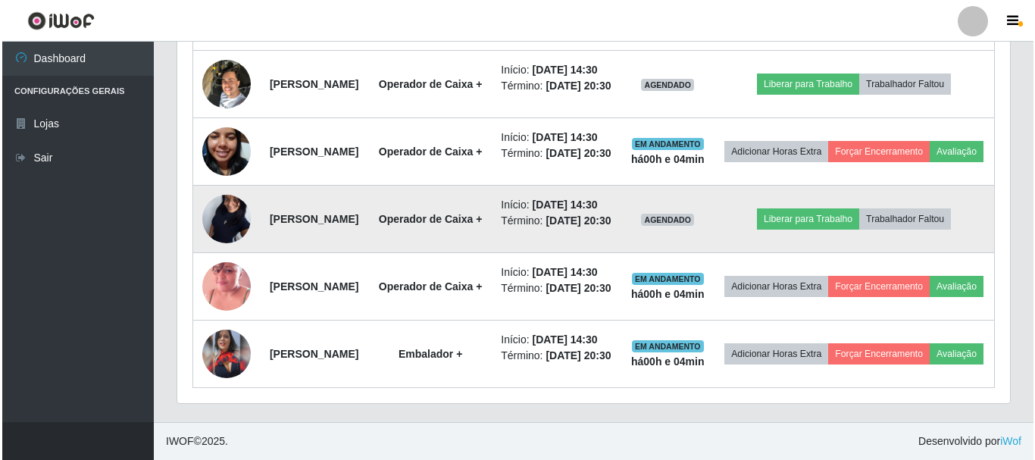
scroll to position [1261, 0]
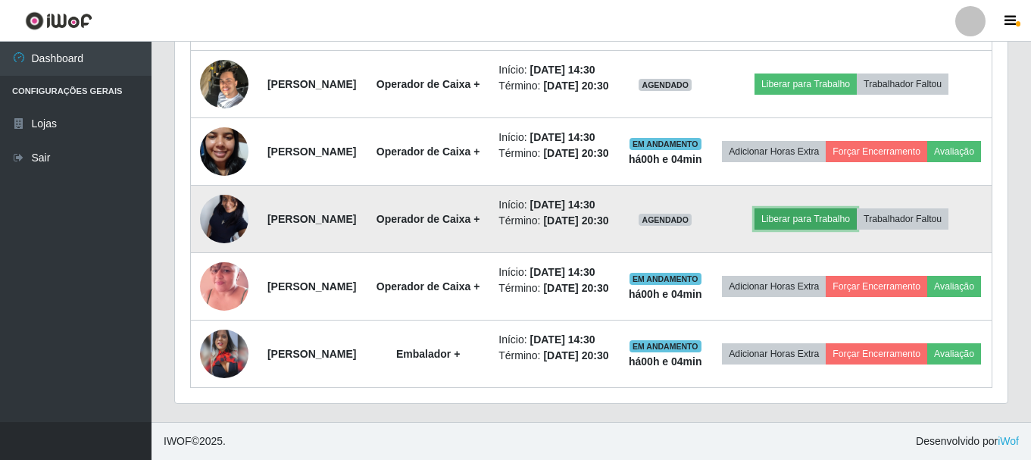
click at [836, 208] on button "Liberar para Trabalho" at bounding box center [805, 218] width 102 height 21
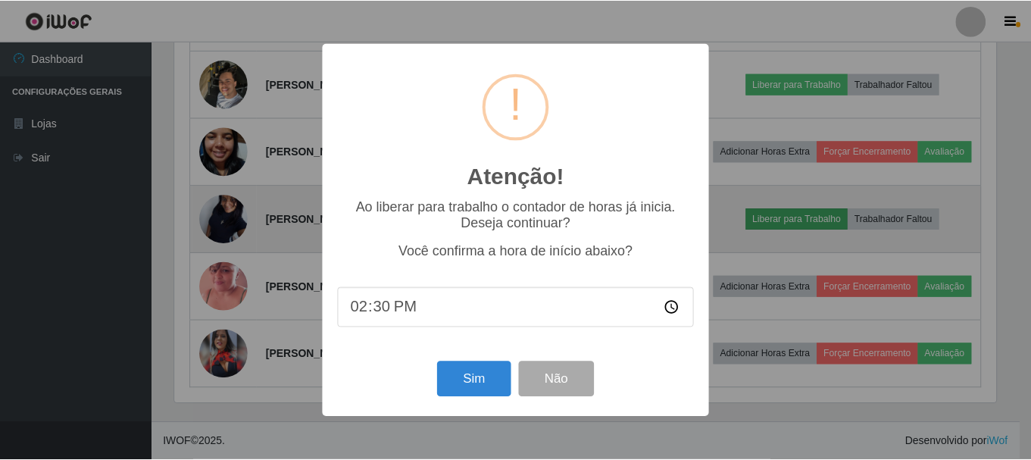
scroll to position [314, 825]
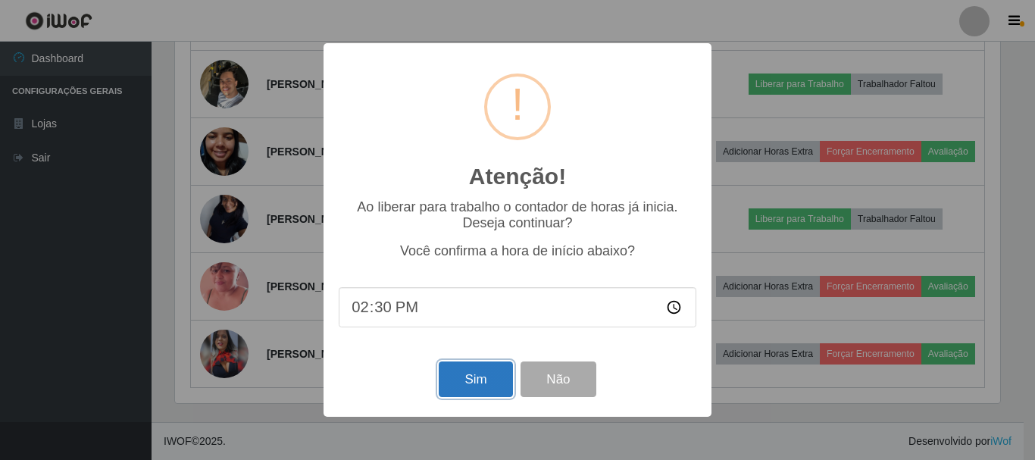
click at [482, 376] on button "Sim" at bounding box center [475, 379] width 73 height 36
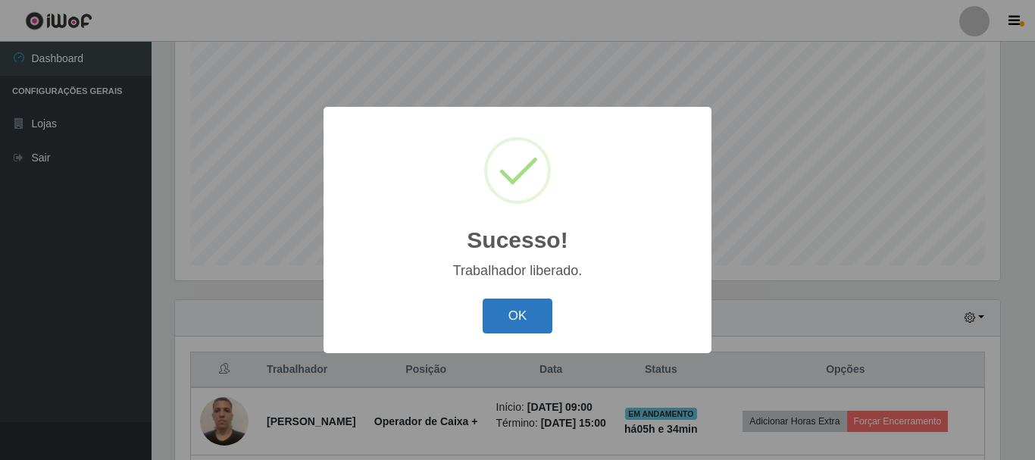
click at [500, 333] on button "OK" at bounding box center [518, 316] width 70 height 36
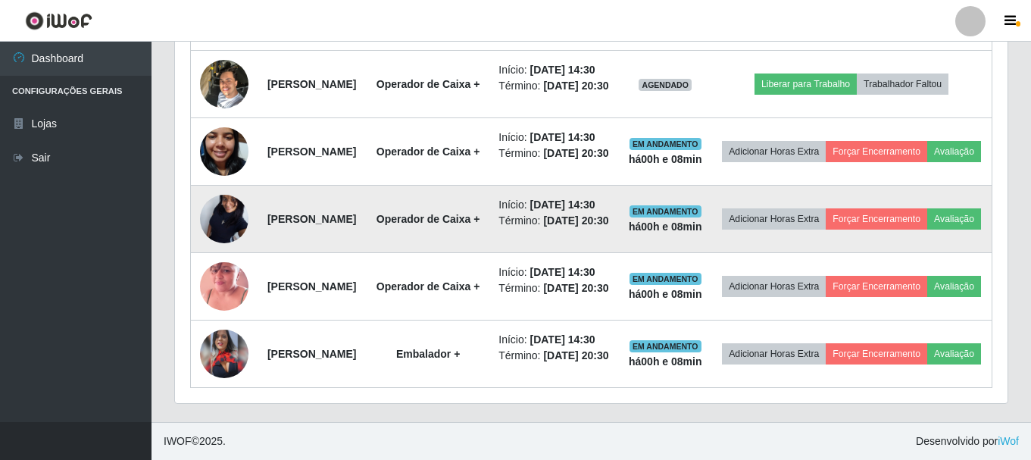
drag, startPoint x: 415, startPoint y: 371, endPoint x: 355, endPoint y: 392, distance: 63.5
drag, startPoint x: 355, startPoint y: 392, endPoint x: 281, endPoint y: 416, distance: 77.9
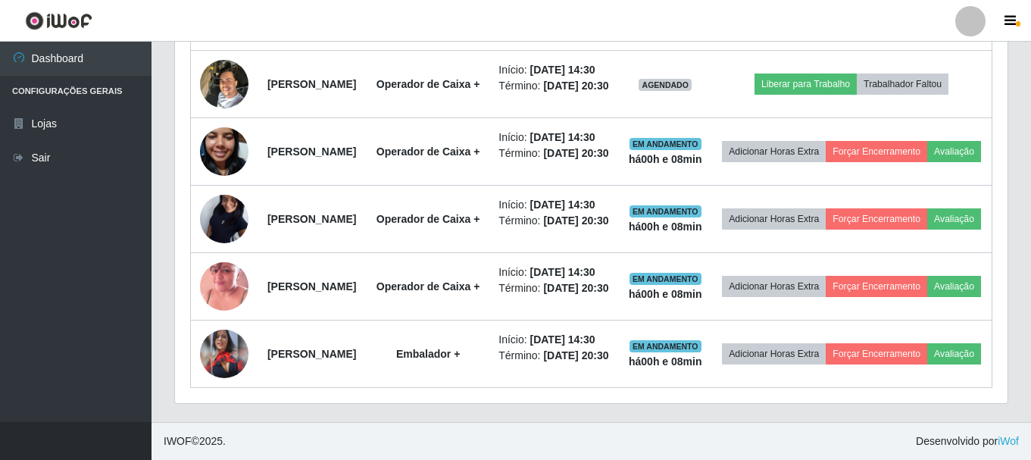
drag, startPoint x: 281, startPoint y: 416, endPoint x: 867, endPoint y: 31, distance: 701.3
click at [867, 31] on header "Perfil Alterar Senha Sair" at bounding box center [515, 21] width 1031 height 42
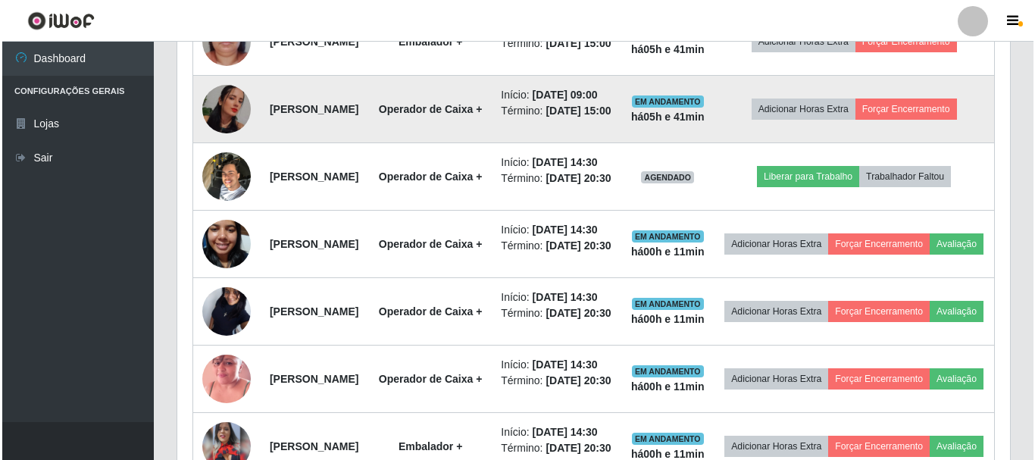
scroll to position [939, 0]
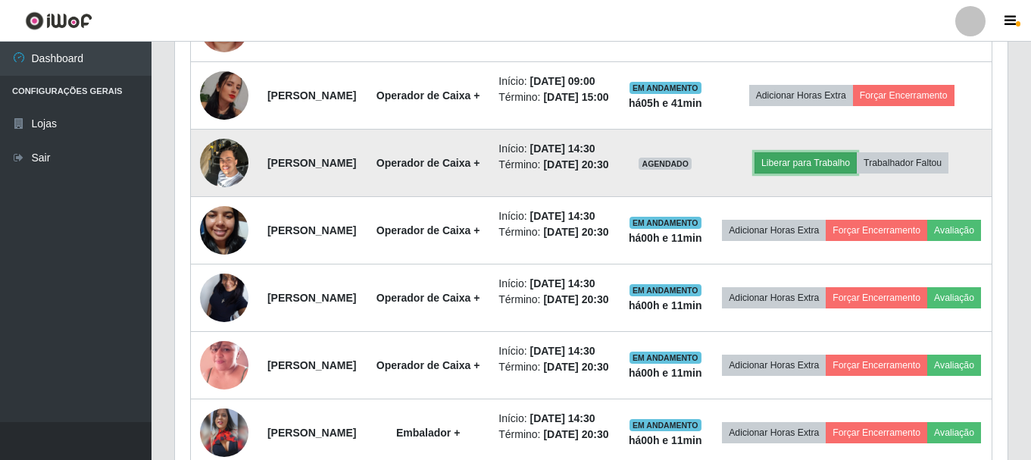
click at [806, 173] on button "Liberar para Trabalho" at bounding box center [805, 162] width 102 height 21
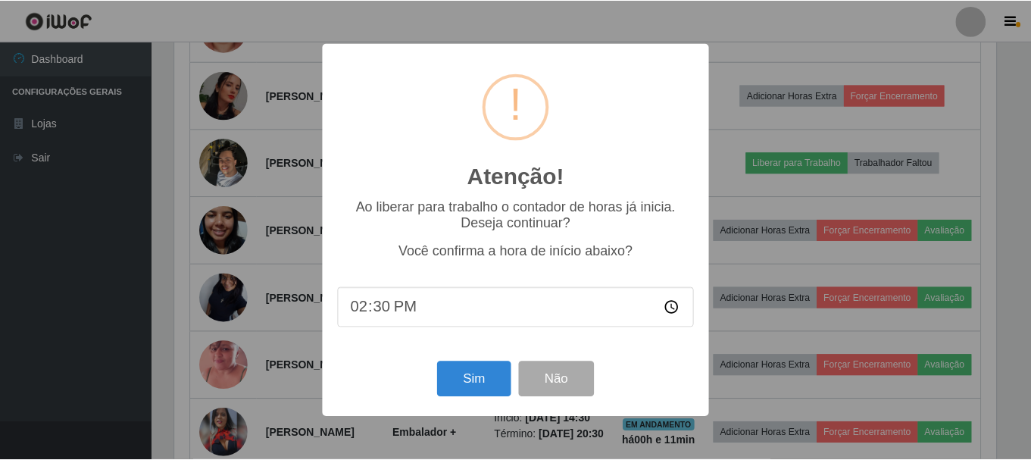
scroll to position [314, 825]
type input "14:41"
drag, startPoint x: 462, startPoint y: 386, endPoint x: 476, endPoint y: 379, distance: 16.3
click at [467, 383] on button "Sim" at bounding box center [475, 379] width 73 height 36
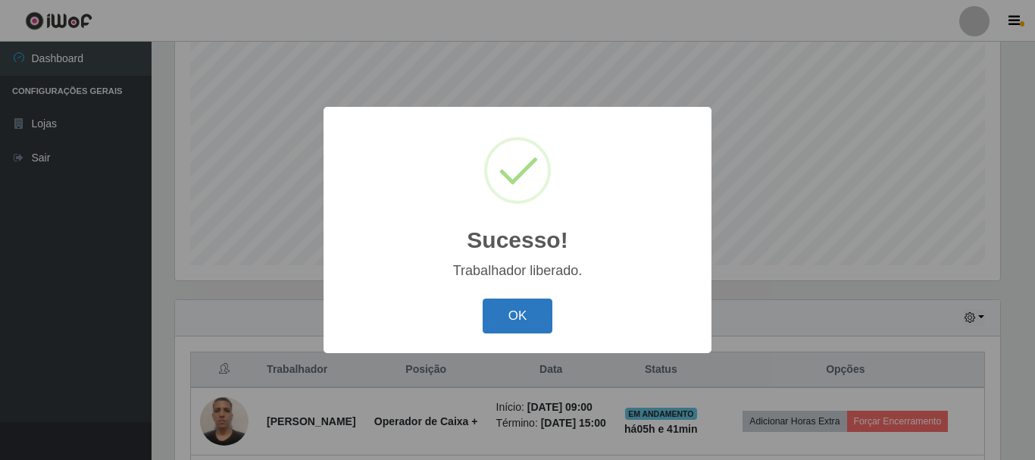
click at [528, 322] on button "OK" at bounding box center [518, 316] width 70 height 36
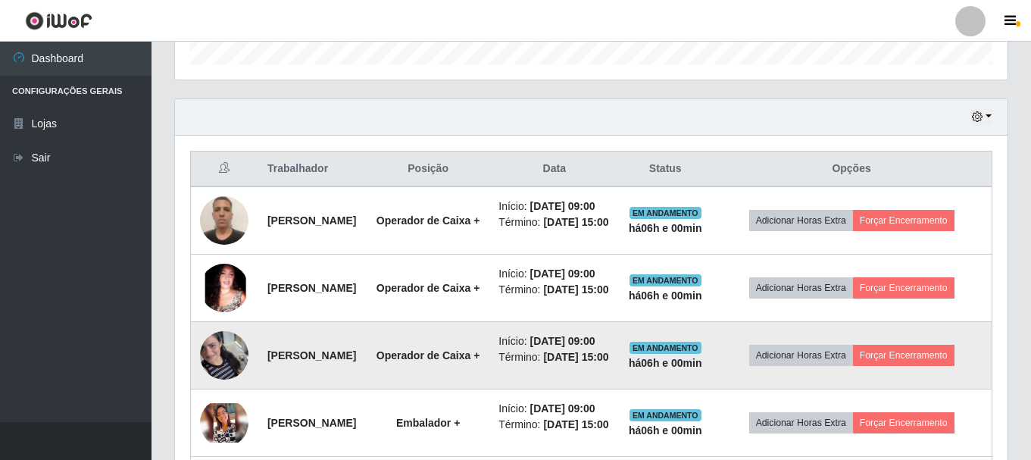
scroll to position [504, 0]
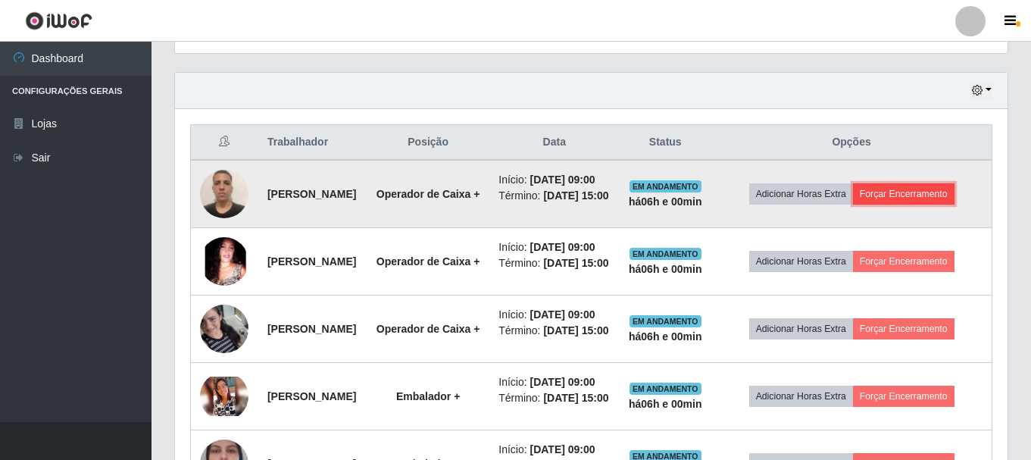
click at [954, 196] on button "Forçar Encerramento" at bounding box center [904, 193] width 102 height 21
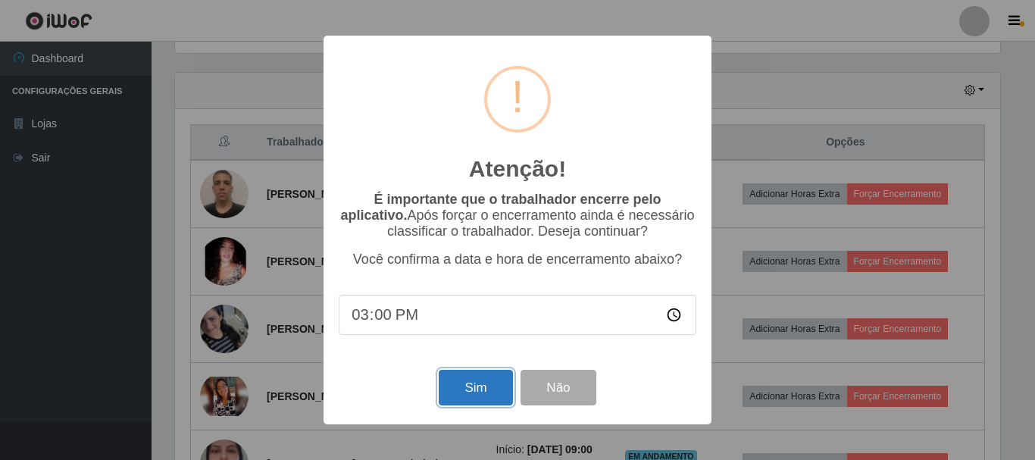
click at [478, 405] on button "Sim" at bounding box center [475, 388] width 73 height 36
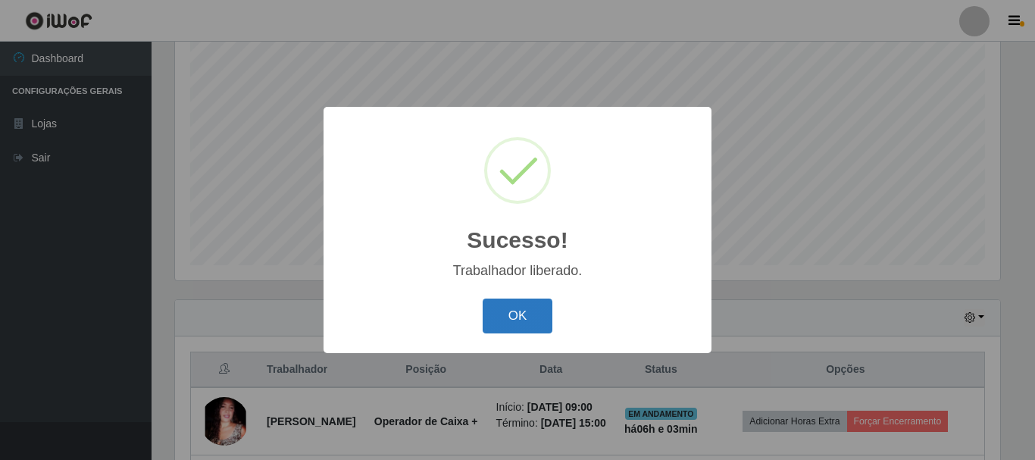
click at [518, 320] on button "OK" at bounding box center [518, 316] width 70 height 36
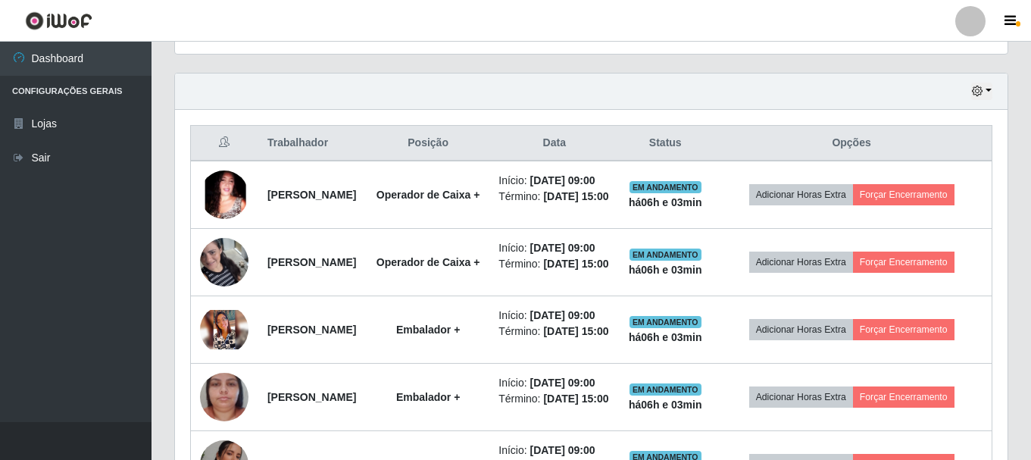
scroll to position [504, 0]
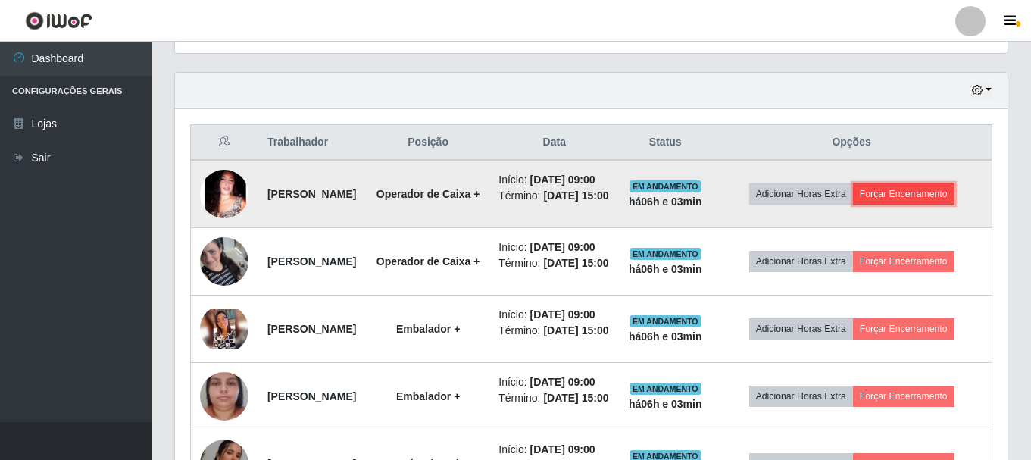
click at [954, 205] on button "Forçar Encerramento" at bounding box center [904, 193] width 102 height 21
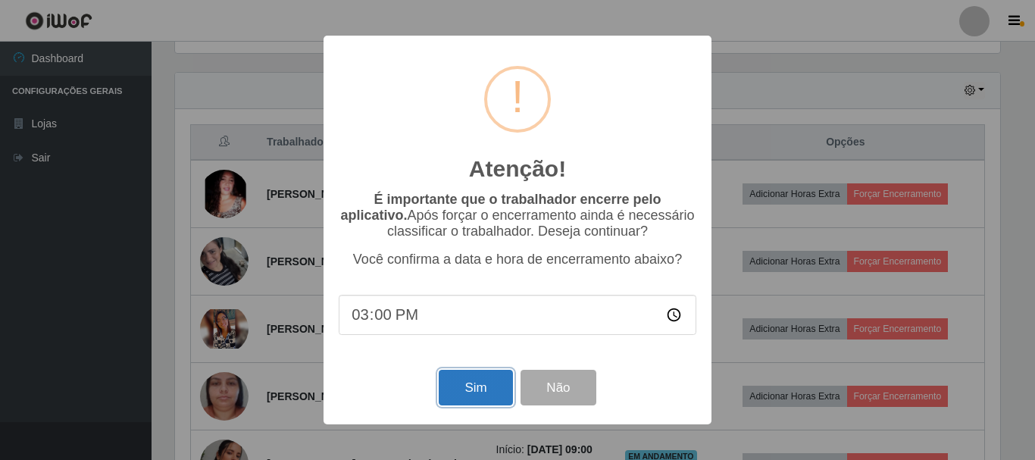
click at [461, 392] on button "Sim" at bounding box center [475, 388] width 73 height 36
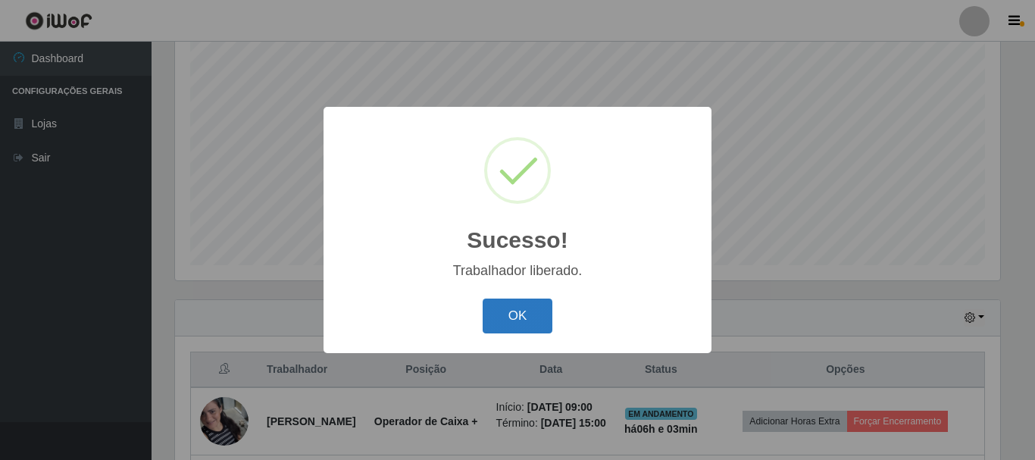
click at [538, 319] on button "OK" at bounding box center [518, 316] width 70 height 36
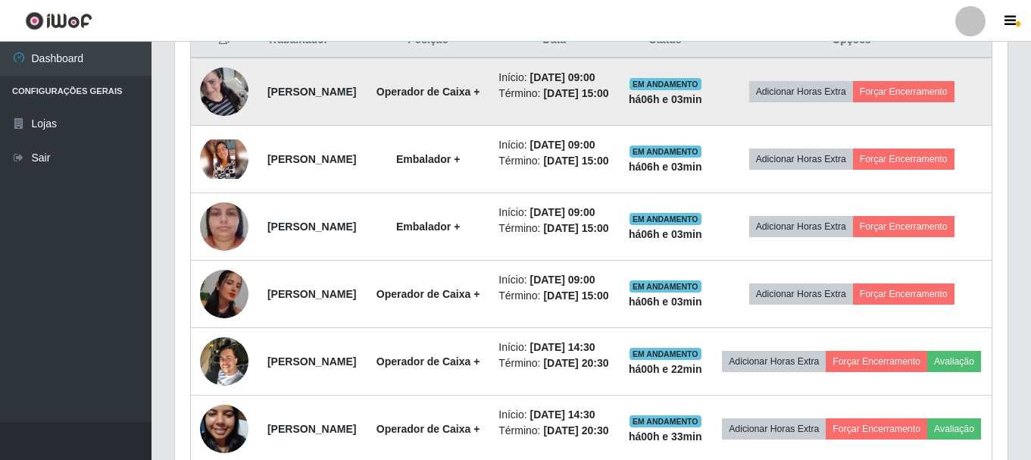
scroll to position [579, 0]
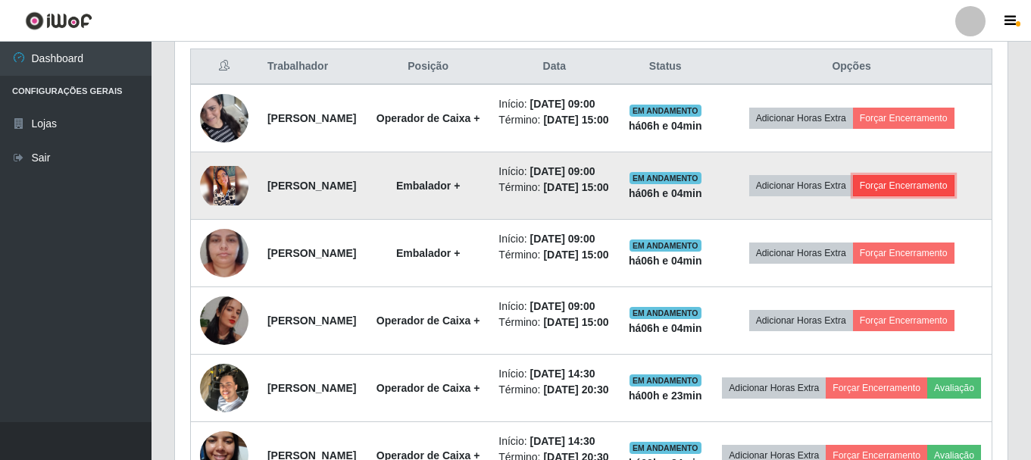
click at [938, 196] on button "Forçar Encerramento" at bounding box center [904, 185] width 102 height 21
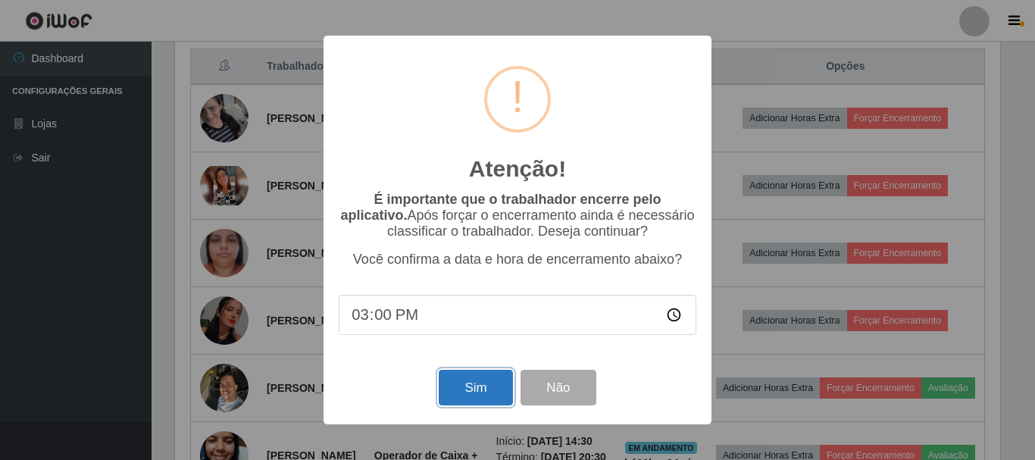
click at [457, 379] on button "Sim" at bounding box center [475, 388] width 73 height 36
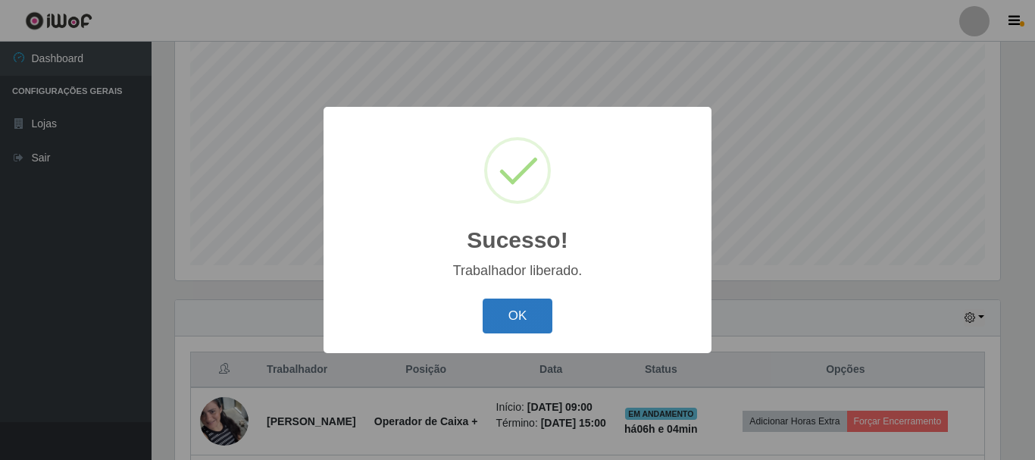
click at [517, 310] on button "OK" at bounding box center [518, 316] width 70 height 36
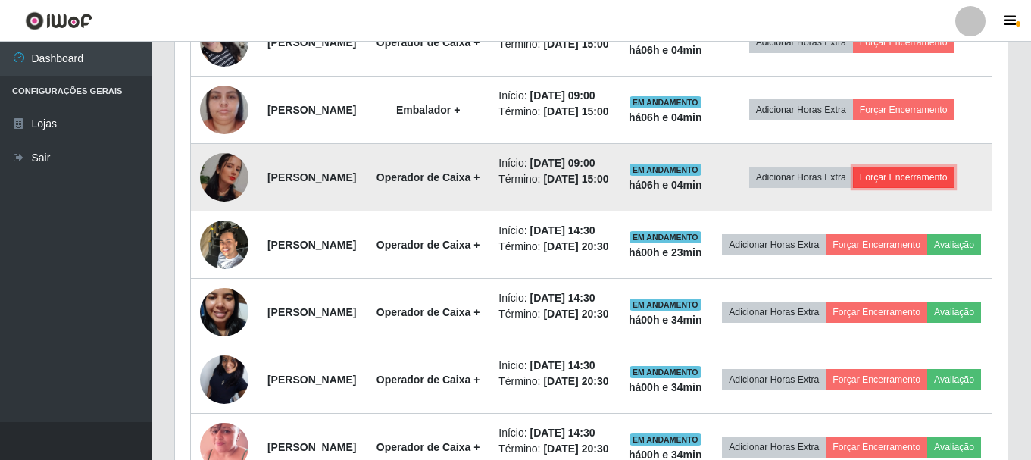
click at [930, 188] on button "Forçar Encerramento" at bounding box center [904, 177] width 102 height 21
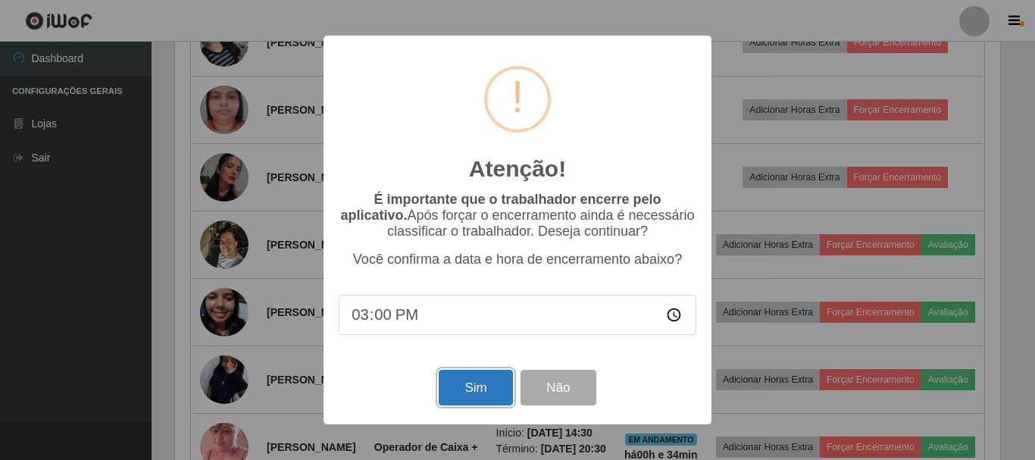
click at [479, 394] on button "Sim" at bounding box center [475, 388] width 73 height 36
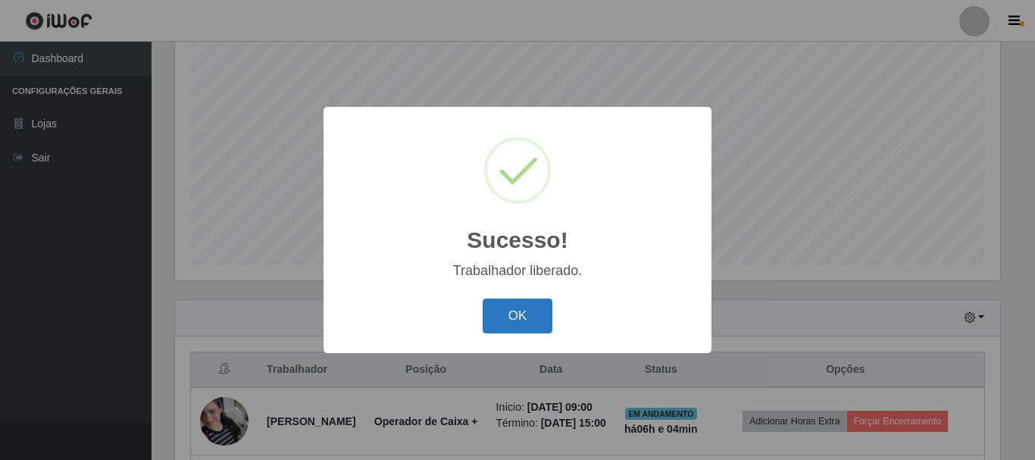
click at [523, 314] on button "OK" at bounding box center [518, 316] width 70 height 36
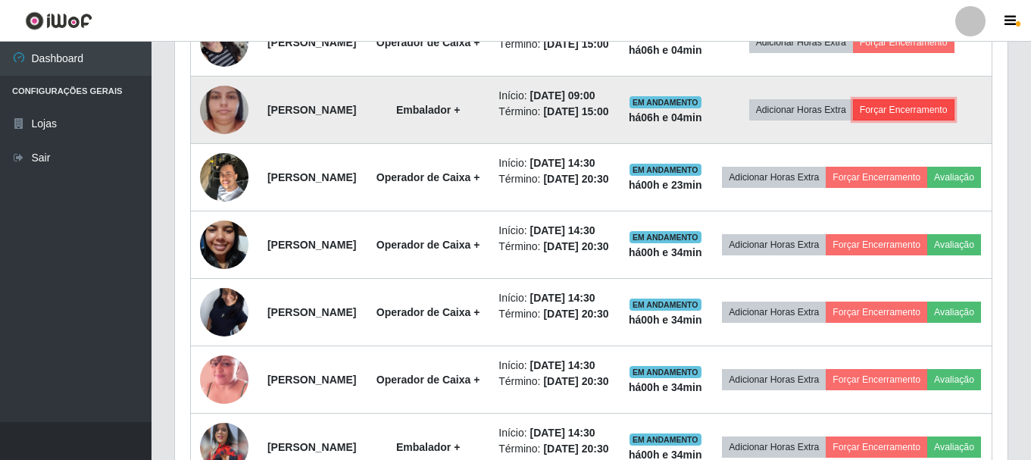
click at [938, 120] on button "Forçar Encerramento" at bounding box center [904, 109] width 102 height 21
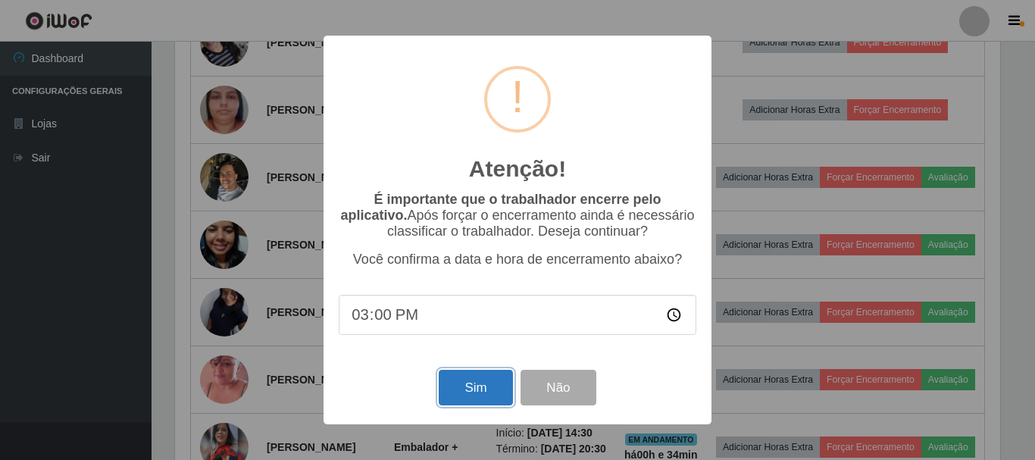
click at [480, 387] on button "Sim" at bounding box center [475, 388] width 73 height 36
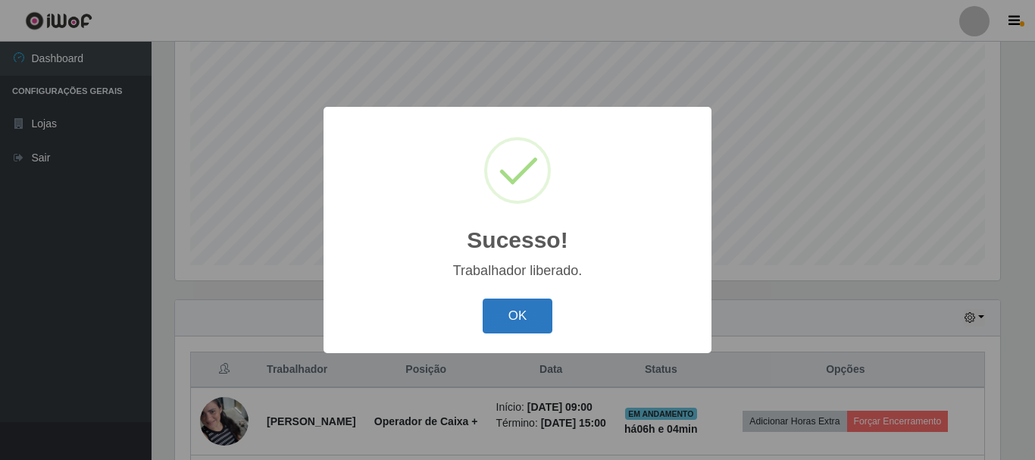
click at [511, 314] on button "OK" at bounding box center [518, 316] width 70 height 36
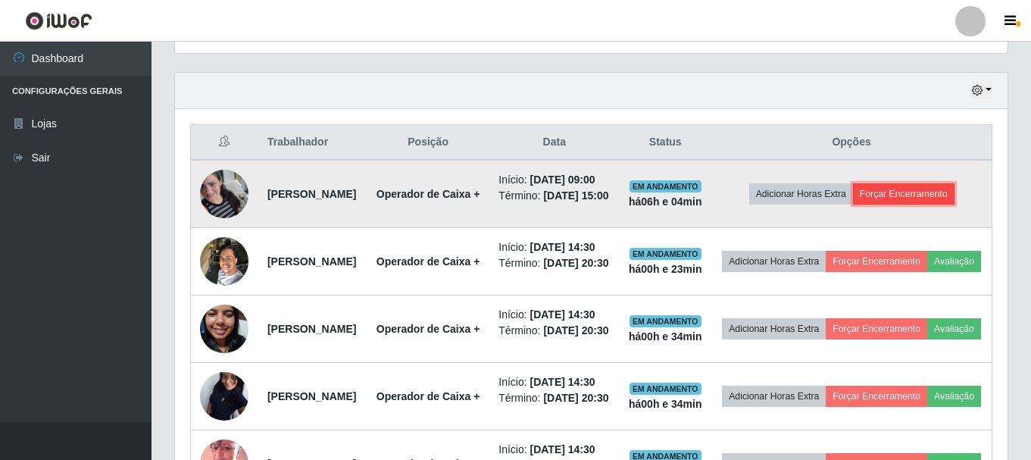
click at [954, 205] on button "Forçar Encerramento" at bounding box center [904, 193] width 102 height 21
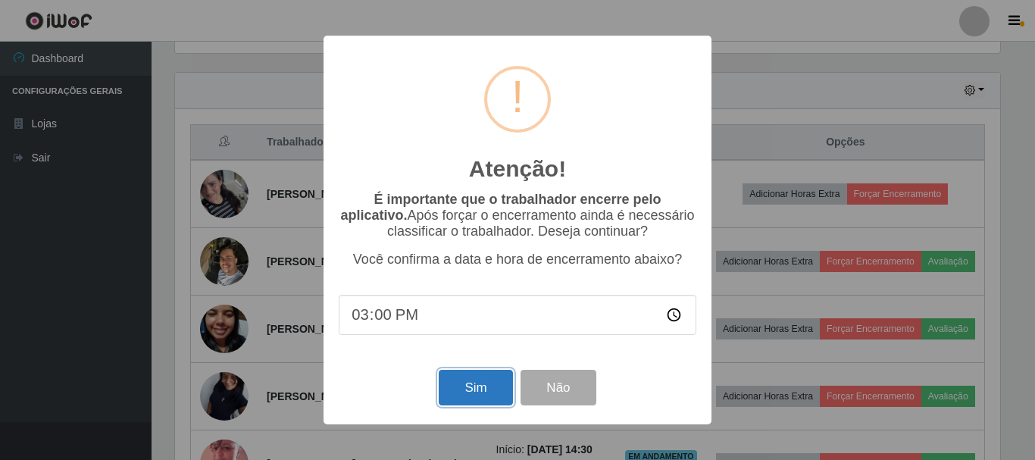
click at [476, 384] on button "Sim" at bounding box center [475, 388] width 73 height 36
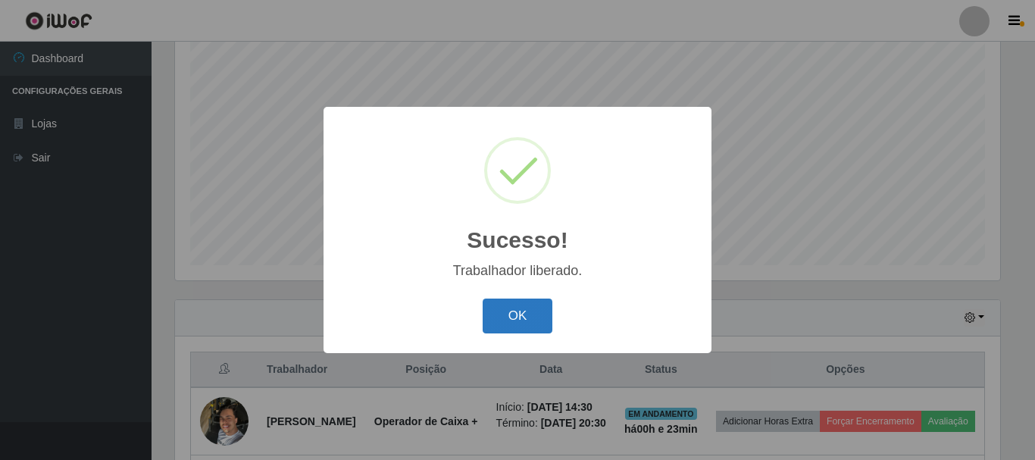
click at [523, 327] on button "OK" at bounding box center [518, 316] width 70 height 36
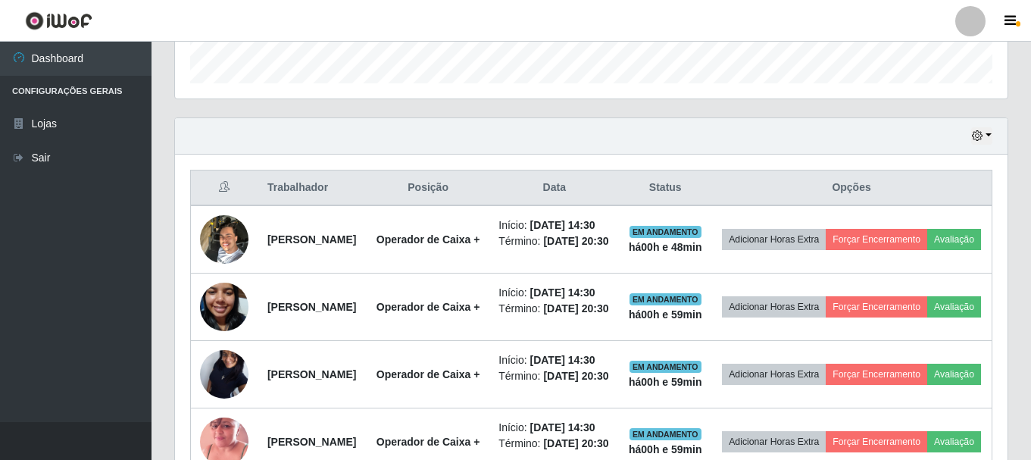
scroll to position [371, 0]
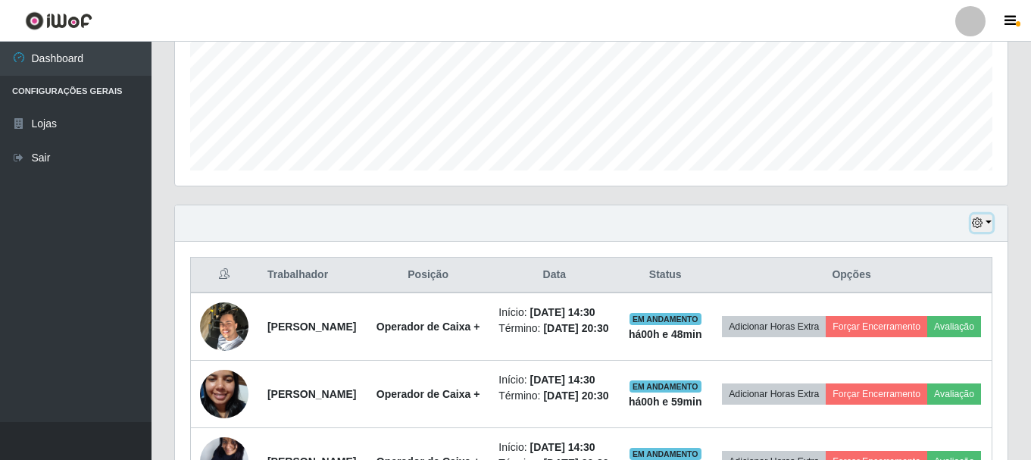
click at [979, 223] on icon "button" at bounding box center [977, 222] width 11 height 11
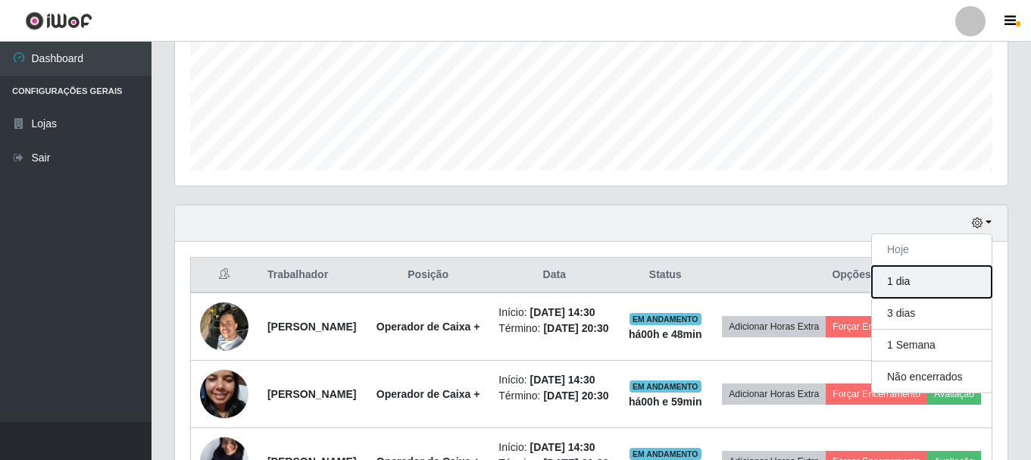
click at [939, 291] on button "1 dia" at bounding box center [932, 282] width 120 height 32
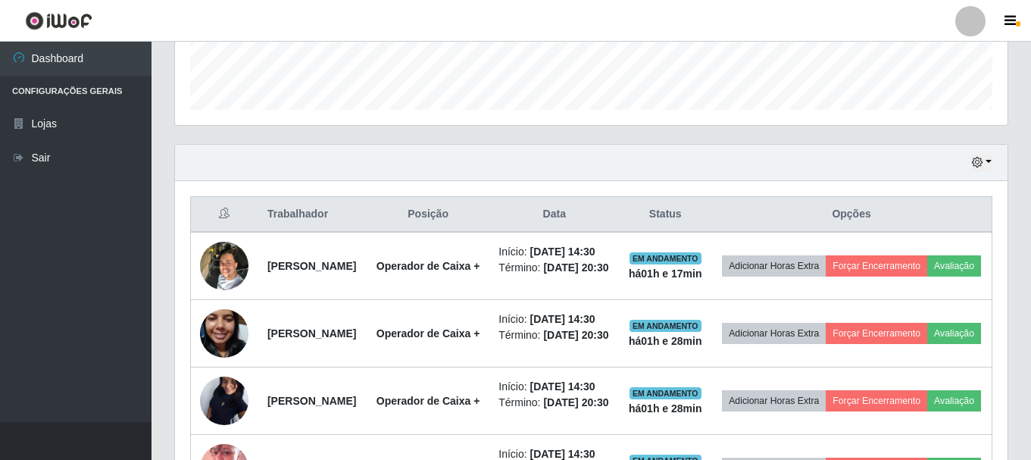
scroll to position [428, 0]
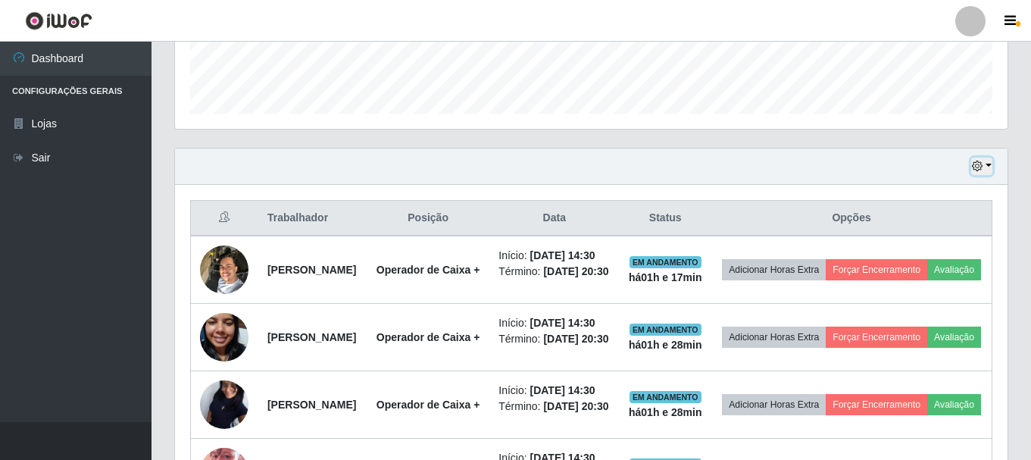
click at [991, 169] on button "button" at bounding box center [981, 166] width 21 height 17
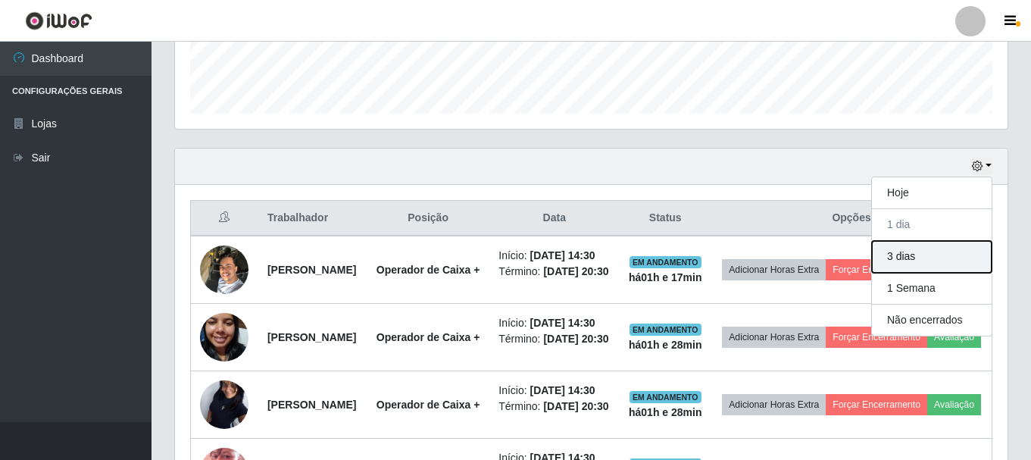
click at [941, 261] on button "3 dias" at bounding box center [932, 257] width 120 height 32
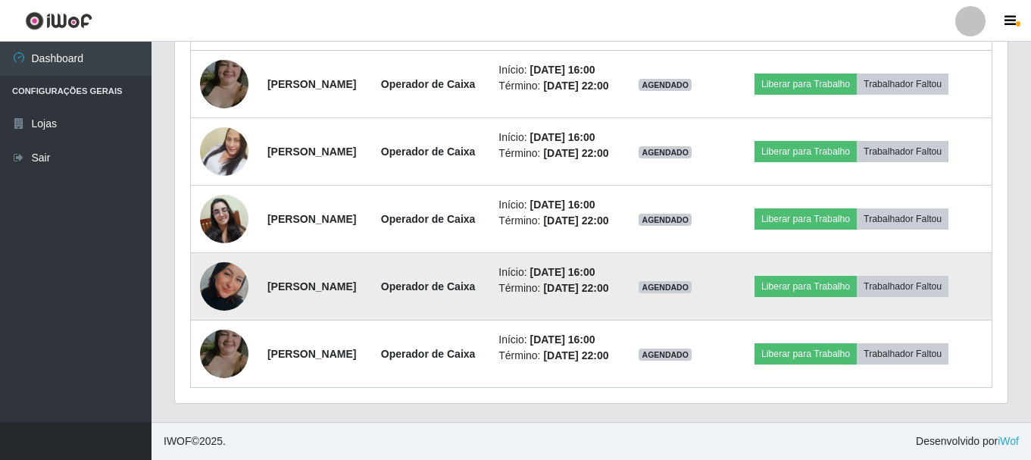
scroll to position [2265, 0]
